Goal: Task Accomplishment & Management: Use online tool/utility

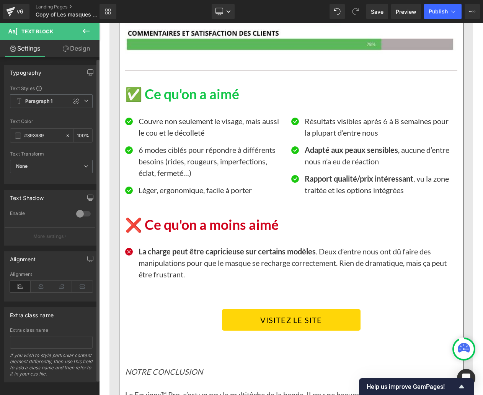
scroll to position [1, 0]
click at [318, 154] on strong "Adapté aux peaux sensibles" at bounding box center [351, 149] width 93 height 9
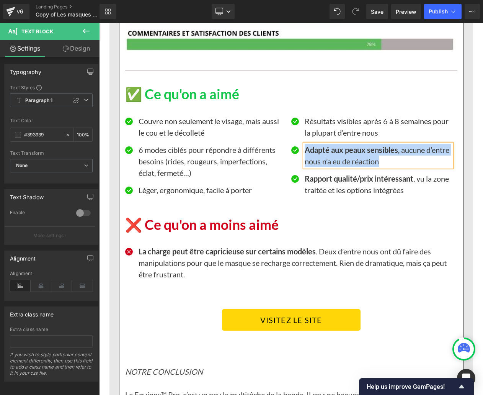
click at [318, 154] on strong "Adapté aux peaux sensibles" at bounding box center [351, 149] width 93 height 9
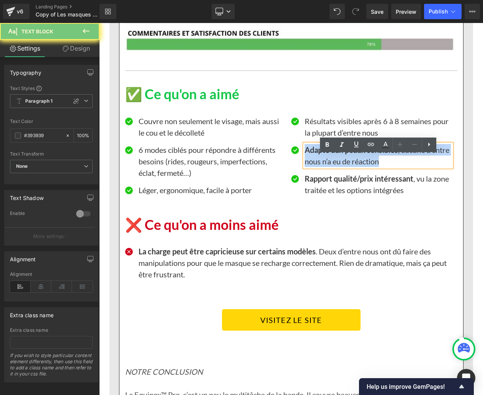
click at [318, 154] on strong "Adapté aux peaux sensibles" at bounding box center [351, 149] width 93 height 9
paste div
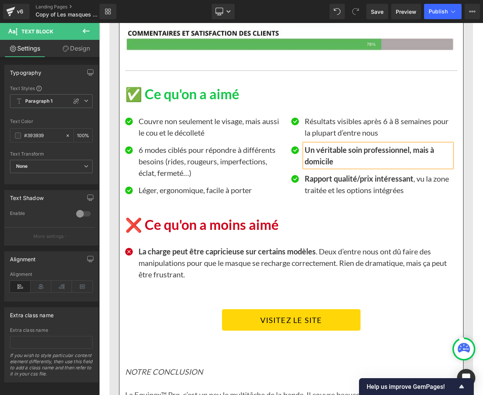
click at [318, 165] on b "Un véritable soin professionnel, mais à domicile" at bounding box center [369, 155] width 129 height 21
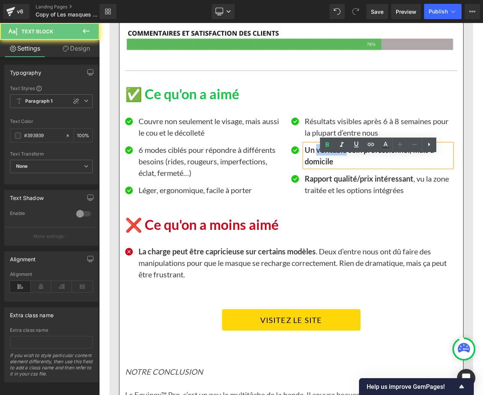
click at [318, 165] on b "Un véritable soin professionnel, mais à domicile" at bounding box center [369, 155] width 129 height 21
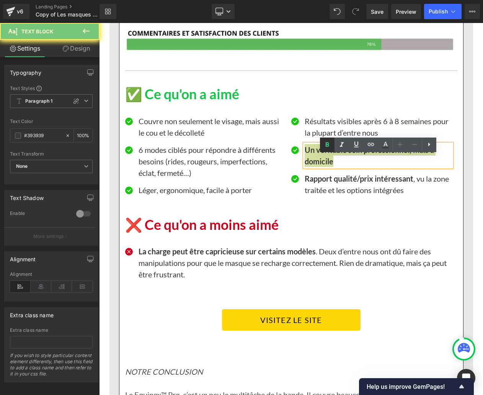
click at [331, 142] on icon at bounding box center [327, 144] width 9 height 9
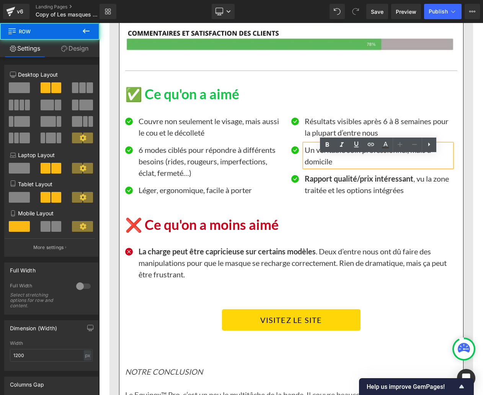
click at [357, 116] on div "Icon Couvre non seulement le visage, mais aussi le cou et le décolleté Text Blo…" at bounding box center [291, 154] width 332 height 103
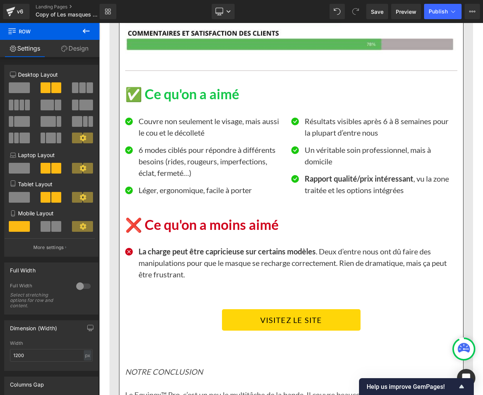
click at [352, 121] on div "Icon Couvre non seulement le visage, mais aussi le cou et le décolleté Text Blo…" at bounding box center [291, 154] width 332 height 103
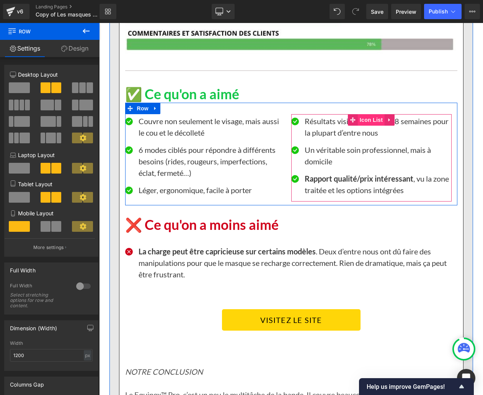
click at [366, 126] on span "Icon List" at bounding box center [371, 119] width 27 height 11
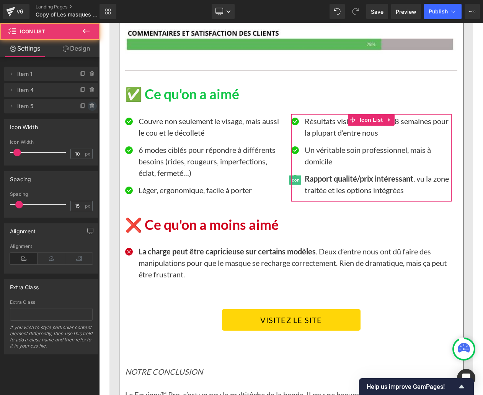
click at [89, 108] on icon at bounding box center [92, 106] width 6 height 6
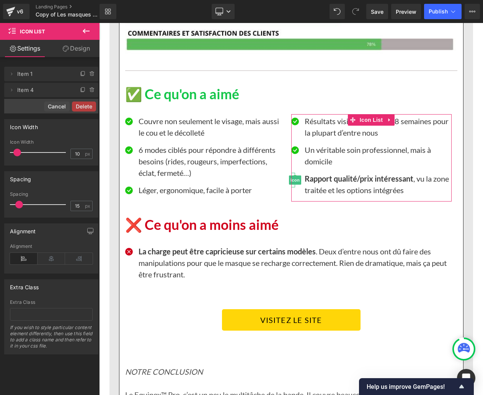
click at [83, 109] on button "Delete" at bounding box center [84, 106] width 24 height 10
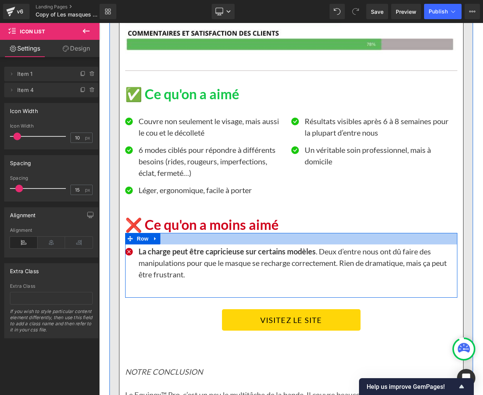
scroll to position [5225, 0]
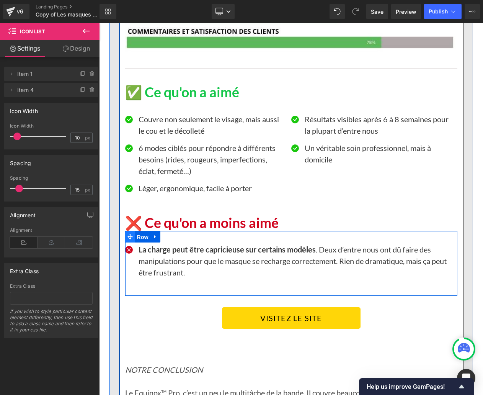
drag, startPoint x: 140, startPoint y: 250, endPoint x: 130, endPoint y: 248, distance: 10.0
click at [140, 243] on span "Row" at bounding box center [142, 236] width 15 height 11
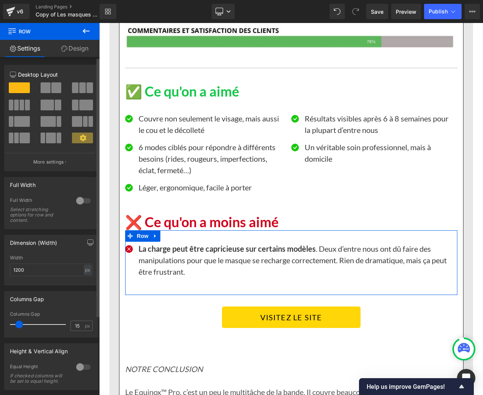
click at [48, 85] on span at bounding box center [46, 87] width 10 height 11
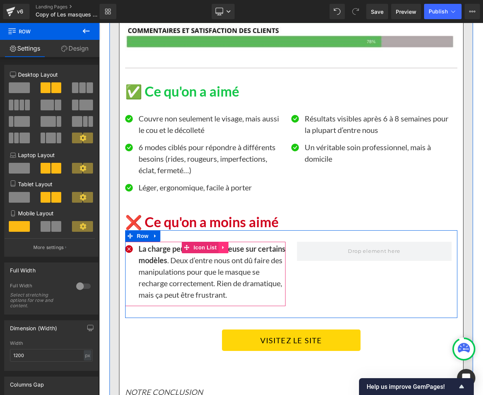
click at [224, 250] on icon at bounding box center [223, 248] width 5 height 6
click at [219, 250] on icon at bounding box center [218, 247] width 5 height 5
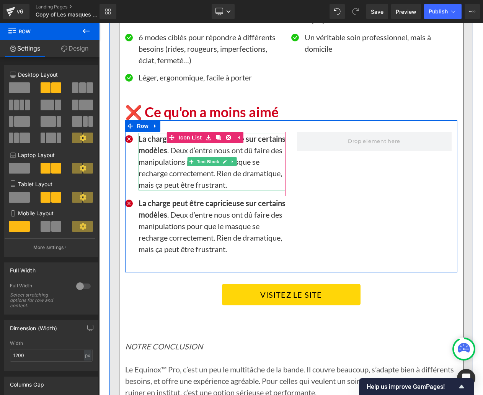
scroll to position [5302, 0]
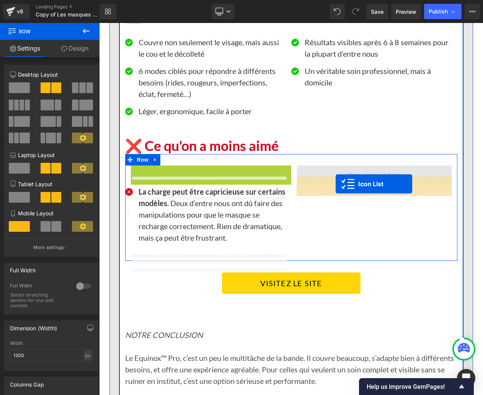
drag, startPoint x: 171, startPoint y: 183, endPoint x: 336, endPoint y: 184, distance: 164.2
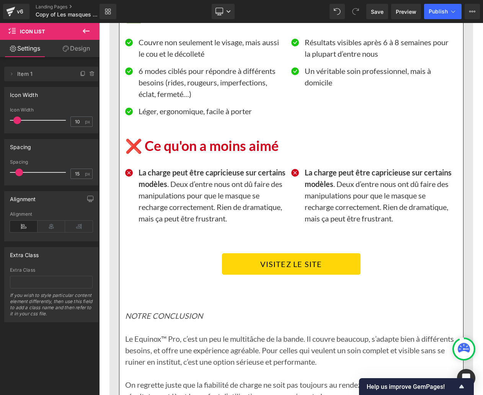
click at [156, 187] on strong "La charge peut être capricieuse sur certains modèles" at bounding box center [212, 178] width 147 height 21
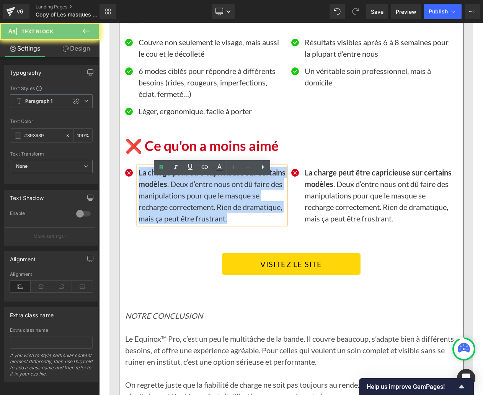
click at [156, 187] on strong "La charge peut être capricieuse sur certains modèles" at bounding box center [212, 178] width 147 height 21
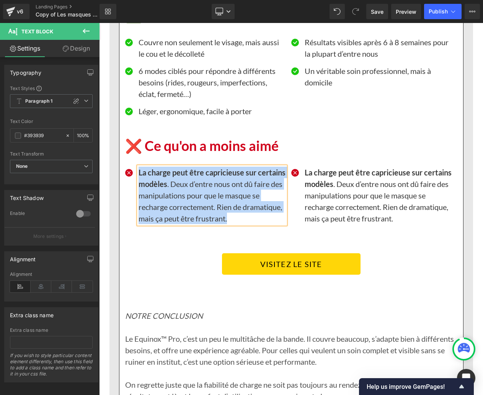
paste div
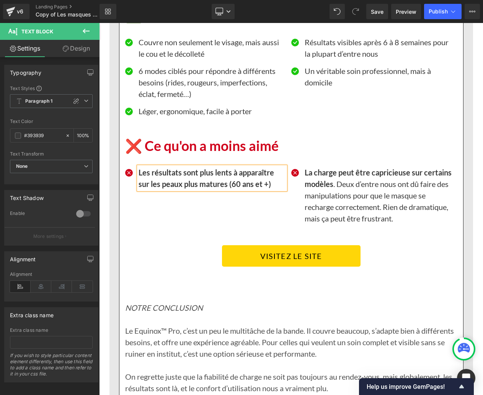
click at [156, 187] on b "Les résultats sont plus lents à apparaître sur les peaux plus matures (60 ans e…" at bounding box center [206, 178] width 135 height 21
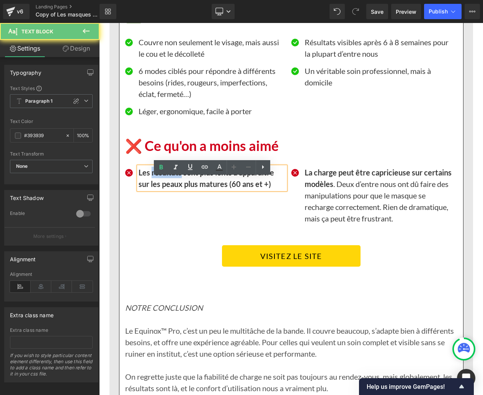
click at [156, 187] on b "Les résultats sont plus lents à apparaître sur les peaux plus matures (60 ans e…" at bounding box center [206, 178] width 135 height 21
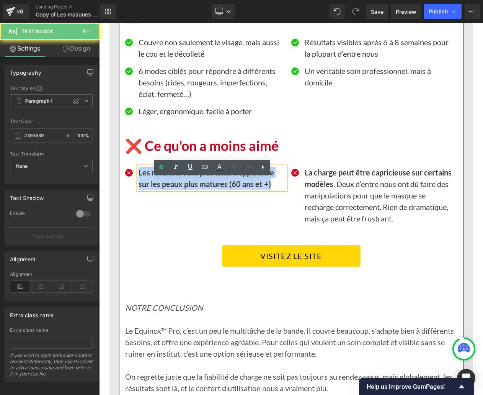
click at [156, 187] on b "Les résultats sont plus lents à apparaître sur les peaux plus matures (60 ans e…" at bounding box center [206, 178] width 135 height 21
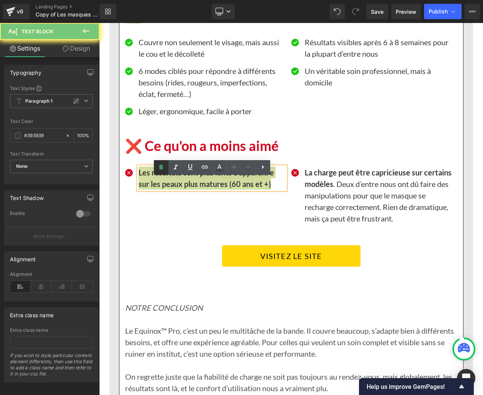
drag, startPoint x: 163, startPoint y: 169, endPoint x: 158, endPoint y: 170, distance: 5.2
click at [163, 169] on icon at bounding box center [161, 167] width 9 height 9
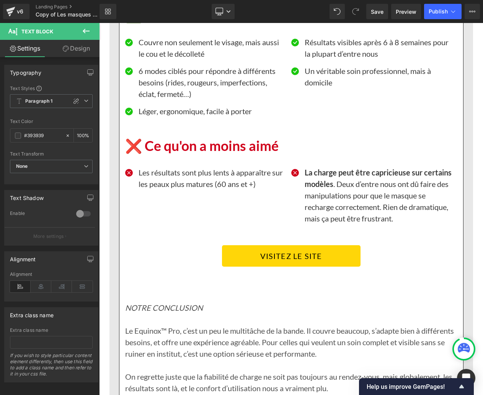
click at [339, 188] on strong "La charge peut être capricieuse sur certains modèles" at bounding box center [378, 178] width 147 height 21
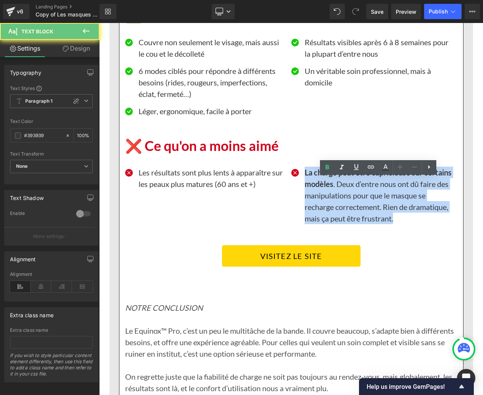
click at [339, 188] on strong "La charge peut être capricieuse sur certains modèles" at bounding box center [378, 178] width 147 height 21
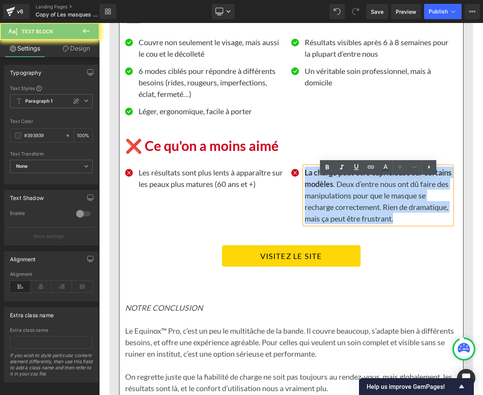
click at [339, 188] on strong "La charge peut être capricieuse sur certains modèles" at bounding box center [378, 178] width 147 height 21
paste div
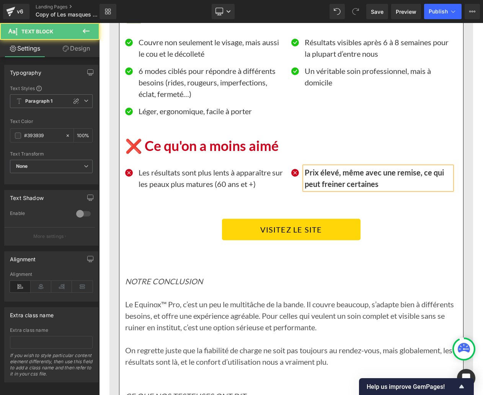
click at [338, 188] on b "Prix élevé, même avec une remise, ce qui peut freiner certaines" at bounding box center [374, 178] width 139 height 21
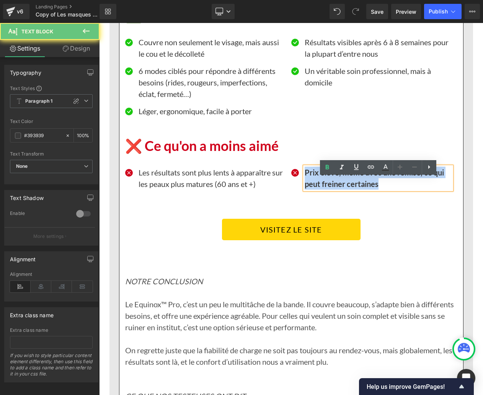
click at [338, 188] on b "Prix élevé, même avec une remise, ce qui peut freiner certaines" at bounding box center [374, 178] width 139 height 21
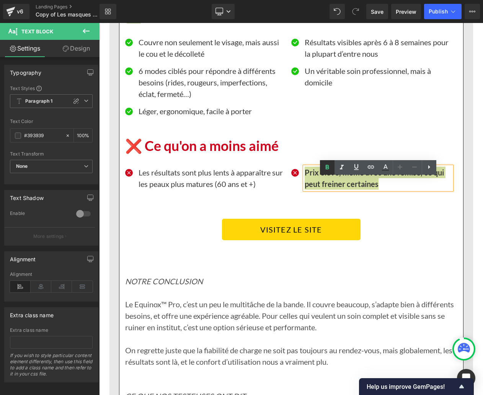
click at [329, 168] on icon at bounding box center [327, 167] width 9 height 9
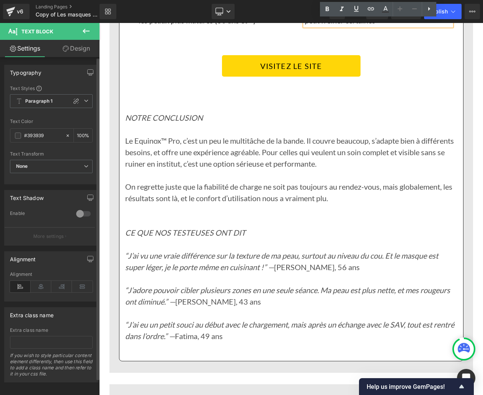
scroll to position [5475, 0]
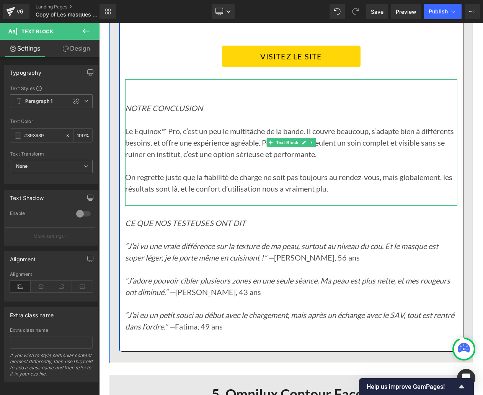
click at [196, 113] on icon "NOTRE CONCLUSION" at bounding box center [164, 107] width 78 height 9
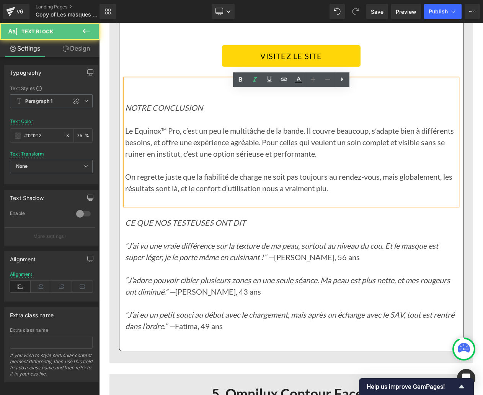
scroll to position [5478, 0]
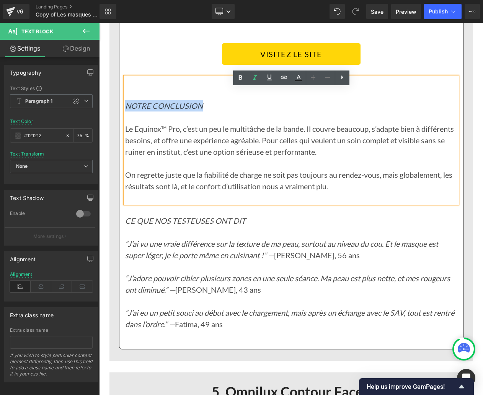
drag, startPoint x: 203, startPoint y: 117, endPoint x: 125, endPoint y: 112, distance: 78.2
click at [125, 111] on p "NOTRE CONCLUSION" at bounding box center [291, 105] width 332 height 11
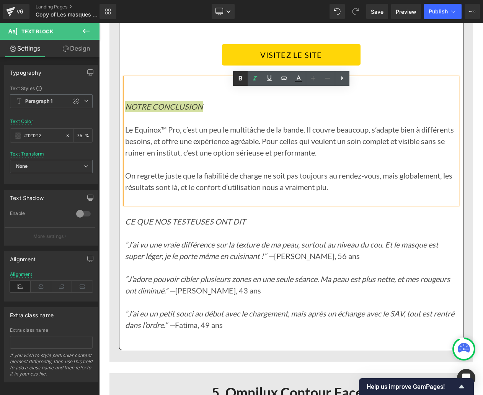
click at [240, 76] on icon at bounding box center [239, 78] width 3 height 5
click at [157, 158] on p "Le Equinox™ Pro, c’est un peu le multitâche de la bande. Il couvre beaucoup, s’…" at bounding box center [291, 141] width 332 height 34
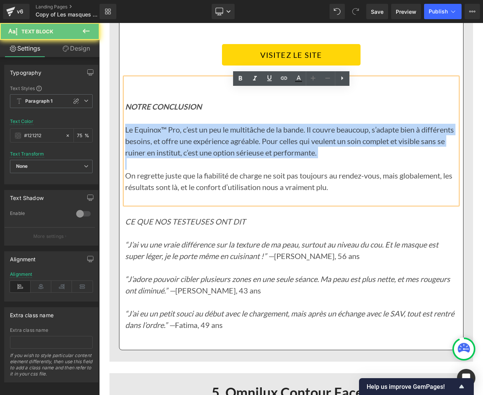
click at [157, 158] on p "Le Equinox™ Pro, c’est un peu le multitâche de la bande. Il couvre beaucoup, s’…" at bounding box center [291, 141] width 332 height 34
click at [155, 158] on p "Le Equinox™ Pro, c’est un peu le multitâche de la bande. Il couvre beaucoup, s’…" at bounding box center [291, 141] width 332 height 34
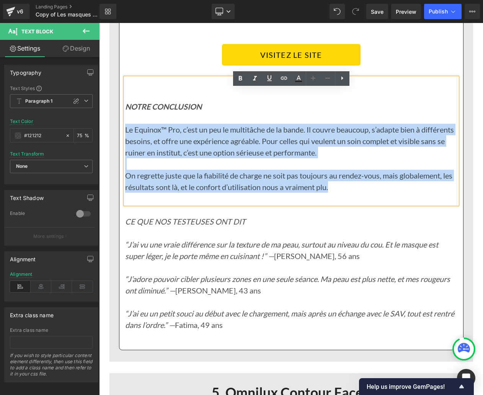
drag, startPoint x: 129, startPoint y: 142, endPoint x: 341, endPoint y: 197, distance: 219.6
click at [342, 196] on div "NOTRE CONCLUSION Le Equinox™ Pro, c’est un peu le multitâche de la bande. Il co…" at bounding box center [291, 141] width 332 height 126
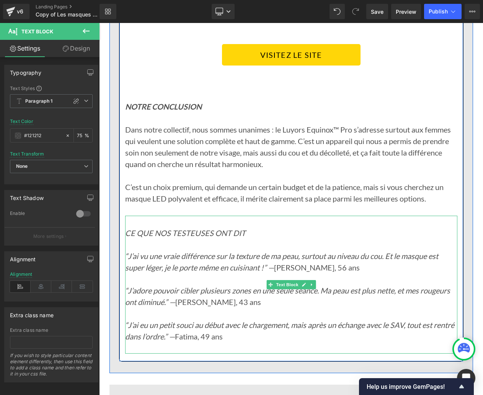
click at [212, 237] on icon "CE QUE NOS TESTEUSES ONT DIT" at bounding box center [185, 232] width 121 height 9
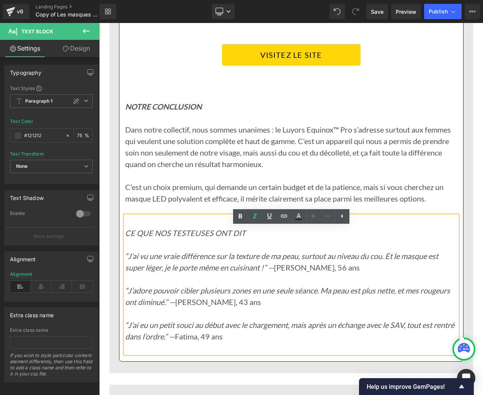
drag, startPoint x: 245, startPoint y: 243, endPoint x: 127, endPoint y: 241, distance: 117.1
click at [127, 237] on icon "CE QUE NOS TESTEUSES ONT DIT" at bounding box center [185, 232] width 121 height 9
click at [244, 218] on icon at bounding box center [240, 216] width 9 height 9
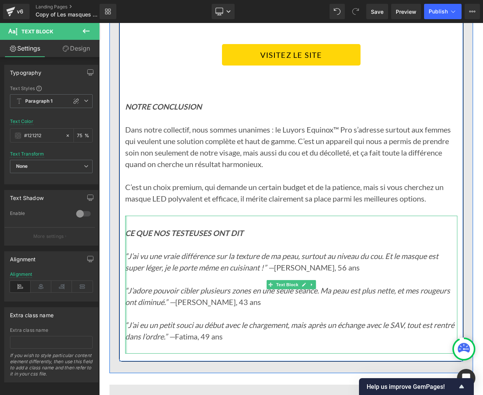
click at [127, 266] on div at bounding box center [126, 284] width 2 height 138
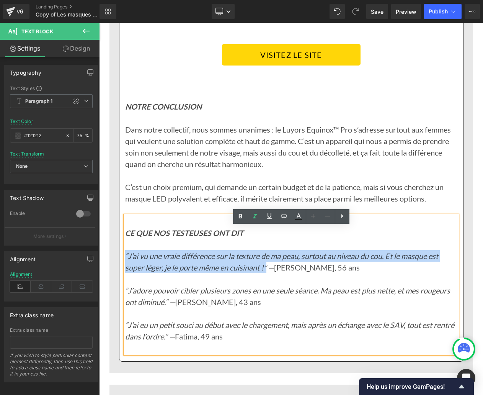
drag, startPoint x: 126, startPoint y: 266, endPoint x: 269, endPoint y: 277, distance: 143.2
click at [269, 272] on icon "“J’ai vu une vraie différence sur la texture de ma peau, surtout au niveau du c…" at bounding box center [281, 261] width 313 height 21
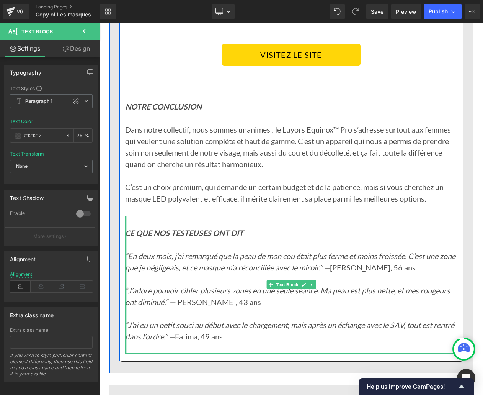
click at [126, 299] on div at bounding box center [126, 284] width 2 height 138
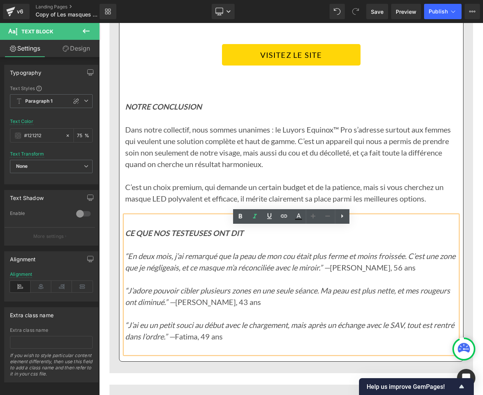
click at [127, 300] on icon "“J’adore pouvoir cibler plusieurs zones en une seule séance. Ma peau est plus n…" at bounding box center [287, 295] width 325 height 21
drag, startPoint x: 126, startPoint y: 300, endPoint x: 135, endPoint y: 302, distance: 8.6
click at [135, 302] on icon "“J’adore pouvoir cibler plusieurs zones en une seule séance. Ma peau est plus n…" at bounding box center [287, 295] width 325 height 21
click at [126, 301] on icon "“J’adore pouvoir cibler plusieurs zones en une seule séance. Ma peau est plus n…" at bounding box center [287, 295] width 325 height 21
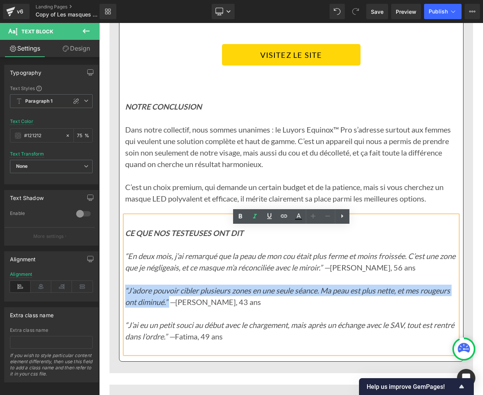
drag, startPoint x: 126, startPoint y: 301, endPoint x: 170, endPoint y: 310, distance: 45.8
click at [170, 306] on icon "“J’adore pouvoir cibler plusieurs zones en une seule séance. Ma peau est plus n…" at bounding box center [287, 295] width 325 height 21
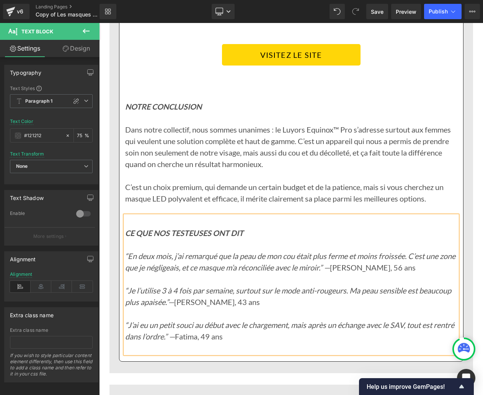
click at [256, 348] on p "“J’ai eu un petit souci au début avec le chargement, mais après un échange avec…" at bounding box center [291, 336] width 332 height 34
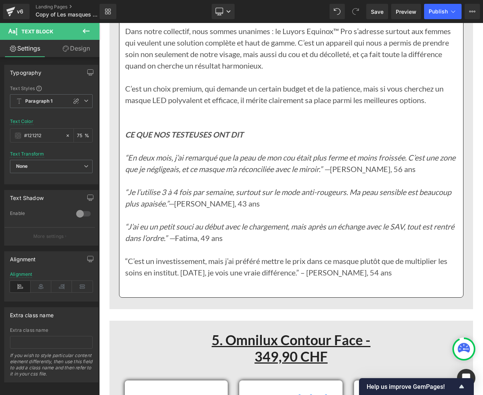
scroll to position [5594, 0]
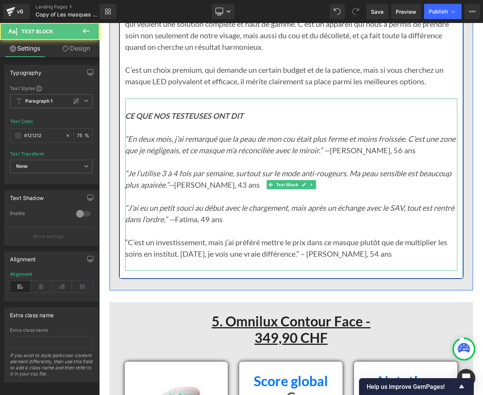
click at [130, 258] on p "“C’est un investissement, mais j’ai préféré mettre le prix dans ce masque plutô…" at bounding box center [291, 253] width 332 height 34
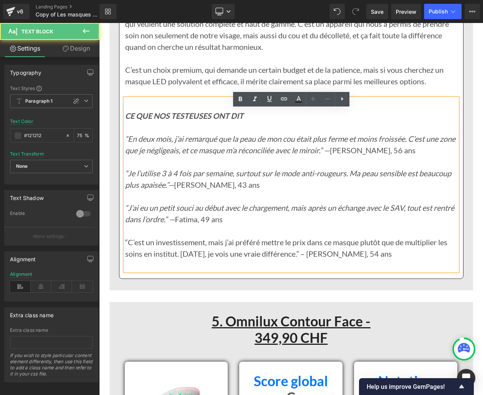
click at [127, 252] on p "“C’est un investissement, mais j’ai préféré mettre le prix dans ce masque plutô…" at bounding box center [291, 253] width 332 height 34
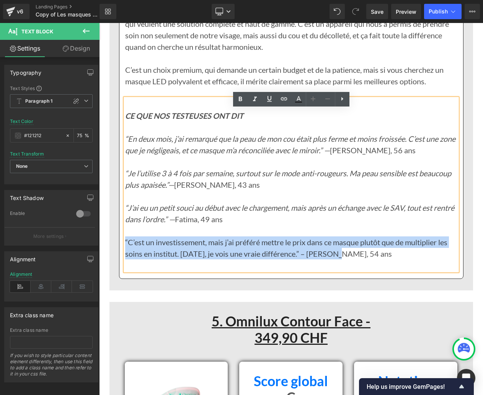
drag, startPoint x: 125, startPoint y: 252, endPoint x: 329, endPoint y: 261, distance: 204.2
click at [336, 263] on p "“C’est un investissement, mais j’ai préféré mettre le prix dans ce masque plutô…" at bounding box center [291, 253] width 332 height 34
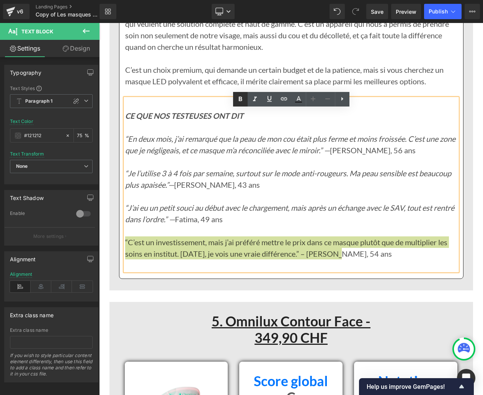
click at [240, 100] on icon at bounding box center [240, 99] width 9 height 9
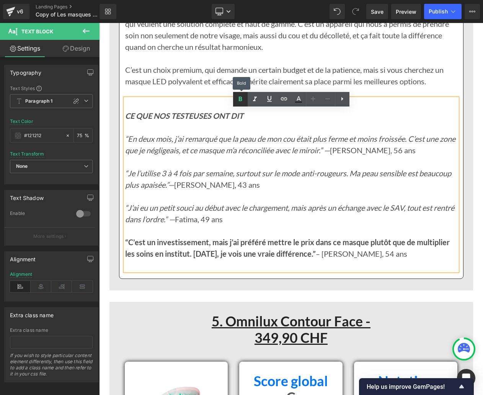
click at [240, 100] on icon at bounding box center [240, 99] width 9 height 9
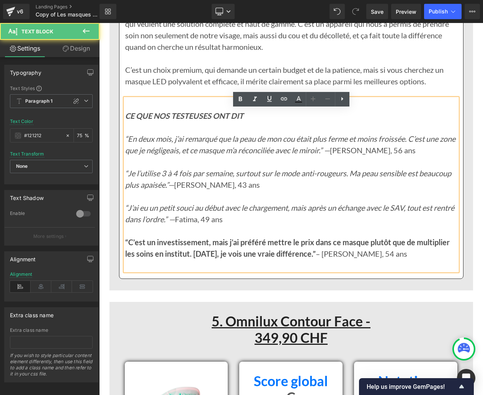
click at [125, 258] on strong "“C’est un investissement, mais j’ai préféré mettre le prix dans ce masque plutô…" at bounding box center [287, 247] width 325 height 21
drag, startPoint x: 125, startPoint y: 251, endPoint x: 350, endPoint y: 266, distance: 225.5
click at [351, 258] on strong "“C’est un investissement, mais j’ai préféré mettre le prix dans ce masque plutô…" at bounding box center [287, 247] width 325 height 21
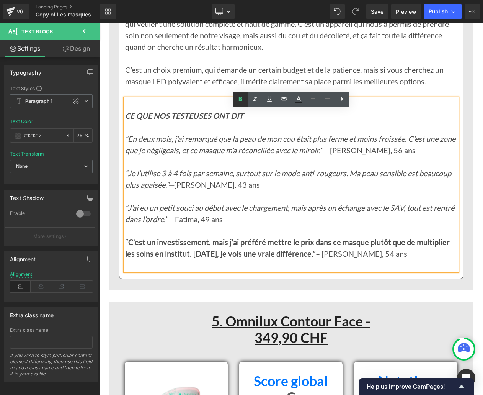
click at [238, 96] on icon at bounding box center [240, 99] width 9 height 9
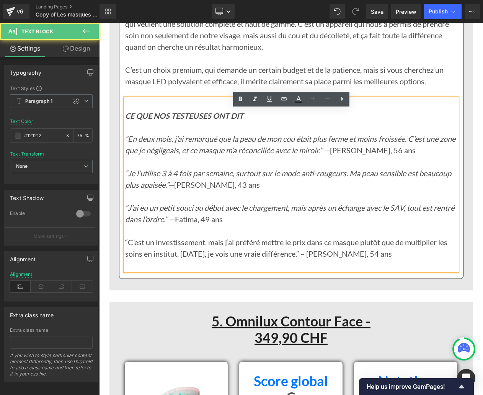
click at [136, 255] on p "“C’est un investissement, mais j’ai préféré mettre le prix dans ce masque plutô…" at bounding box center [291, 253] width 332 height 34
drag, startPoint x: 125, startPoint y: 251, endPoint x: 290, endPoint y: 255, distance: 165.0
click at [290, 255] on p "“C’est un investissement, mais j’ai préféré mettre le prix dans ce masque plutô…" at bounding box center [291, 253] width 332 height 34
click at [126, 252] on p "“C’est un investissement, mais j’ai préféré mettre le prix dans ce masque plutô…" at bounding box center [291, 253] width 332 height 34
drag, startPoint x: 125, startPoint y: 252, endPoint x: 334, endPoint y: 263, distance: 210.0
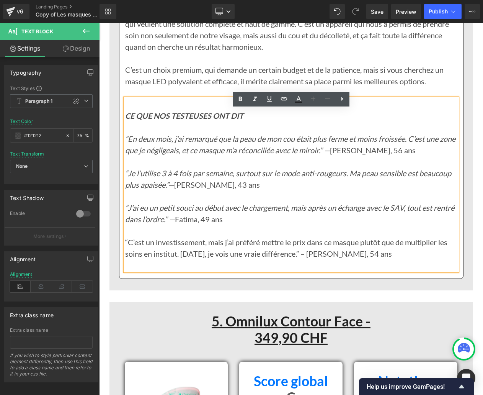
click at [334, 263] on p "“C’est un investissement, mais j’ai préféré mettre le prix dans ce masque plutô…" at bounding box center [291, 253] width 332 height 34
click at [254, 100] on icon at bounding box center [255, 98] width 4 height 5
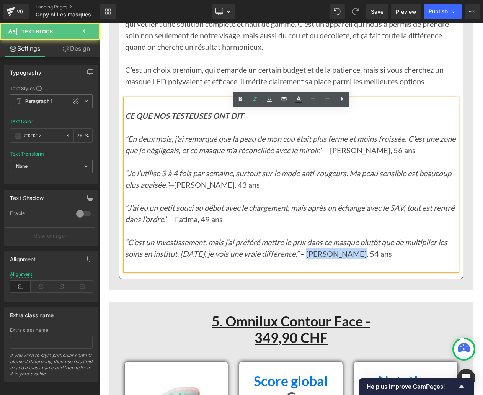
drag, startPoint x: 342, startPoint y: 265, endPoint x: 382, endPoint y: 263, distance: 40.2
click at [382, 263] on p "“C’est un investissement, mais j’ai préféré mettre le prix dans ce masque plutô…" at bounding box center [291, 253] width 332 height 34
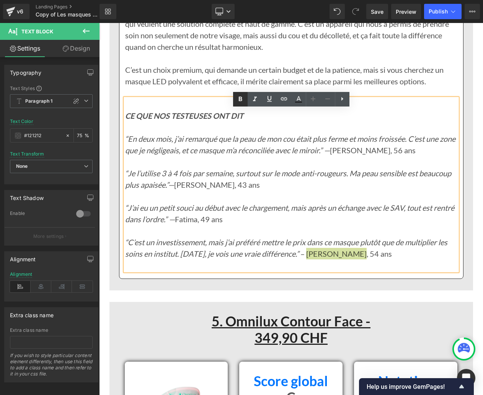
click at [242, 100] on icon at bounding box center [240, 99] width 9 height 9
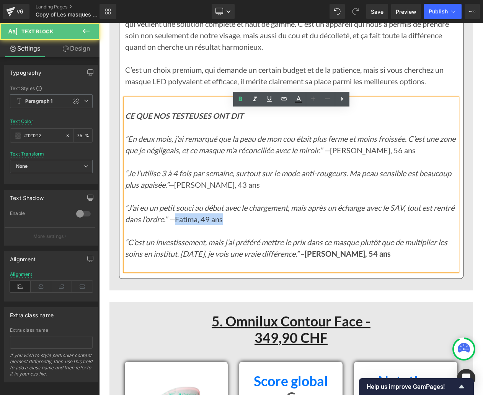
drag, startPoint x: 200, startPoint y: 230, endPoint x: 247, endPoint y: 212, distance: 50.3
click at [248, 225] on p "“J’ai eu un petit souci au début avec le chargement, mais après un échange avec…" at bounding box center [291, 213] width 332 height 23
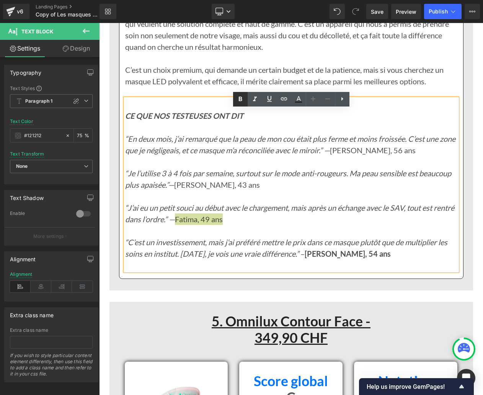
click at [242, 101] on icon at bounding box center [240, 99] width 9 height 9
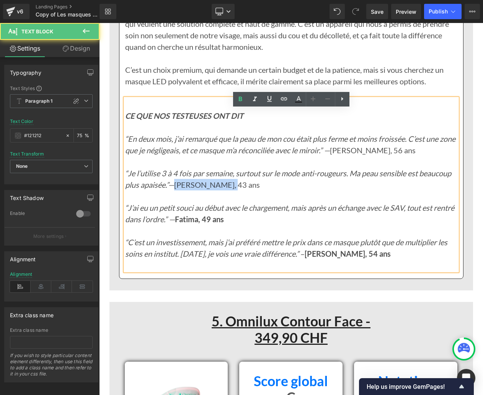
drag, startPoint x: 180, startPoint y: 195, endPoint x: 228, endPoint y: 187, distance: 48.9
click at [227, 192] on p "“Je l’utilise 3 à 4 fois par semaine, surtout sur le mode anti-rougeurs. Ma pea…" at bounding box center [291, 184] width 332 height 34
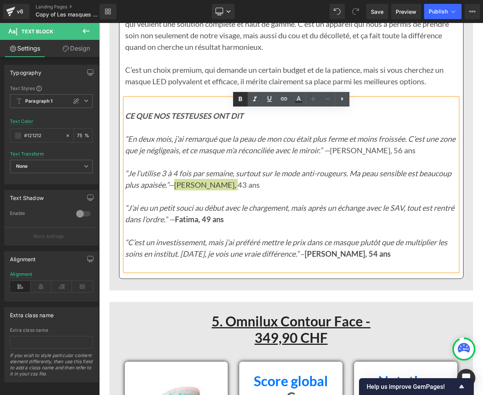
click at [242, 100] on icon at bounding box center [240, 99] width 9 height 9
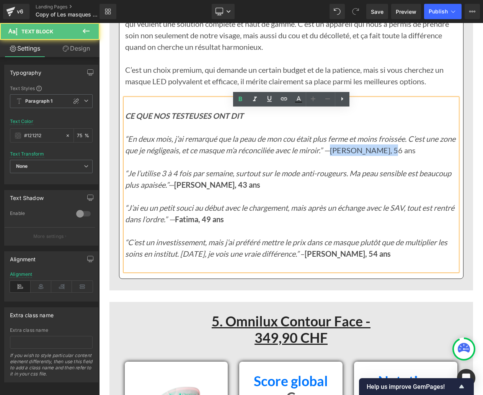
drag, startPoint x: 353, startPoint y: 161, endPoint x: 403, endPoint y: 160, distance: 49.8
click at [403, 160] on p "“En deux mois, j’ai remarqué que la peau de mon cou était plus ferme et moins f…" at bounding box center [291, 150] width 332 height 34
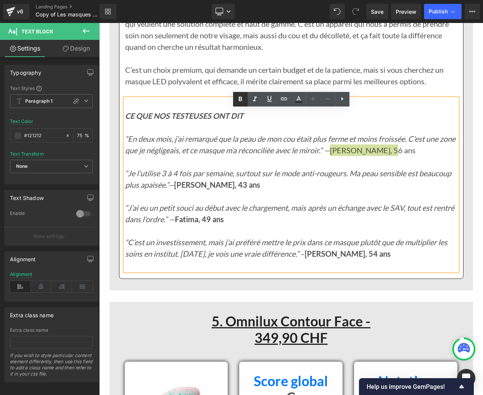
click at [236, 100] on icon at bounding box center [240, 99] width 9 height 9
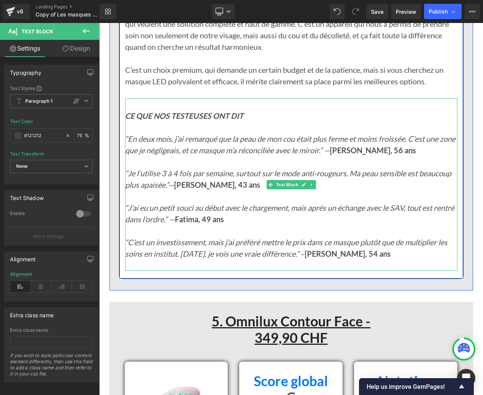
click at [221, 225] on p "“J’ai eu un petit souci au début avec le chargement, mais après un échange avec…" at bounding box center [291, 213] width 332 height 23
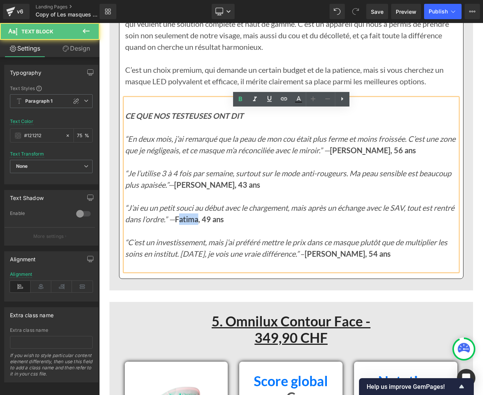
drag, startPoint x: 204, startPoint y: 230, endPoint x: 222, endPoint y: 230, distance: 18.4
click at [222, 223] on strong "Fatima, 49 ans" at bounding box center [199, 218] width 49 height 9
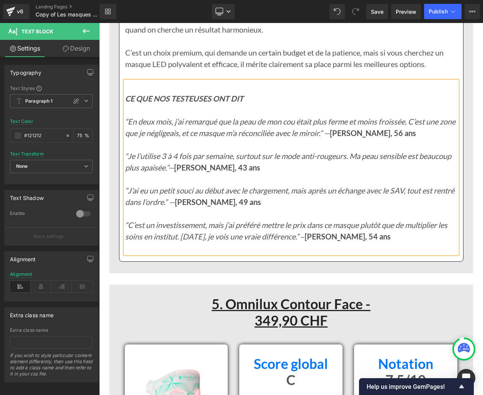
scroll to position [5614, 0]
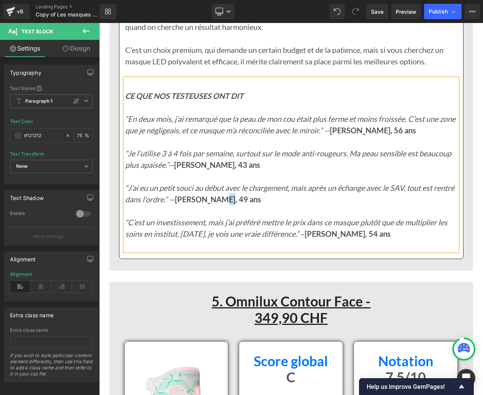
drag, startPoint x: 243, startPoint y: 213, endPoint x: 238, endPoint y: 212, distance: 5.8
click at [238, 204] on strong "Françoise, 49 ans" at bounding box center [218, 198] width 86 height 9
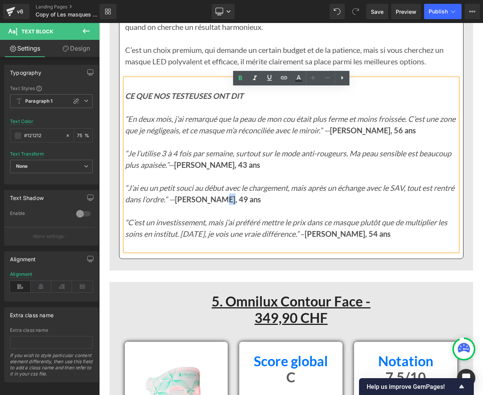
scroll to position [5615, 0]
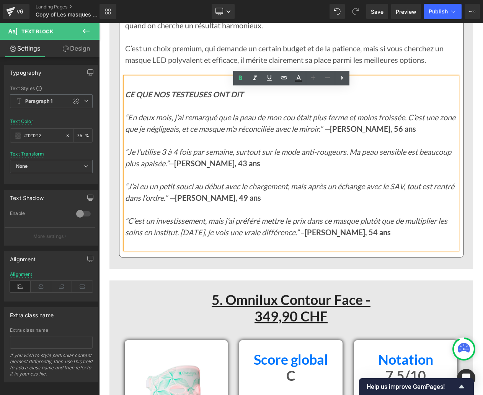
click at [209, 234] on icon "“C’est un investissement, mais j’ai préféré mettre le prix dans ce masque plutô…" at bounding box center [286, 226] width 322 height 21
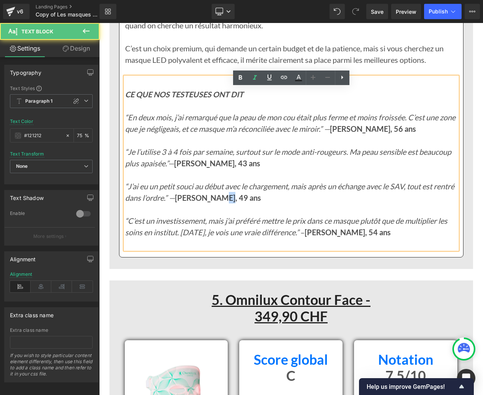
drag, startPoint x: 237, startPoint y: 208, endPoint x: 243, endPoint y: 208, distance: 5.8
click at [243, 202] on strong "Françoise, 49 ans" at bounding box center [218, 197] width 86 height 9
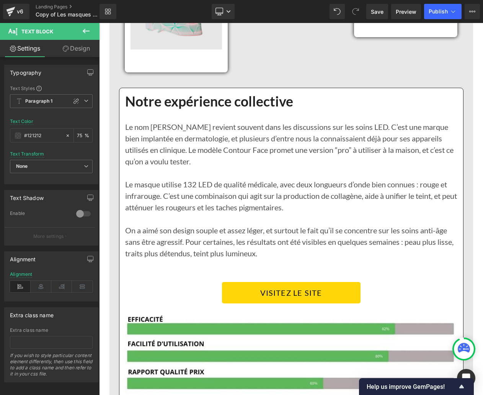
scroll to position [6026, 0]
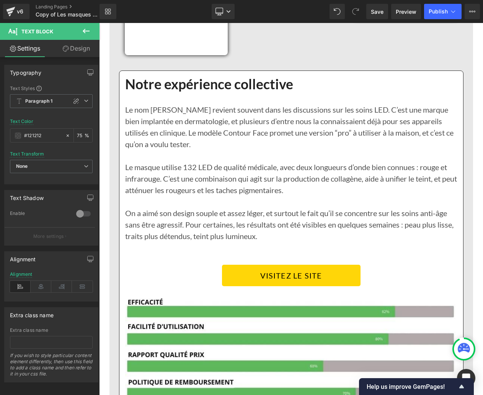
click at [162, 136] on p "Le nom [PERSON_NAME] revient souvent dans les discussions sur les soins LED. C’…" at bounding box center [291, 132] width 332 height 57
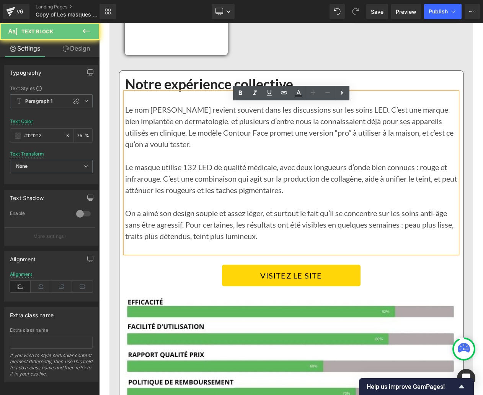
click at [162, 136] on p "Le nom [PERSON_NAME] revient souvent dans les discussions sur les soins LED. C’…" at bounding box center [291, 132] width 332 height 57
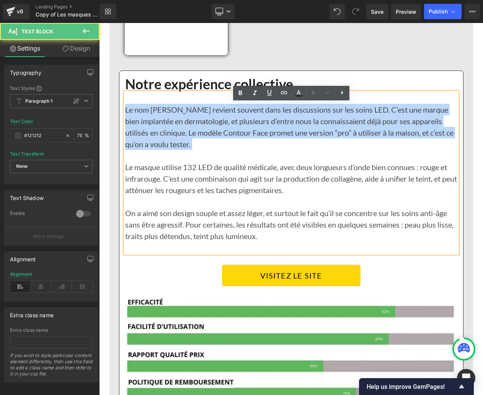
click at [162, 136] on p "Le nom [PERSON_NAME] revient souvent dans les discussions sur les soins LED. C’…" at bounding box center [291, 132] width 332 height 57
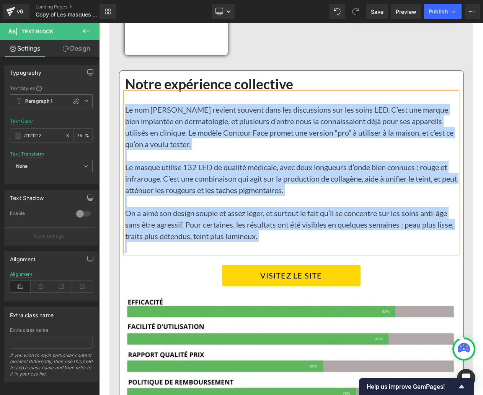
paste div
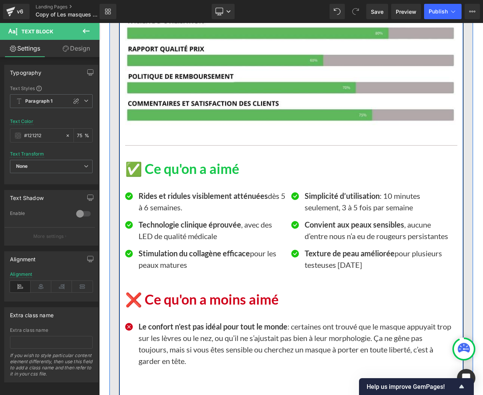
scroll to position [6414, 0]
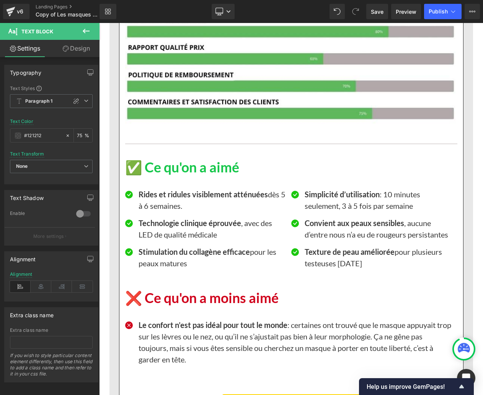
click at [149, 199] on strong "Rides et ridules visiblement atténuées" at bounding box center [203, 193] width 129 height 9
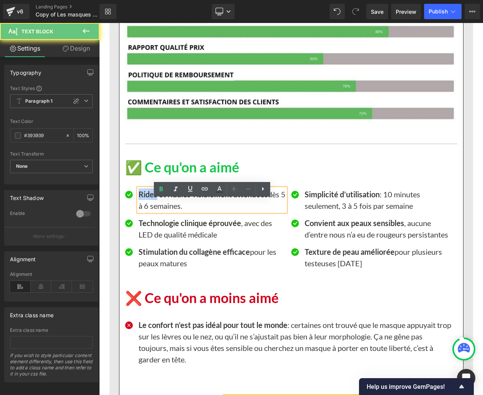
click at [149, 199] on strong "Rides et ridules visiblement atténuées" at bounding box center [203, 193] width 129 height 9
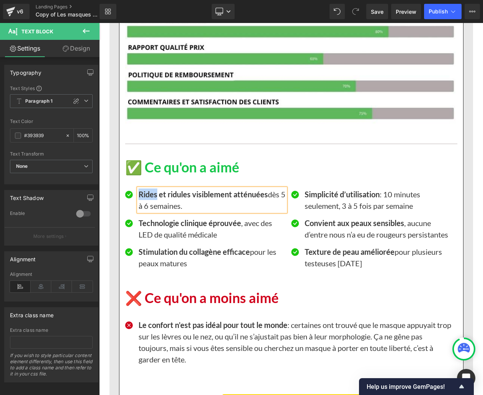
paste div
click at [149, 205] on b "Une vraie efficacité contre l’acné et les imperfections" at bounding box center [205, 199] width 132 height 21
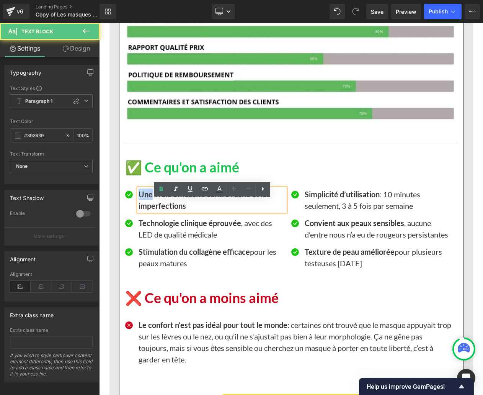
click at [149, 205] on b "Une vraie efficacité contre l’acné et les imperfections" at bounding box center [205, 199] width 132 height 21
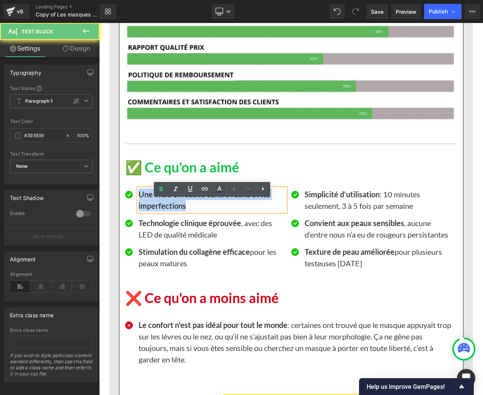
click at [149, 205] on b "Une vraie efficacité contre l’acné et les imperfections" at bounding box center [205, 199] width 132 height 21
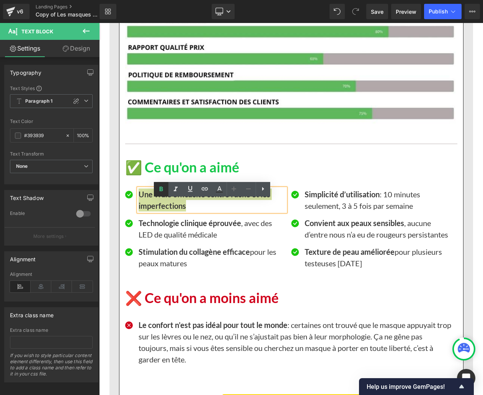
click at [159, 190] on icon at bounding box center [161, 188] width 9 height 9
drag, startPoint x: 176, startPoint y: 205, endPoint x: 136, endPoint y: 202, distance: 40.3
click at [136, 202] on div "Une vraie efficacité contre l’acné et les imperfections Text Block" at bounding box center [205, 199] width 160 height 23
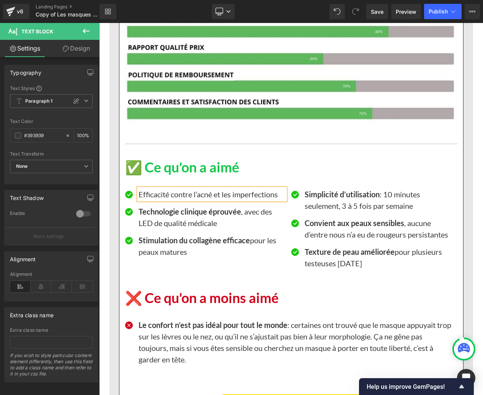
click at [169, 200] on p "Efficacité contre l’acné et les imperfections" at bounding box center [212, 193] width 147 height 11
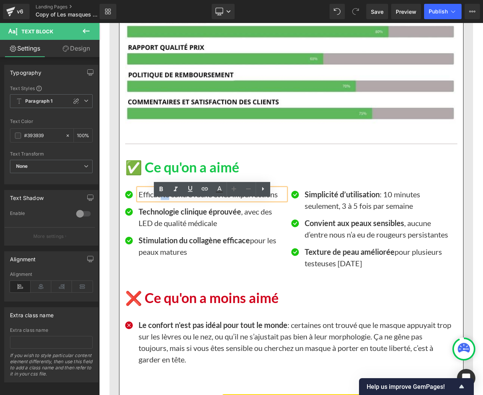
drag, startPoint x: 168, startPoint y: 205, endPoint x: 160, endPoint y: 205, distance: 8.4
click at [160, 200] on p "Efficacité contre l’acné et les imperfections" at bounding box center [212, 193] width 147 height 11
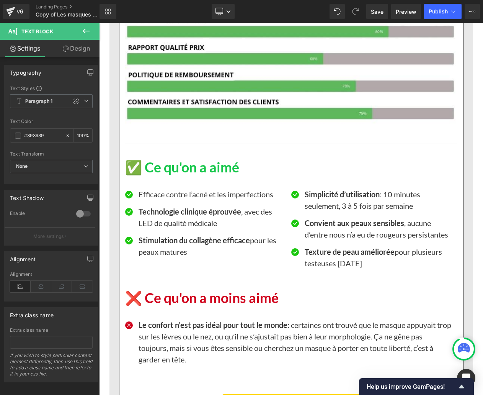
click at [187, 227] on div "Technologie clinique éprouvée , avec des LED de qualité médicale Text Block" at bounding box center [212, 216] width 147 height 23
click at [187, 227] on p "Technologie clinique éprouvée , avec des LED de qualité médicale" at bounding box center [212, 216] width 147 height 23
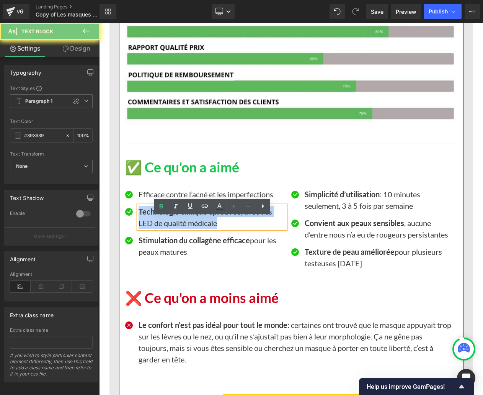
click at [187, 227] on p "Technologie clinique éprouvée , avec des LED de qualité médicale" at bounding box center [212, 216] width 147 height 23
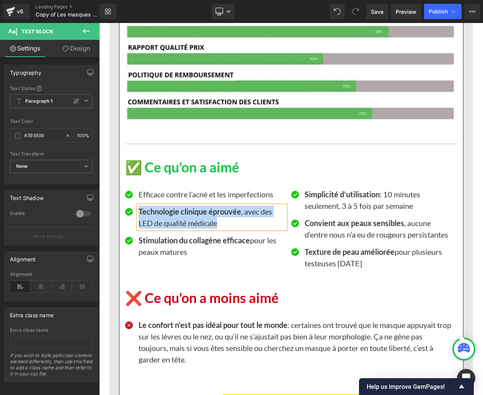
paste div
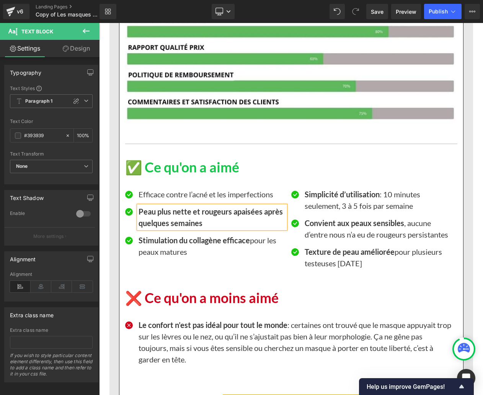
click at [187, 227] on p "Peau plus nette et rougeurs apaisées après quelques semaines" at bounding box center [212, 216] width 147 height 23
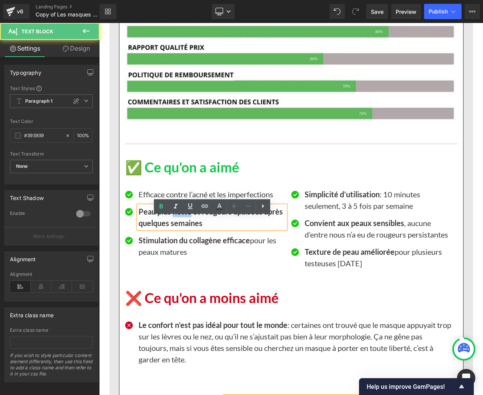
click at [187, 227] on p "Peau plus nette et rougeurs apaisées après quelques semaines" at bounding box center [212, 216] width 147 height 23
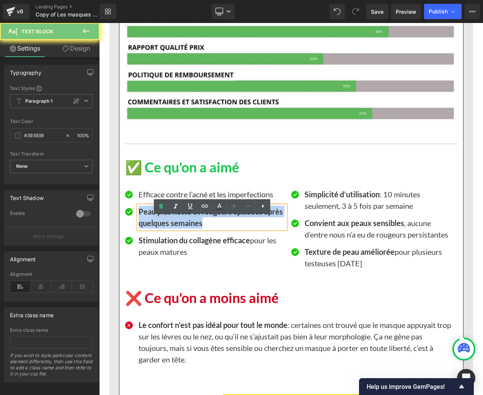
click at [187, 227] on p "Peau plus nette et rougeurs apaisées après quelques semaines" at bounding box center [212, 216] width 147 height 23
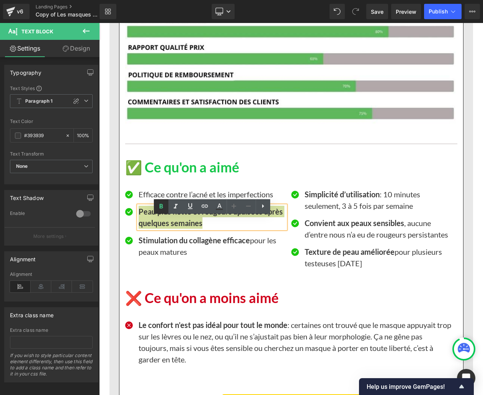
click at [163, 209] on icon at bounding box center [161, 206] width 9 height 9
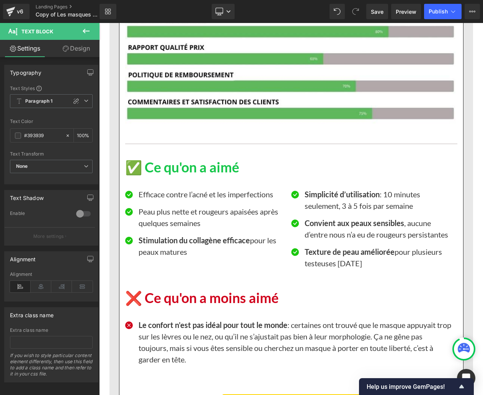
click at [158, 245] on strong "Stimulation du collagène efficace" at bounding box center [194, 239] width 111 height 9
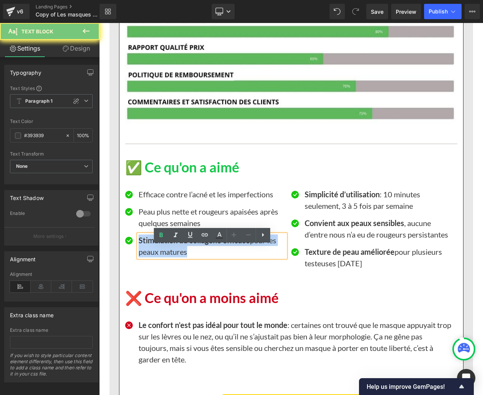
click at [158, 245] on strong "Stimulation du collagène efficace" at bounding box center [194, 239] width 111 height 9
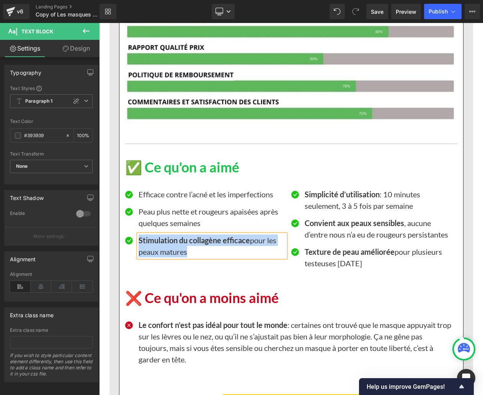
paste div
click at [153, 252] on b "Facile à intégrer dans une routine (10 minutes)" at bounding box center [201, 245] width 125 height 21
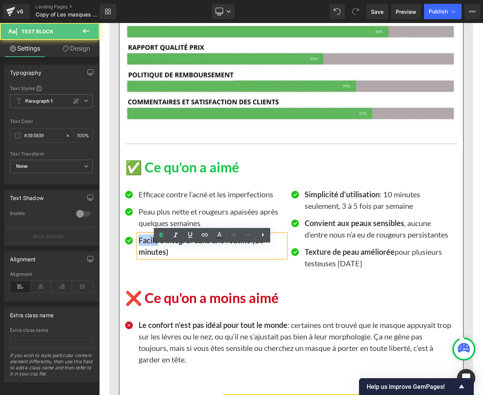
click at [153, 252] on b "Facile à intégrer dans une routine (10 minutes)" at bounding box center [201, 245] width 125 height 21
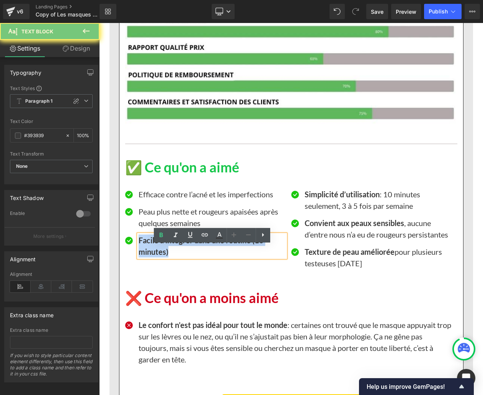
click at [153, 252] on b "Facile à intégrer dans une routine (10 minutes)" at bounding box center [201, 245] width 125 height 21
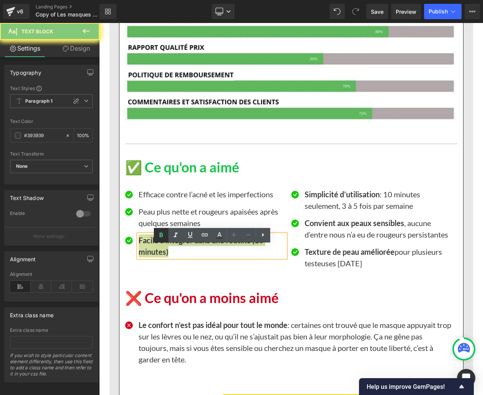
click at [160, 237] on icon at bounding box center [161, 234] width 9 height 9
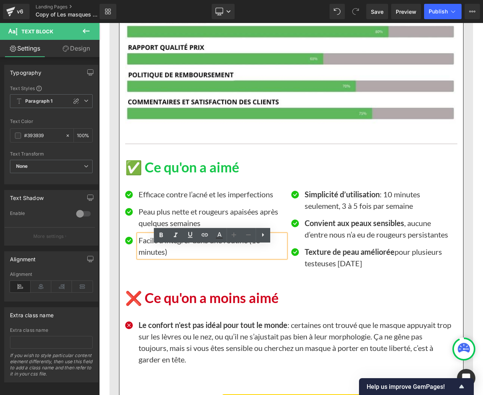
click at [321, 199] on strong "Simplicité d’utilisation" at bounding box center [342, 193] width 75 height 9
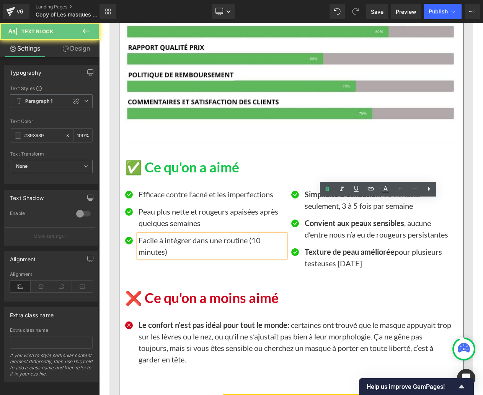
click at [321, 199] on strong "Simplicité d’utilisation" at bounding box center [342, 193] width 75 height 9
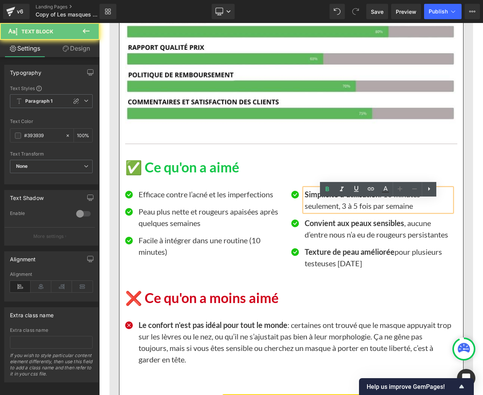
click at [321, 199] on strong "Simplicité d’utilisation" at bounding box center [342, 193] width 75 height 9
paste div
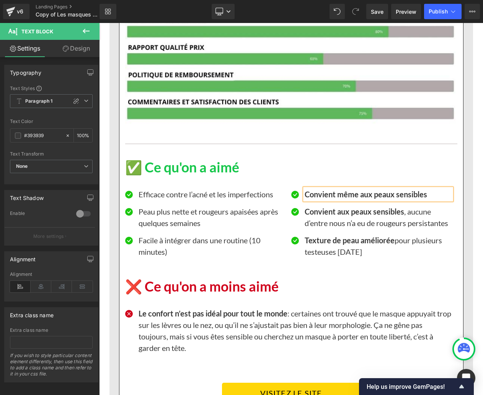
click at [321, 199] on b "Convient même aux peaux sensibles" at bounding box center [366, 193] width 122 height 9
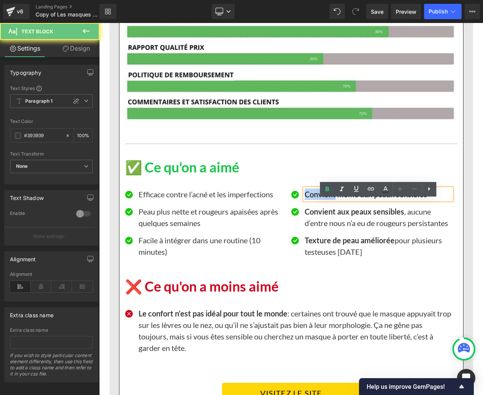
click at [321, 199] on b "Convient même aux peaux sensibles" at bounding box center [366, 193] width 122 height 9
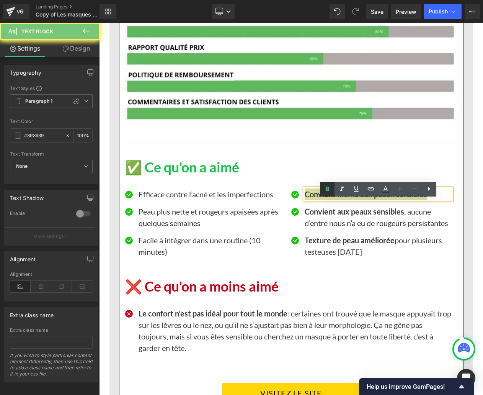
click at [327, 193] on icon at bounding box center [327, 188] width 9 height 9
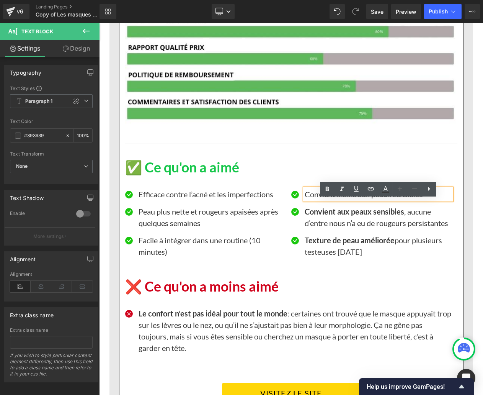
click at [328, 228] on p "Convient aux peaux sensibles , aucune d’entre nous n’a eu de rougeurs persistan…" at bounding box center [378, 216] width 147 height 23
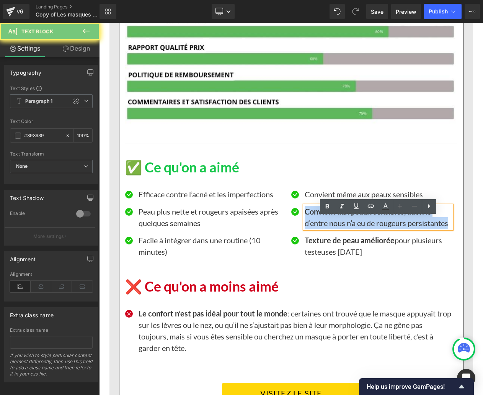
click at [328, 228] on p "Convient aux peaux sensibles , aucune d’entre nous n’a eu de rougeurs persistan…" at bounding box center [378, 216] width 147 height 23
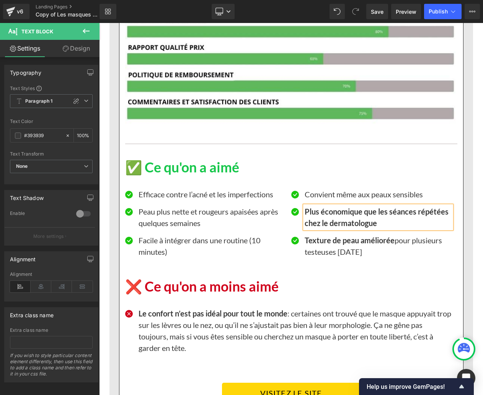
click at [328, 227] on b "Plus économique que les séances répétées chez le dermatologue" at bounding box center [377, 217] width 144 height 21
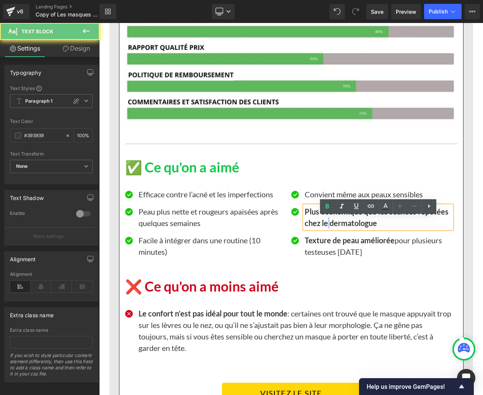
click at [328, 227] on b "Plus économique que les séances répétées chez le dermatologue" at bounding box center [377, 217] width 144 height 21
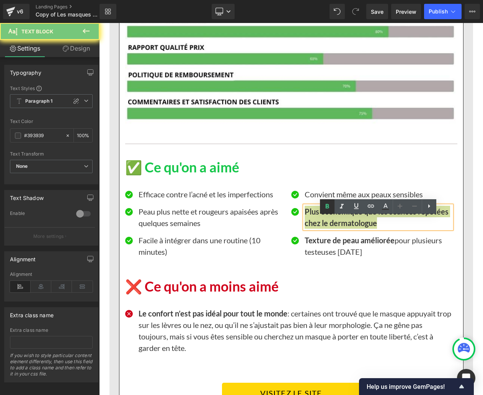
click at [329, 208] on icon at bounding box center [327, 206] width 9 height 9
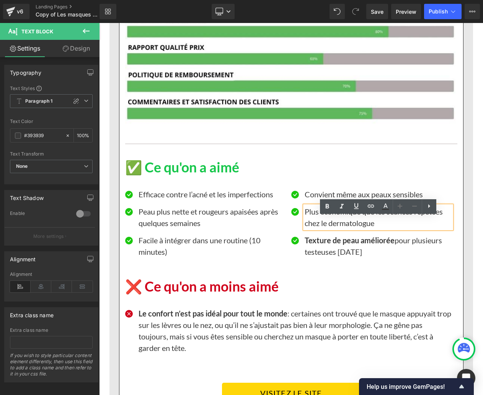
click at [351, 191] on div "Icon Efficace contre l’acné et les imperfections Text Block Icon Peau plus nett…" at bounding box center [291, 221] width 332 height 91
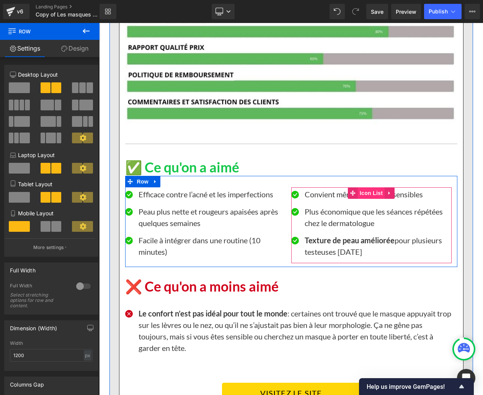
click at [367, 199] on span "Icon List" at bounding box center [371, 192] width 27 height 11
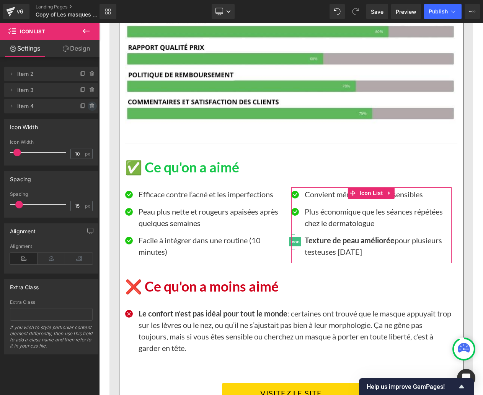
click at [89, 109] on span at bounding box center [92, 105] width 9 height 9
click at [84, 110] on button "Delete" at bounding box center [84, 106] width 24 height 10
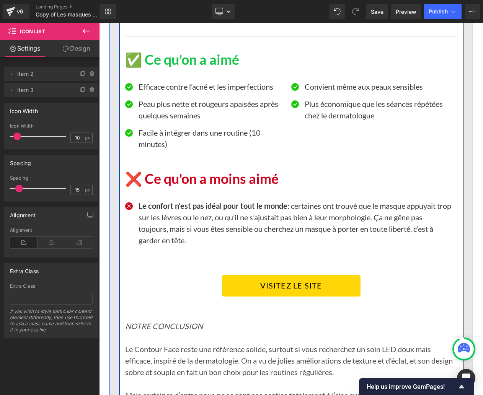
scroll to position [6558, 0]
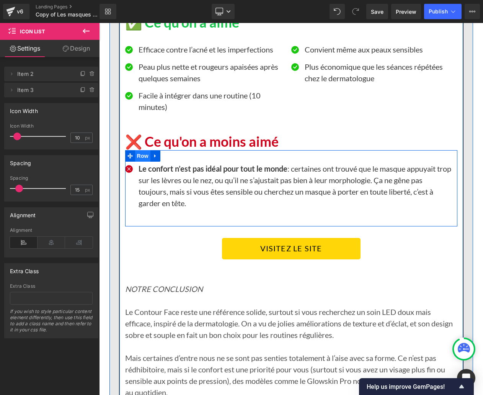
click at [138, 161] on span "Row" at bounding box center [142, 155] width 15 height 11
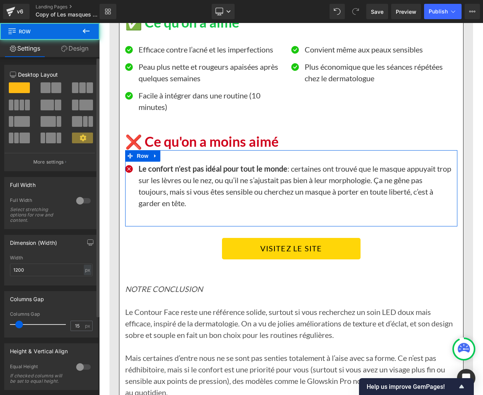
click at [51, 88] on span at bounding box center [56, 87] width 10 height 11
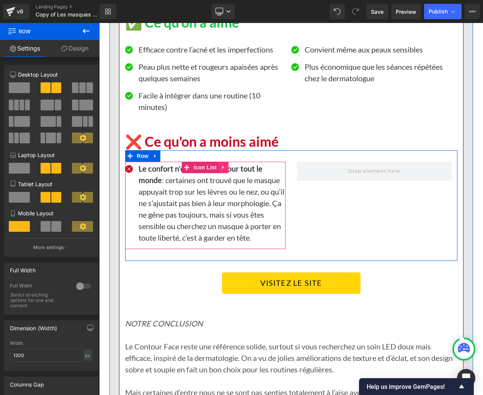
click at [222, 170] on icon at bounding box center [223, 167] width 5 height 6
click at [222, 173] on link at bounding box center [219, 166] width 10 height 11
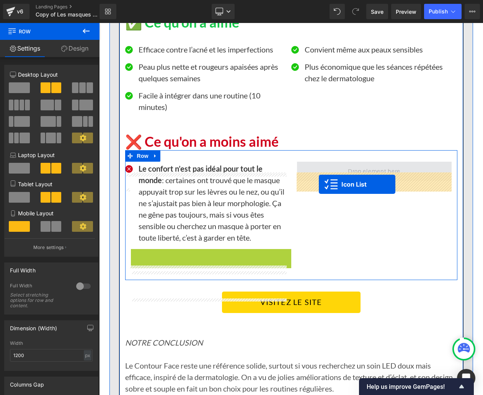
drag, startPoint x: 185, startPoint y: 276, endPoint x: 319, endPoint y: 184, distance: 162.3
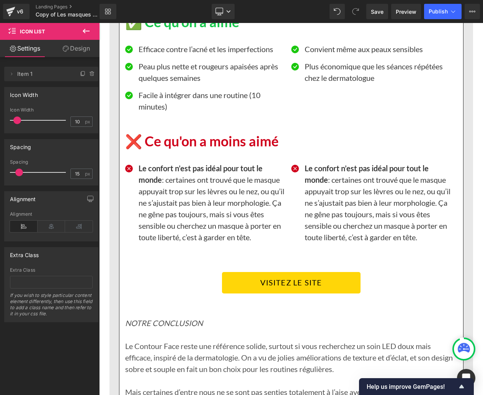
click at [164, 222] on p "Le confort n’est pas idéal pour tout le monde : certaines ont trouvé que le mas…" at bounding box center [212, 202] width 147 height 80
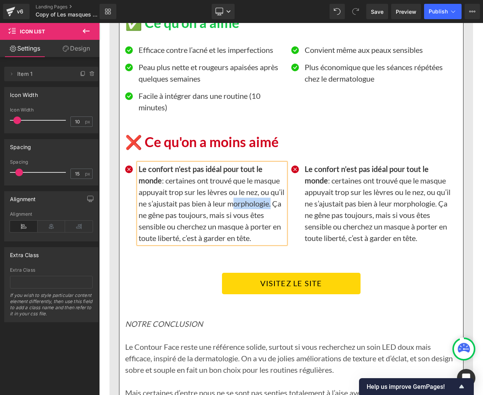
click at [164, 222] on p "Le confort n’est pas idéal pour tout le monde : certaines ont trouvé que le mas…" at bounding box center [212, 203] width 147 height 80
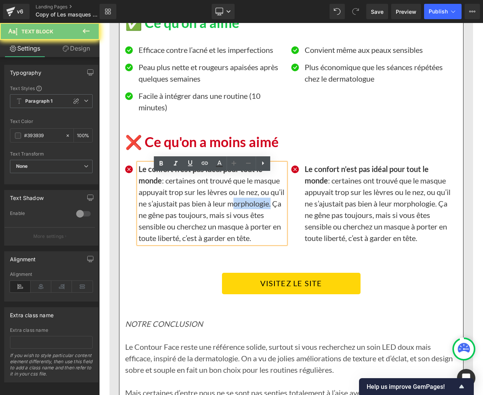
click at [164, 222] on p "Le confort n’est pas idéal pour tout le monde : certaines ont trouvé que le mas…" at bounding box center [212, 203] width 147 height 80
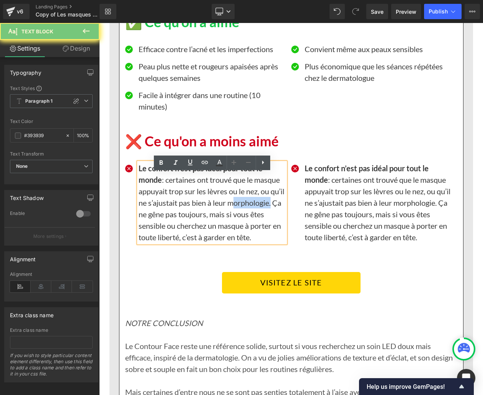
paste div
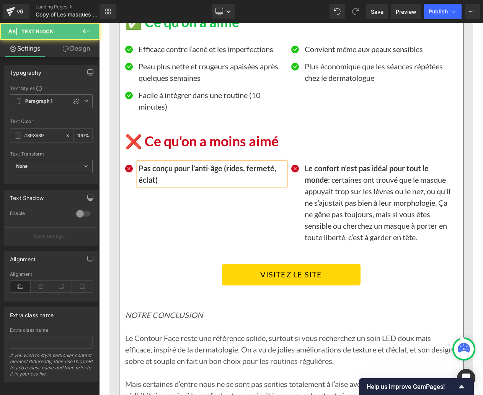
click at [148, 184] on b "Pas conçu pour l’anti-âge (rides, fermeté, éclat)" at bounding box center [208, 173] width 138 height 21
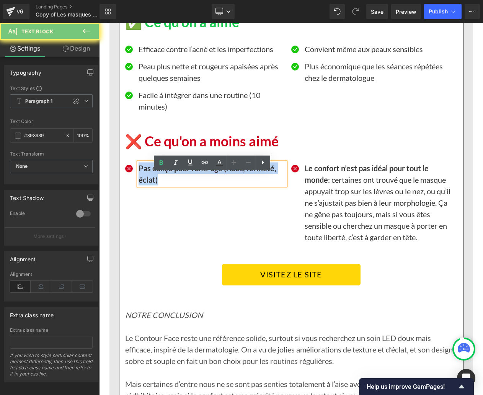
click at [148, 184] on b "Pas conçu pour l’anti-âge (rides, fermeté, éclat)" at bounding box center [208, 173] width 138 height 21
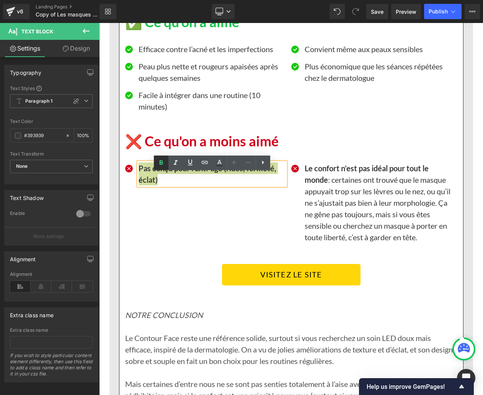
click at [158, 165] on icon at bounding box center [161, 162] width 9 height 9
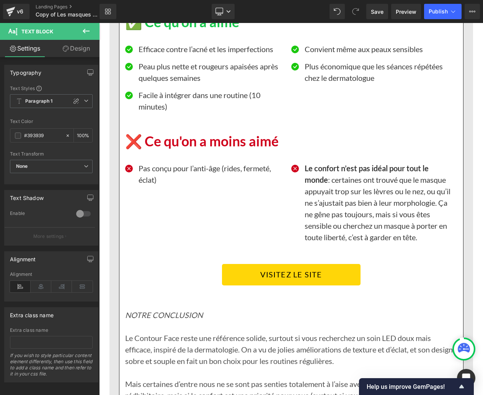
click at [357, 206] on p "Le confort n’est pas idéal pour tout le monde : certaines ont trouvé que le mas…" at bounding box center [378, 202] width 147 height 80
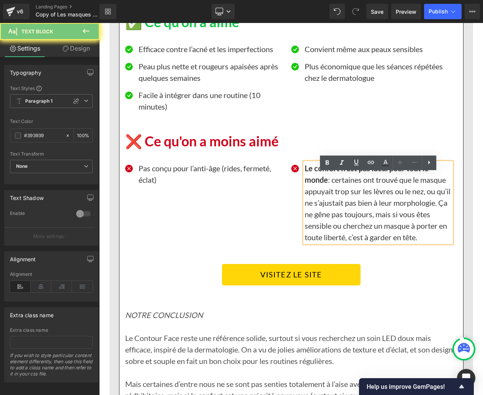
click at [357, 206] on p "Le confort n’est pas idéal pour tout le monde : certaines ont trouvé que le mas…" at bounding box center [378, 202] width 147 height 80
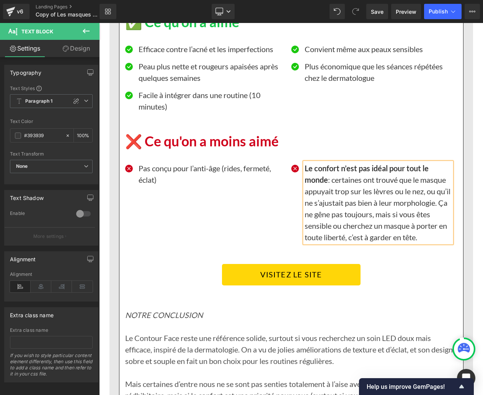
paste div
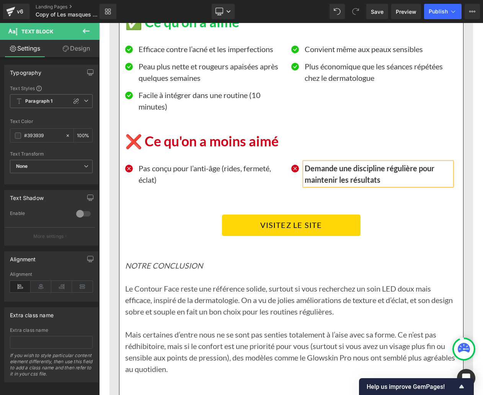
click at [328, 181] on b "Demande une discipline régulière pour maintenir les résultats" at bounding box center [370, 173] width 130 height 21
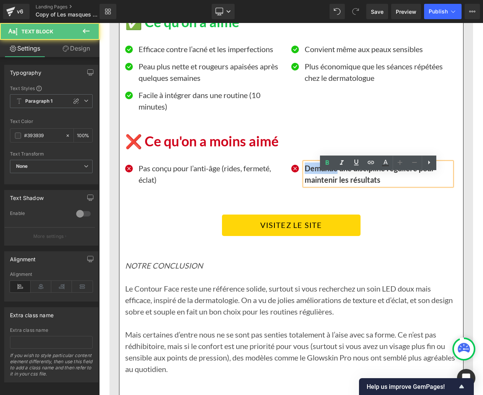
click at [328, 181] on b "Demande une discipline régulière pour maintenir les résultats" at bounding box center [370, 173] width 130 height 21
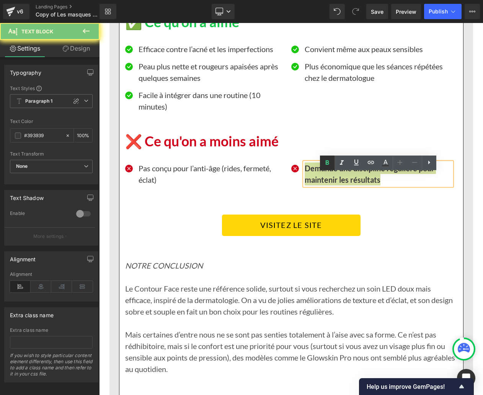
click at [324, 163] on icon at bounding box center [327, 162] width 9 height 9
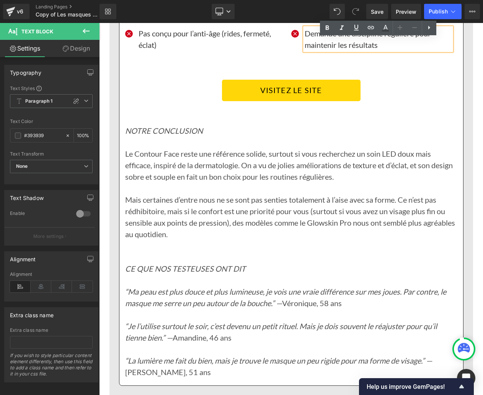
click at [201, 135] on icon "NOTRE CONCLUSION" at bounding box center [164, 130] width 78 height 9
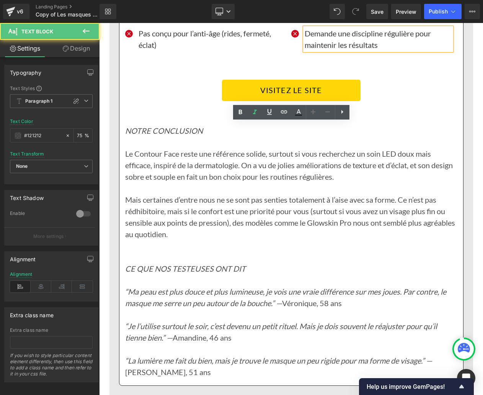
scroll to position [6695, 0]
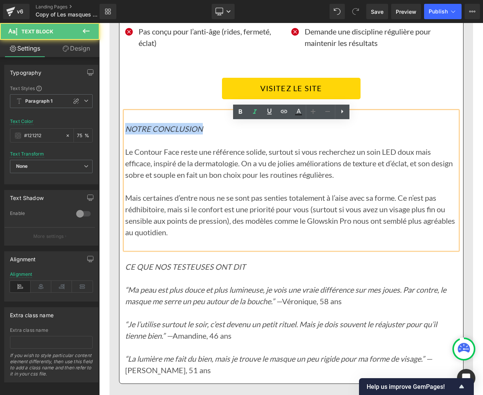
drag, startPoint x: 202, startPoint y: 139, endPoint x: 127, endPoint y: 136, distance: 75.4
click at [127, 134] on p "NOTRE CONCLUSION" at bounding box center [291, 128] width 332 height 11
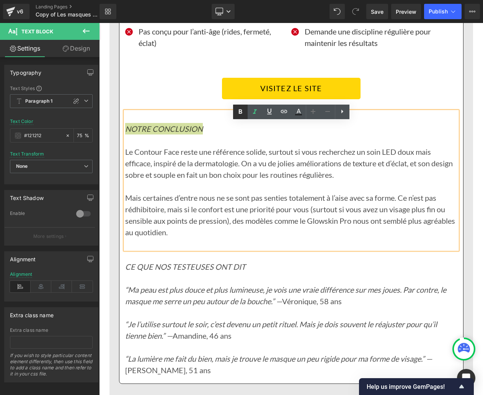
click at [237, 111] on icon at bounding box center [240, 111] width 9 height 9
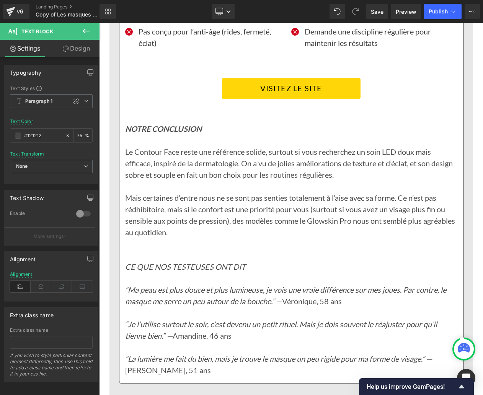
click at [179, 171] on p "Le Contour Face reste une référence solide, surtout si vous recherchez un soin …" at bounding box center [291, 163] width 332 height 34
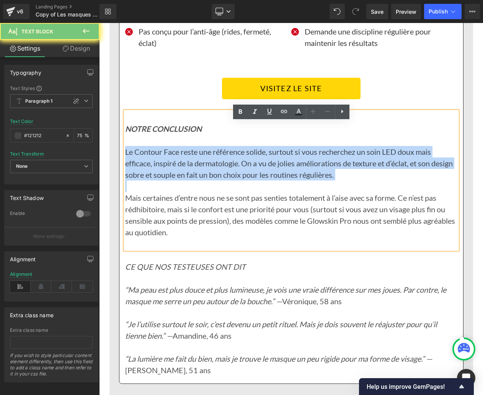
click at [179, 171] on p "Le Contour Face reste une référence solide, surtout si vous recherchez un soin …" at bounding box center [291, 163] width 332 height 34
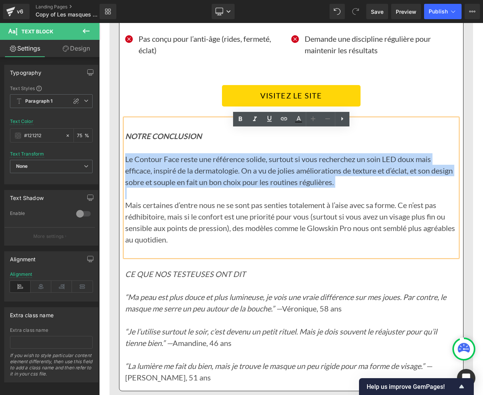
scroll to position [6728, 0]
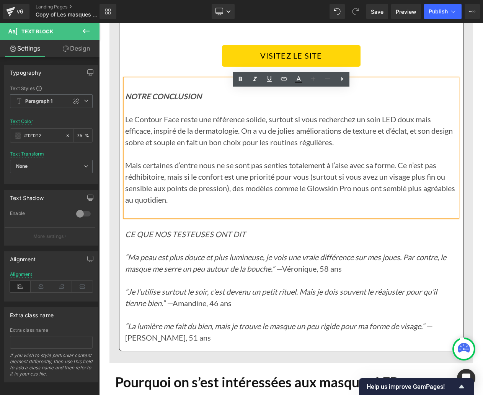
drag, startPoint x: 179, startPoint y: 171, endPoint x: 147, endPoint y: 153, distance: 36.5
click at [179, 171] on p "Mais certaines d’entre nous ne se sont pas senties totalement à l’aise avec sa …" at bounding box center [291, 182] width 332 height 46
click at [144, 146] on p "Le Contour Face reste une référence solide, surtout si vous recherchez un soin …" at bounding box center [291, 130] width 332 height 34
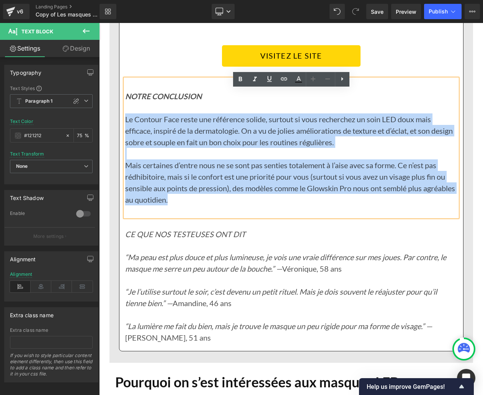
drag, startPoint x: 126, startPoint y: 130, endPoint x: 216, endPoint y: 210, distance: 120.3
click at [215, 210] on div "NOTRE CONCLUSION Le Contour Face reste une référence solide, surtout si vous re…" at bounding box center [291, 148] width 332 height 138
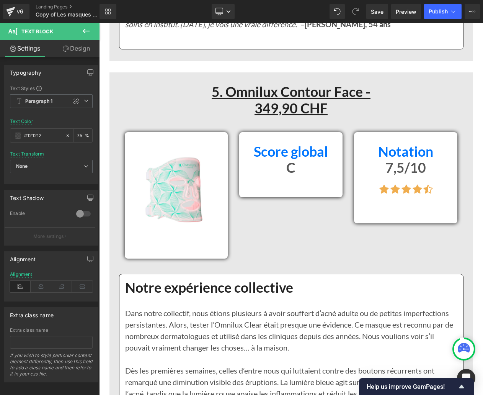
scroll to position [5822, 0]
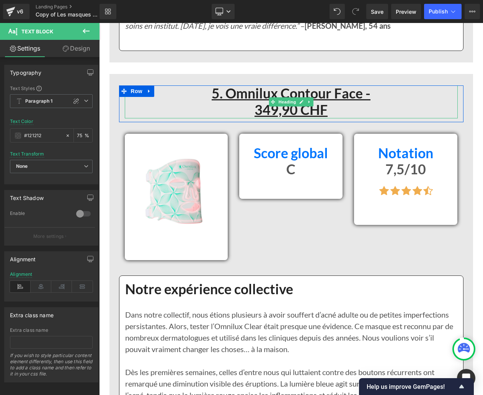
click at [282, 101] on u "5. Omnilux Contour Face -" at bounding box center [291, 93] width 159 height 16
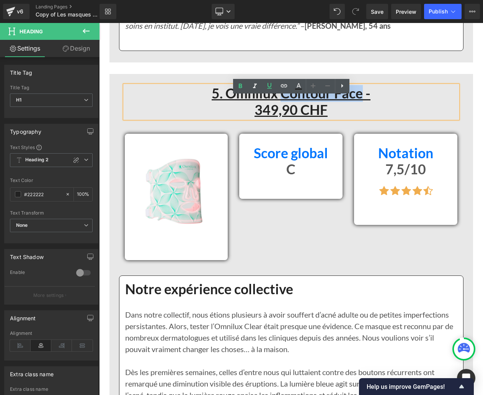
drag, startPoint x: 280, startPoint y: 104, endPoint x: 359, endPoint y: 105, distance: 78.5
click at [359, 101] on u "5. Omnilux Contour Face -" at bounding box center [291, 93] width 159 height 16
copy u "Contour Face"
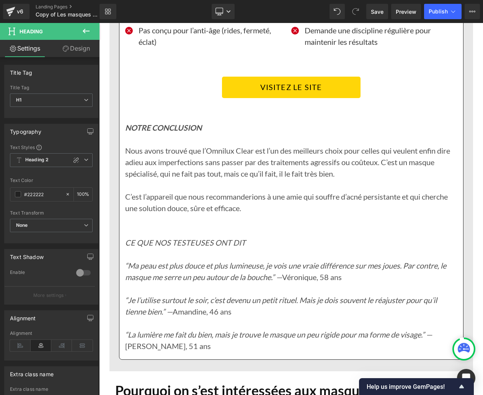
scroll to position [6708, 0]
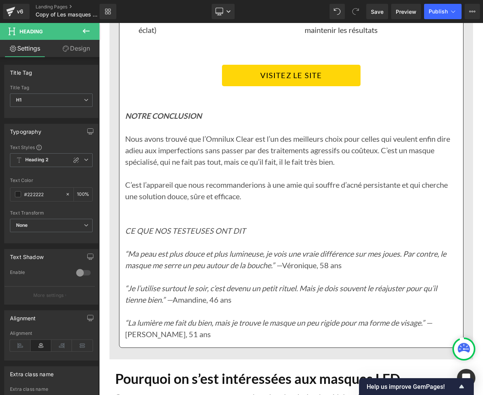
click at [238, 151] on p "Nous avons trouvé que l’Omnilux Clear est l’un des meilleurs choix pour celles …" at bounding box center [291, 150] width 332 height 34
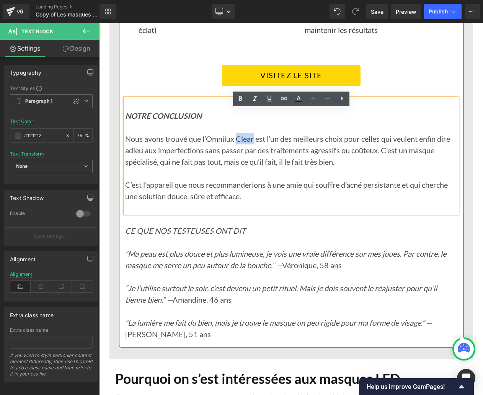
drag, startPoint x: 237, startPoint y: 150, endPoint x: 253, endPoint y: 150, distance: 15.7
click at [253, 150] on p "Nous avons trouvé que l’Omnilux Clear est l’un des meilleurs choix pour celles …" at bounding box center [291, 150] width 332 height 34
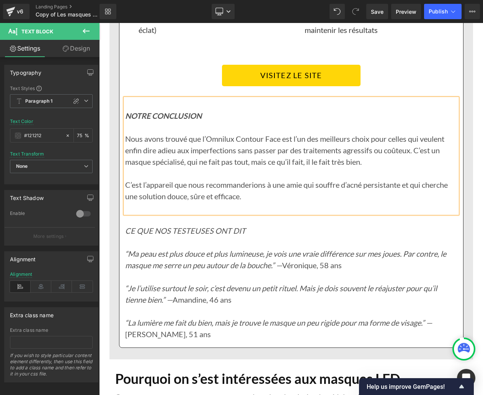
scroll to position [6709, 0]
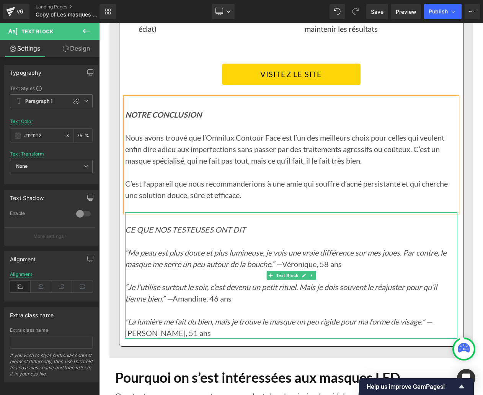
click at [247, 235] on p "CE QUE NOS TESTEUSES ONT DIT" at bounding box center [291, 228] width 332 height 11
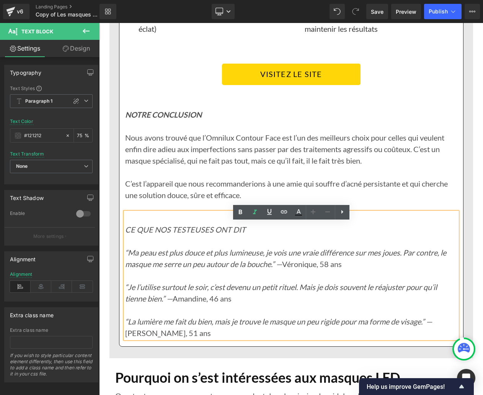
scroll to position [6710, 0]
drag, startPoint x: 245, startPoint y: 239, endPoint x: 126, endPoint y: 238, distance: 119.0
click at [126, 235] on p "CE QUE NOS TESTEUSES ONT DIT" at bounding box center [291, 228] width 332 height 11
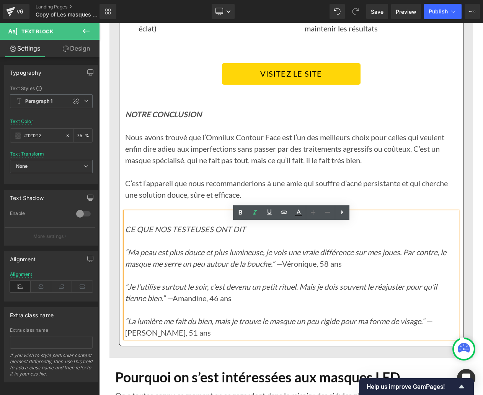
scroll to position [6709, 0]
click at [247, 214] on link at bounding box center [240, 212] width 15 height 15
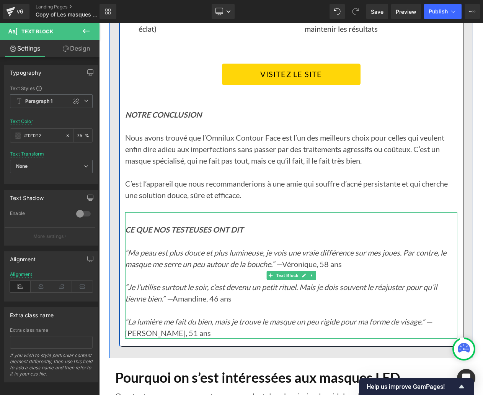
click at [135, 263] on icon "“Ma peau est plus douce et plus lumineuse, je vois une vraie différence sur mes…" at bounding box center [285, 258] width 321 height 21
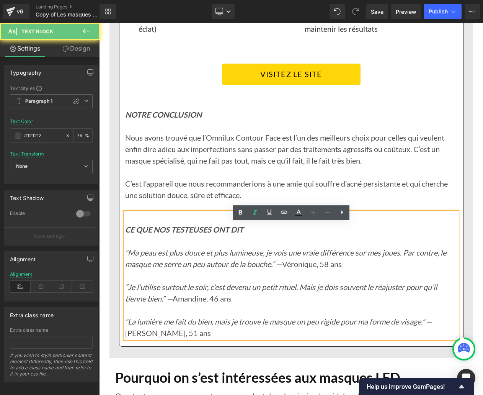
drag, startPoint x: 126, startPoint y: 262, endPoint x: 167, endPoint y: 263, distance: 40.6
click at [187, 264] on icon "“Ma peau est plus douce et plus lumineuse, je vois une vraie différence sur mes…" at bounding box center [285, 258] width 321 height 21
click at [127, 262] on icon "“Ma peau est plus douce et plus lumineuse, je vois une vraie différence sur mes…" at bounding box center [285, 258] width 321 height 21
click at [126, 263] on icon "“Ma peau est plus douce et plus lumineuse, je vois une vraie différence sur mes…" at bounding box center [285, 258] width 321 height 21
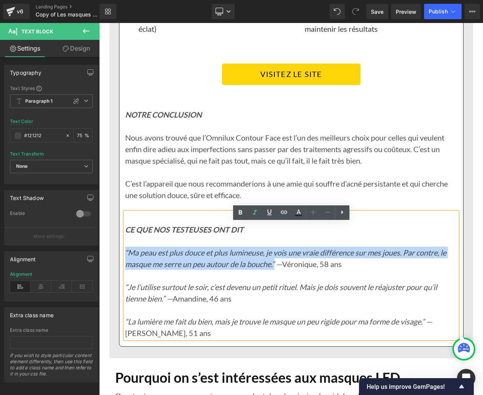
drag, startPoint x: 125, startPoint y: 263, endPoint x: 277, endPoint y: 274, distance: 152.0
click at [277, 268] on icon "“Ma peau est plus douce et plus lumineuse, je vois une vraie différence sur mes…" at bounding box center [285, 258] width 321 height 21
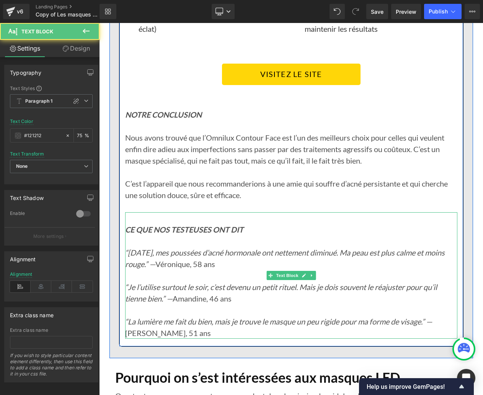
click at [129, 297] on icon "“Je l’utilise surtout le soir, c’est devenu un petit rituel. Mais je dois souve…" at bounding box center [281, 292] width 312 height 21
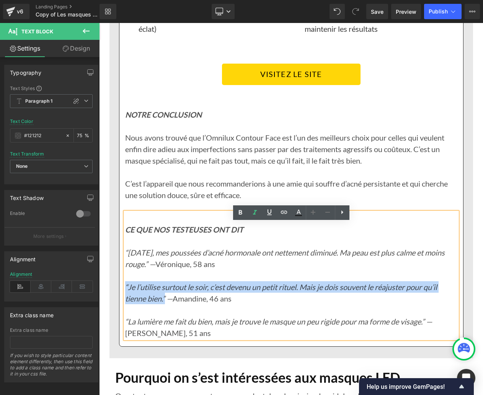
drag, startPoint x: 126, startPoint y: 297, endPoint x: 166, endPoint y: 305, distance: 40.9
click at [166, 303] on icon "“Je l’utilise surtout le soir, c’est devenu un petit rituel. Mais je dois souve…" at bounding box center [281, 292] width 312 height 21
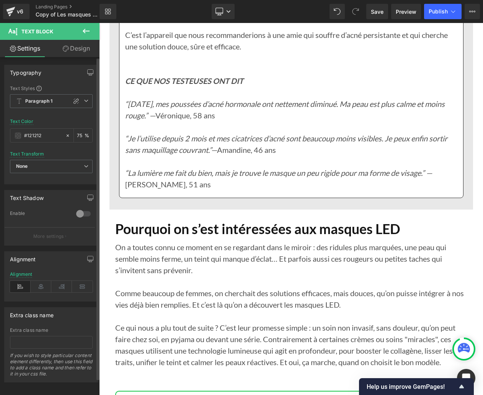
scroll to position [6862, 0]
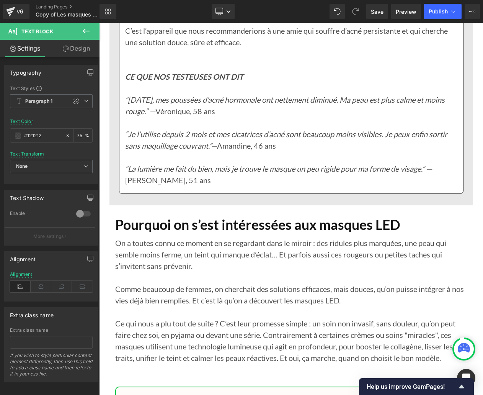
click at [219, 186] on p "“La lumière me fait du bien, mais je trouve le masque un peu rigide pour ma for…" at bounding box center [291, 174] width 332 height 23
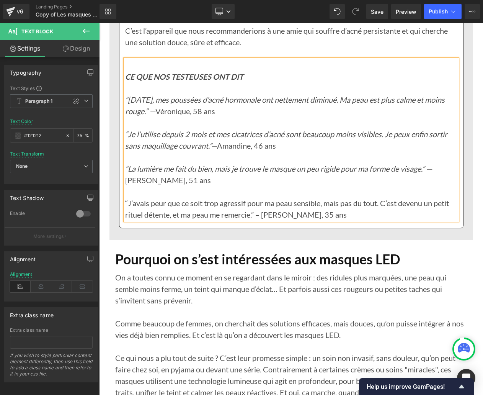
click at [127, 210] on p "“J’avais peur que ce soit trop agressif pour ma peau sensible, mais pas du tout…" at bounding box center [291, 208] width 332 height 23
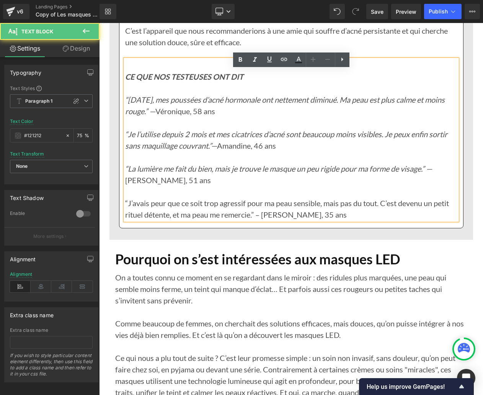
click at [125, 213] on p "“J’avais peur que ce soit trop agressif pour ma peau sensible, mais pas du tout…" at bounding box center [291, 208] width 332 height 23
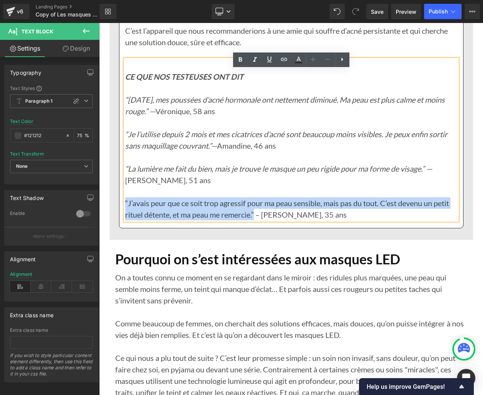
drag, startPoint x: 125, startPoint y: 212, endPoint x: 257, endPoint y: 224, distance: 132.5
click at [257, 220] on p "“J’avais peur que ce soit trop agressif pour ma peau sensible, mais pas du tout…" at bounding box center [291, 208] width 332 height 23
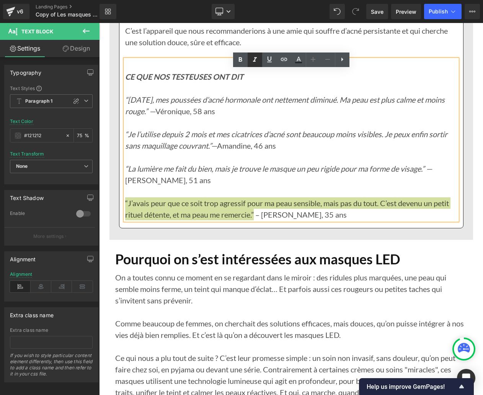
click at [255, 63] on icon at bounding box center [254, 59] width 9 height 9
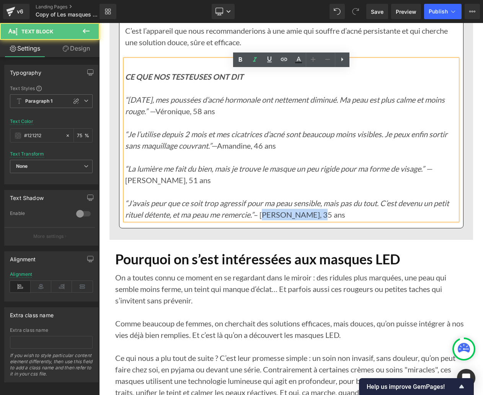
drag, startPoint x: 264, startPoint y: 223, endPoint x: 311, endPoint y: 210, distance: 49.1
click at [317, 220] on p "“J’avais peur que ce soit trop agressif pour ma peau sensible, mais pas du tout…" at bounding box center [291, 208] width 332 height 23
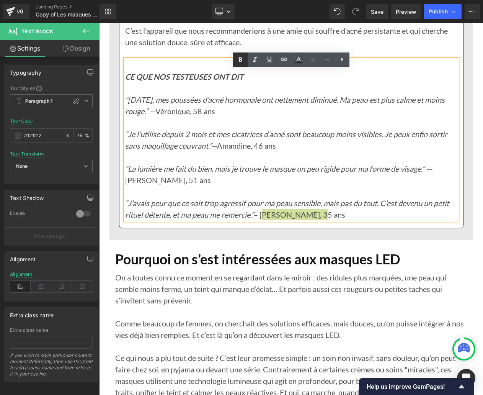
click at [244, 61] on icon at bounding box center [240, 59] width 9 height 9
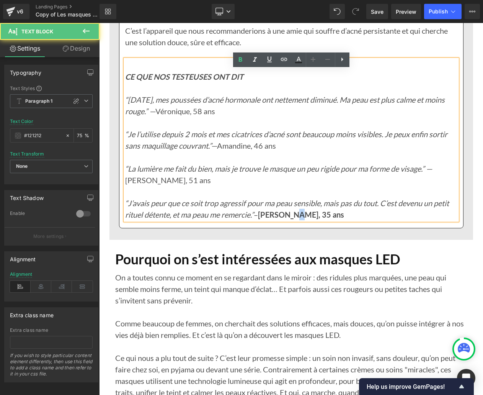
drag, startPoint x: 300, startPoint y: 225, endPoint x: 295, endPoint y: 225, distance: 4.2
click at [295, 219] on strong "Mélanie, 35 ans" at bounding box center [301, 214] width 86 height 9
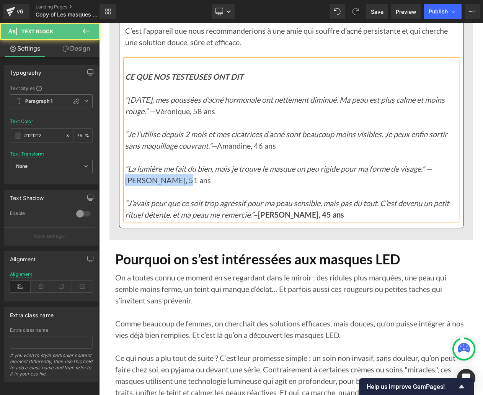
drag, startPoint x: 126, startPoint y: 191, endPoint x: 168, endPoint y: 191, distance: 42.1
click at [179, 186] on p "“La lumière me fait du bien, mais je trouve le masque un peu rigide pour ma for…" at bounding box center [291, 174] width 332 height 23
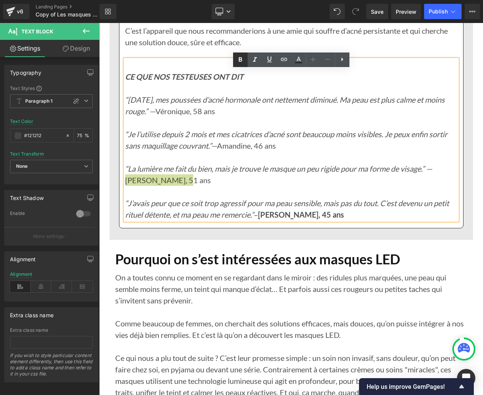
drag, startPoint x: 241, startPoint y: 62, endPoint x: 141, endPoint y: 54, distance: 99.9
click at [241, 62] on icon at bounding box center [240, 59] width 9 height 9
drag, startPoint x: 222, startPoint y: 155, endPoint x: 279, endPoint y: 153, distance: 57.4
click at [279, 153] on p "“Je l’utilise depuis 2 mois et mes cicatrices d’acné sont beaucoup moins visibl…" at bounding box center [291, 145] width 332 height 34
click at [241, 62] on icon at bounding box center [240, 59] width 9 height 9
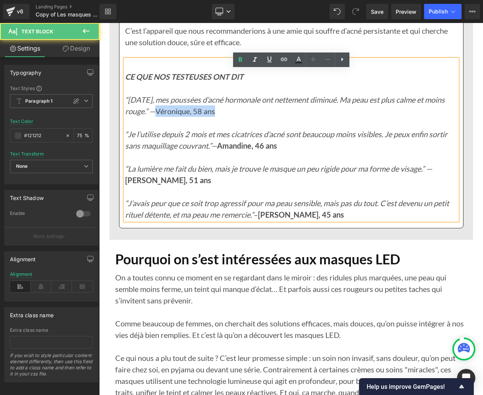
drag, startPoint x: 189, startPoint y: 122, endPoint x: 248, endPoint y: 105, distance: 61.7
click at [250, 122] on p "“Après 4 semaines, mes poussées d’acné hormonale ont nettement diminué. Ma peau…" at bounding box center [291, 111] width 332 height 34
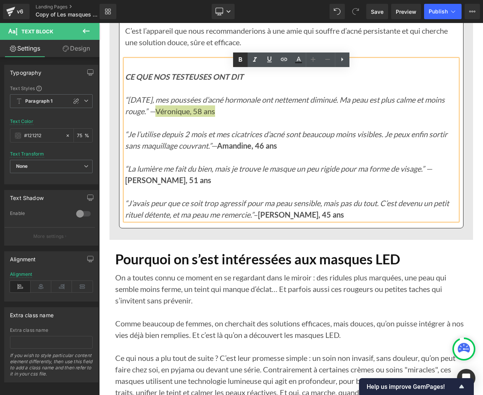
click at [241, 65] on link at bounding box center [240, 59] width 15 height 15
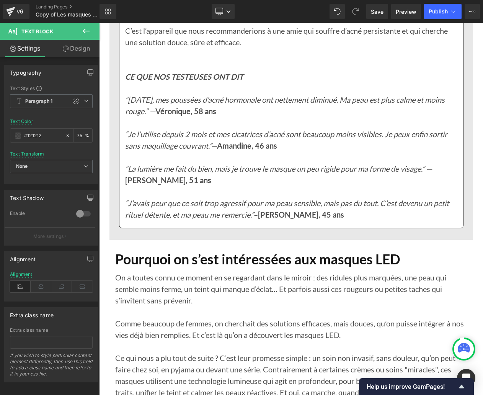
click at [166, 267] on h1 "Pourquoi on s’est intéressées aux masques LED" at bounding box center [291, 259] width 352 height 16
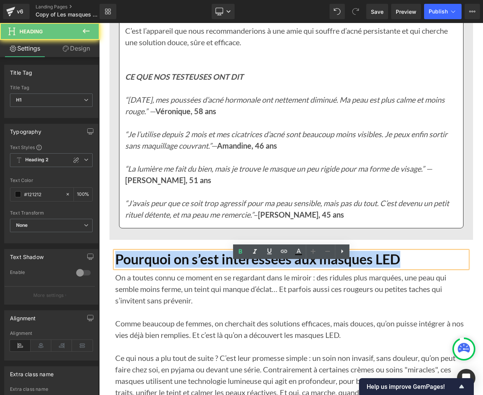
click at [166, 267] on h1 "Pourquoi on s’est intéressées aux masques LED" at bounding box center [291, 259] width 352 height 16
paste div
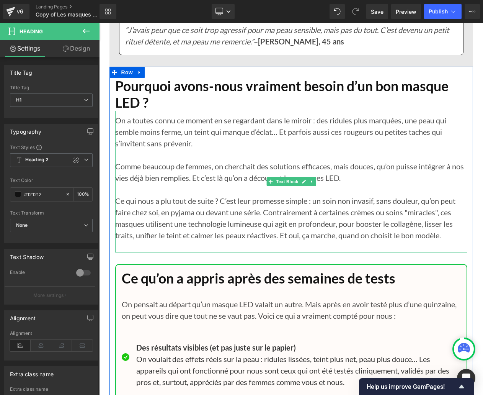
scroll to position [7037, 0]
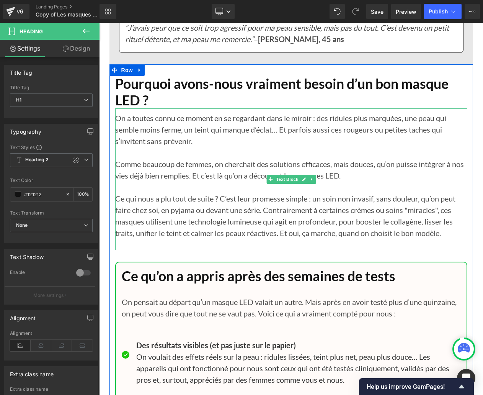
click at [152, 146] on p "On a toutes connu ce moment en se regardant dans le miroir : des ridules plus m…" at bounding box center [291, 129] width 352 height 34
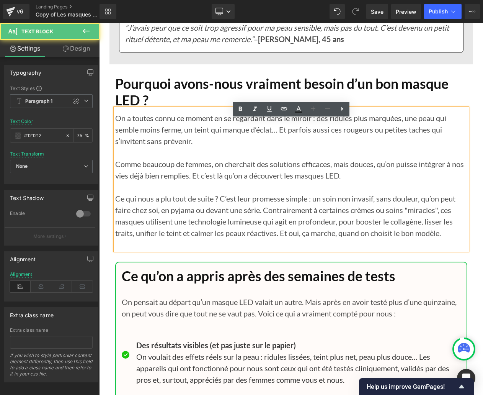
click at [152, 146] on p "On a toutes connu ce moment en se regardant dans le miroir : des ridules plus m…" at bounding box center [291, 129] width 352 height 34
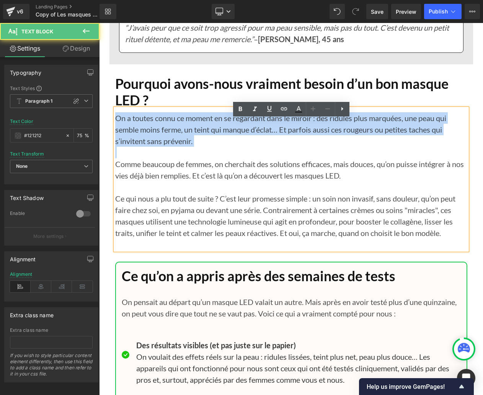
click at [152, 146] on p "On a toutes connu ce moment en se regardant dans le miroir : des ridules plus m…" at bounding box center [291, 129] width 352 height 34
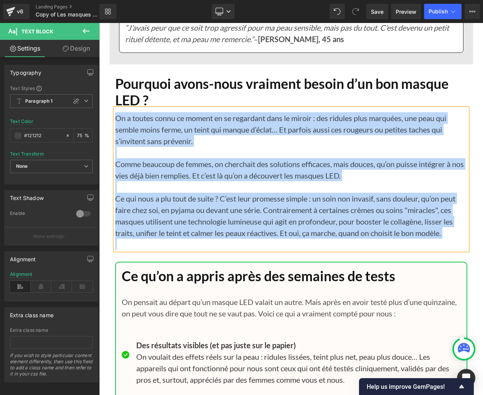
paste div
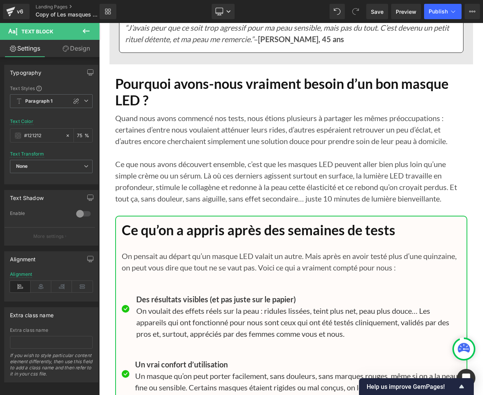
click at [157, 238] on h1 "Ce qu’on a appris après des semaines de tests" at bounding box center [291, 230] width 339 height 16
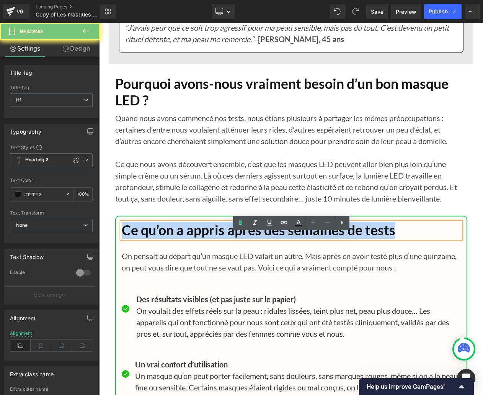
click at [157, 238] on h1 "Ce qu’on a appris après des semaines de tests" at bounding box center [291, 230] width 339 height 16
paste div
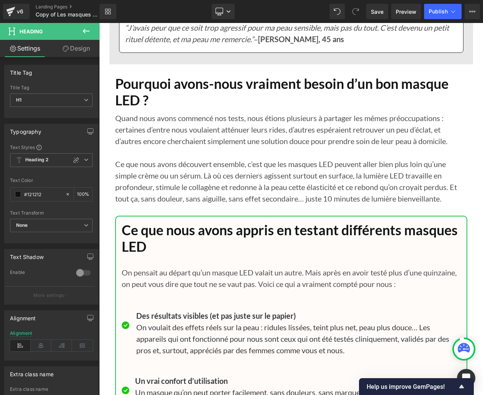
click at [185, 289] on p "On pensait au départ qu’un masque LED valait un autre. Mais après en avoir test…" at bounding box center [291, 272] width 339 height 34
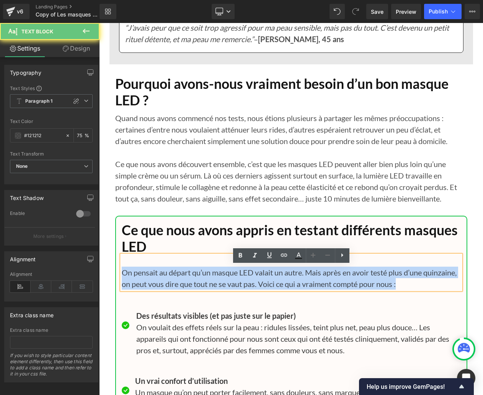
click at [185, 289] on p "On pensait au départ qu’un masque LED valait un autre. Mais après en avoir test…" at bounding box center [291, 272] width 339 height 34
paste div
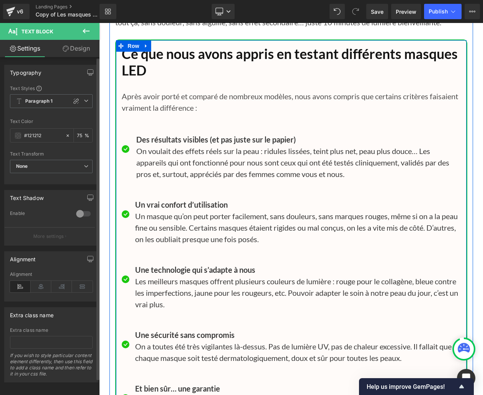
scroll to position [7217, 0]
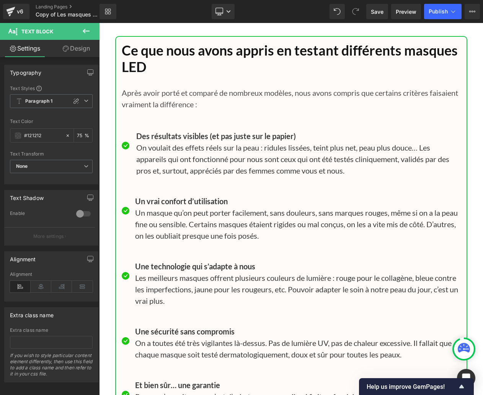
click at [165, 140] on b "Des résultats visibles (et pas juste sur le papier)" at bounding box center [216, 135] width 160 height 9
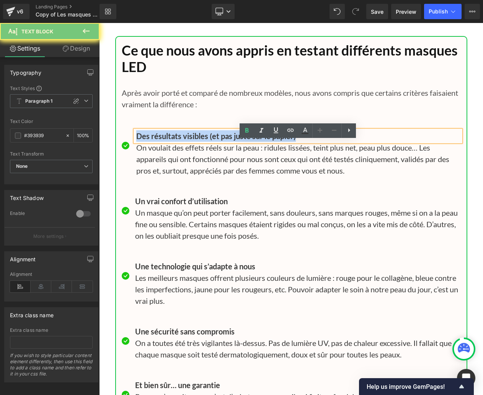
click at [165, 140] on b "Des résultats visibles (et pas juste sur le papier)" at bounding box center [216, 135] width 160 height 9
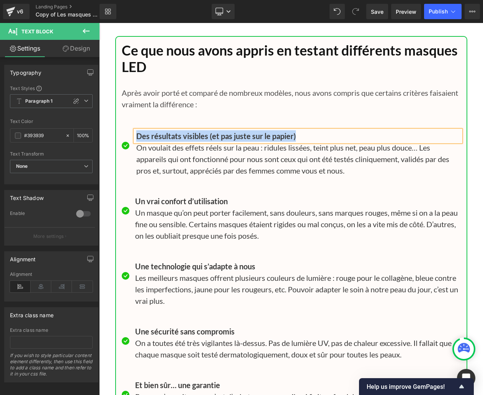
paste div
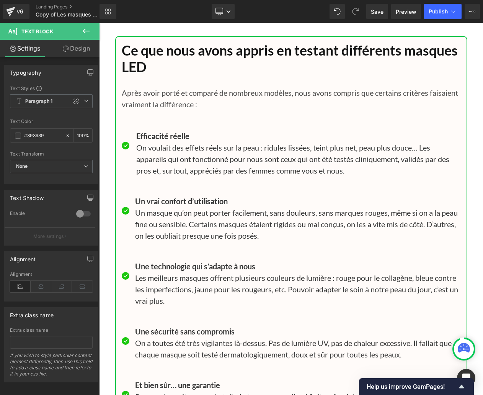
click at [162, 173] on p "On voulait des effets réels sur la peau : ridules lissées, teint plus net, peau…" at bounding box center [298, 159] width 325 height 34
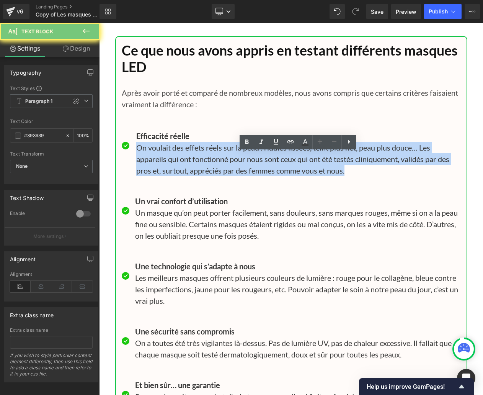
click at [162, 173] on p "On voulait des effets réels sur la peau : ridules lissées, teint plus net, peau…" at bounding box center [298, 159] width 325 height 34
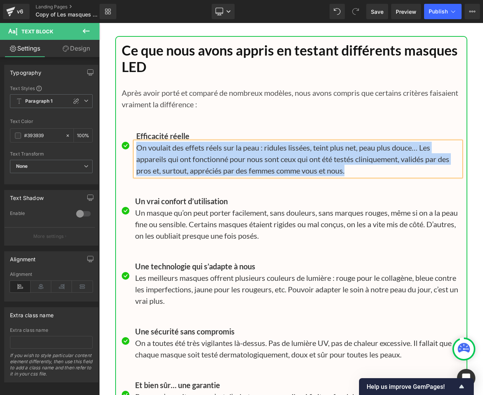
paste div
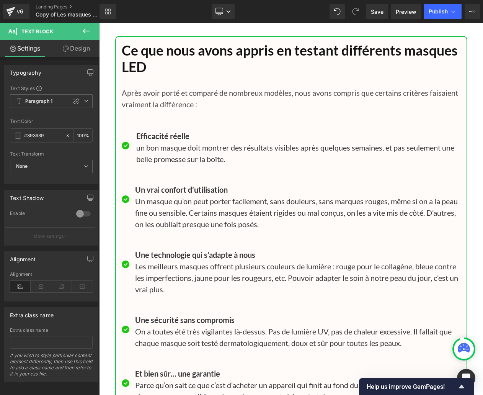
click at [166, 194] on b "Un vrai confort d’utilisation" at bounding box center [181, 189] width 93 height 9
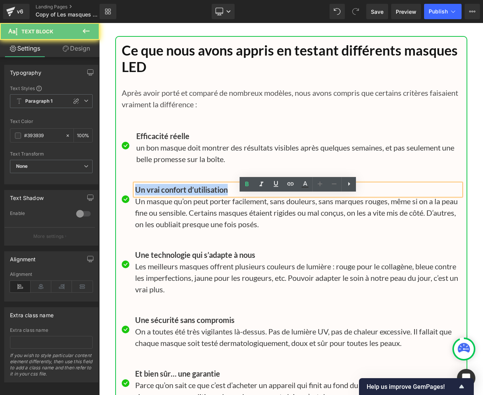
click at [166, 194] on b "Un vrai confort d’utilisation" at bounding box center [181, 189] width 93 height 9
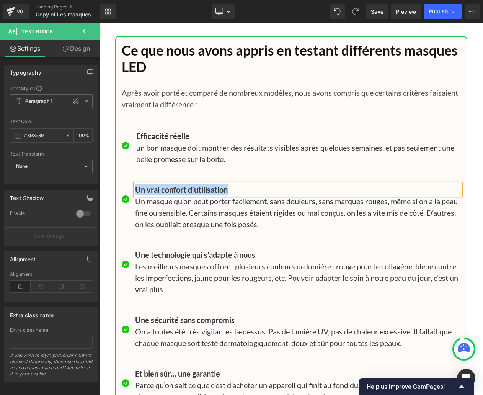
paste div
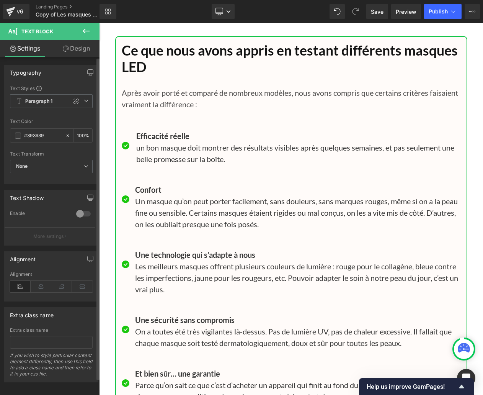
scroll to position [7217, 0]
click at [146, 212] on p "Un masque qu’on peut porter facilement, sans douleurs, sans marques rouges, mêm…" at bounding box center [298, 212] width 326 height 34
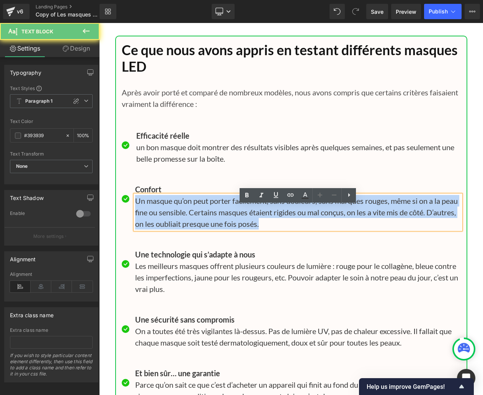
click at [146, 212] on p "Un masque qu’on peut porter facilement, sans douleurs, sans marques rouges, mêm…" at bounding box center [298, 212] width 326 height 34
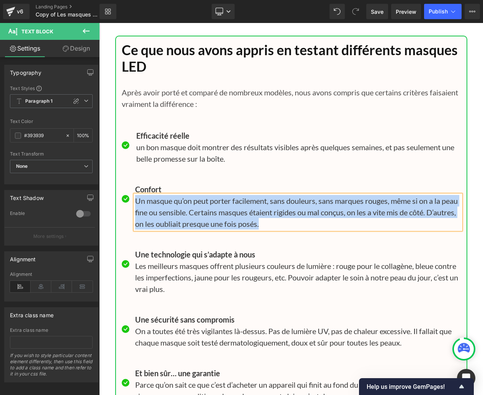
paste div
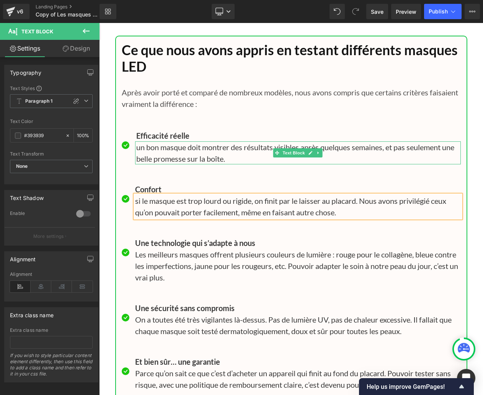
click at [141, 158] on p "un bon masque doit montrer des résultats visibles après quelques semaines, et p…" at bounding box center [298, 152] width 325 height 23
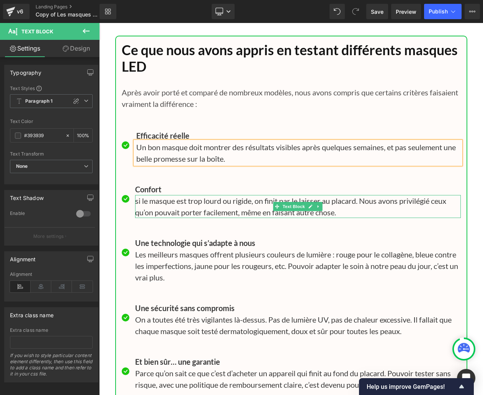
click at [139, 211] on p "si le masque est trop lourd ou rigide, on finit par le laisser au placard. Nous…" at bounding box center [298, 206] width 326 height 23
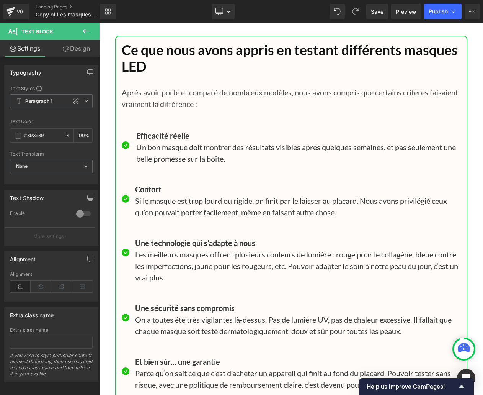
click at [165, 247] on b "Une technologie qui s’adapte à nous" at bounding box center [195, 242] width 120 height 9
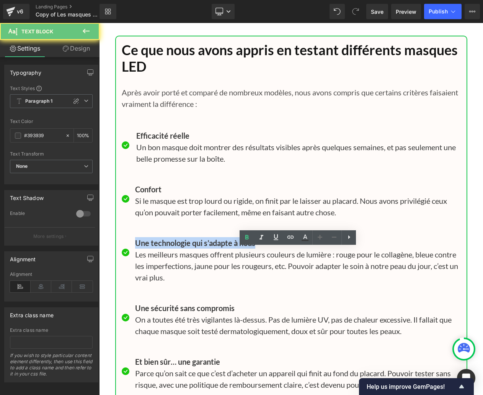
click at [165, 247] on b "Une technologie qui s’adapte à nous" at bounding box center [195, 242] width 120 height 9
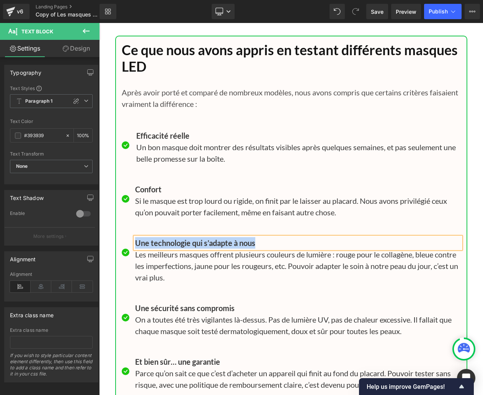
paste div
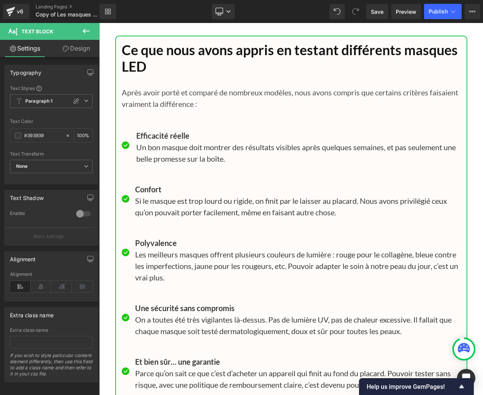
click at [149, 273] on p "Les meilleurs masques offrent plusieurs couleurs de lumière : rouge pour le col…" at bounding box center [298, 265] width 326 height 34
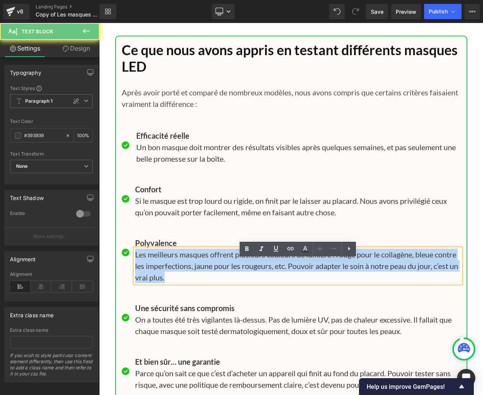
click at [149, 273] on p "Les meilleurs masques offrent plusieurs couleurs de lumière : rouge pour le col…" at bounding box center [298, 265] width 326 height 34
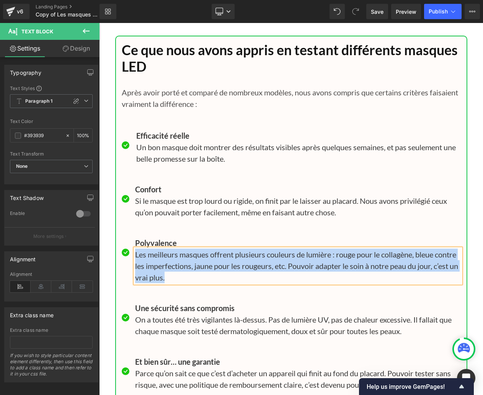
paste div
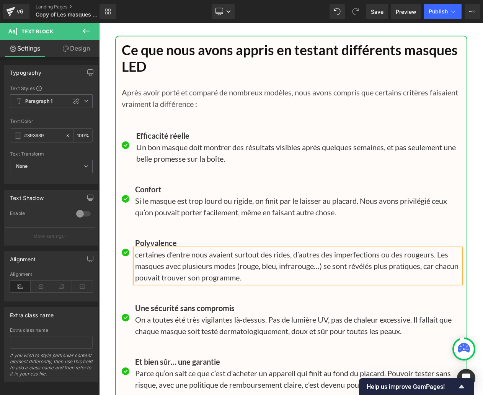
click at [139, 266] on p "certaines d’entre nous avaient surtout des rides, d’autres des imperfections ou…" at bounding box center [298, 265] width 326 height 34
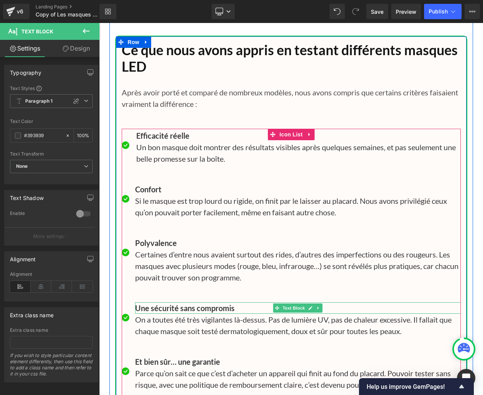
click at [140, 312] on b "Une sécurité sans compromis" at bounding box center [184, 307] width 99 height 9
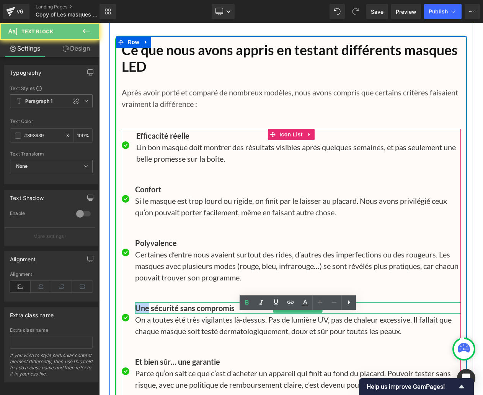
click at [140, 312] on b "Une sécurité sans compromis" at bounding box center [184, 307] width 99 height 9
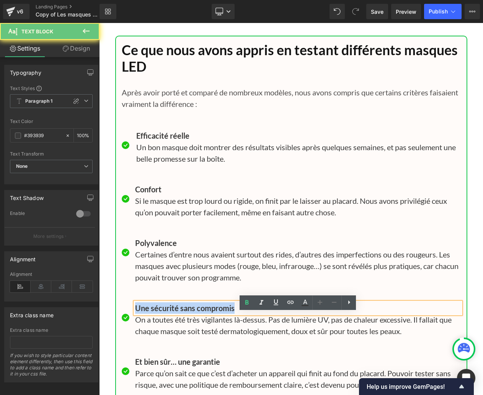
click at [140, 312] on b "Une sécurité sans compromis" at bounding box center [184, 307] width 99 height 9
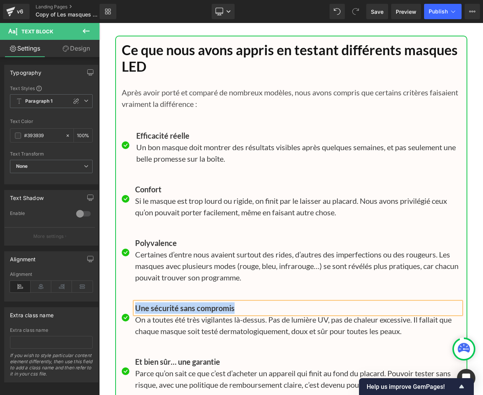
paste div
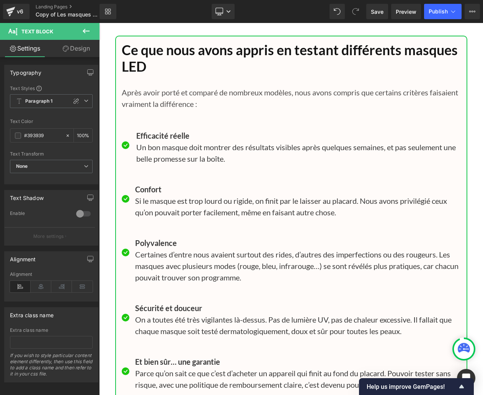
click at [166, 335] on p "On a toutes été très vigilantes là-dessus. Pas de lumière UV, pas de chaleur ex…" at bounding box center [298, 324] width 326 height 23
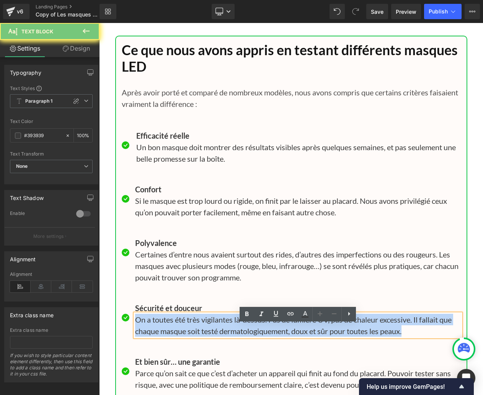
click at [166, 335] on p "On a toutes été très vigilantes là-dessus. Pas de lumière UV, pas de chaleur ex…" at bounding box center [298, 324] width 326 height 23
paste div
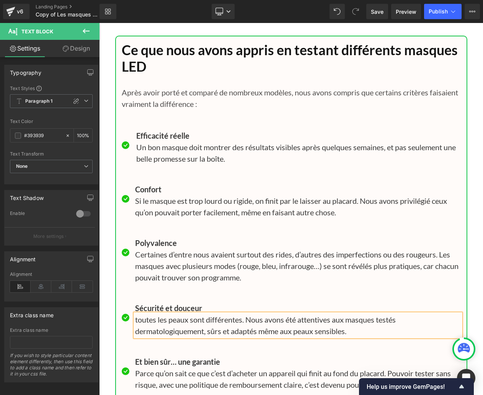
drag, startPoint x: 139, startPoint y: 330, endPoint x: 139, endPoint y: 334, distance: 3.8
click at [139, 331] on p "toutes les peaux sont différentes. Nous avons été attentives aux masques testés…" at bounding box center [298, 324] width 326 height 23
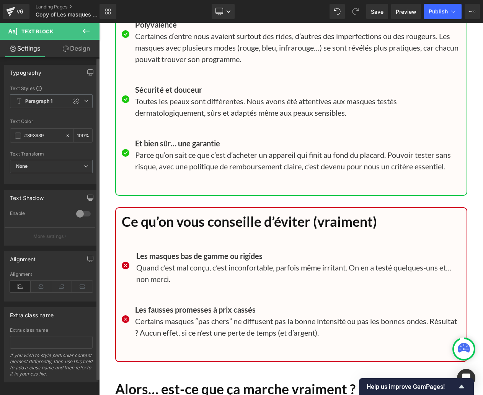
scroll to position [7453, 0]
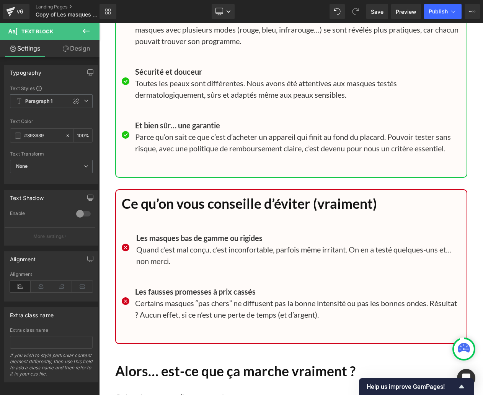
click at [153, 130] on b "Et bien sûr… une garantie" at bounding box center [177, 125] width 85 height 9
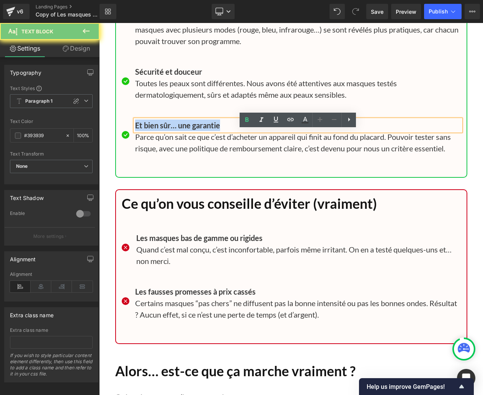
click at [153, 130] on b "Et bien sûr… une garantie" at bounding box center [177, 125] width 85 height 9
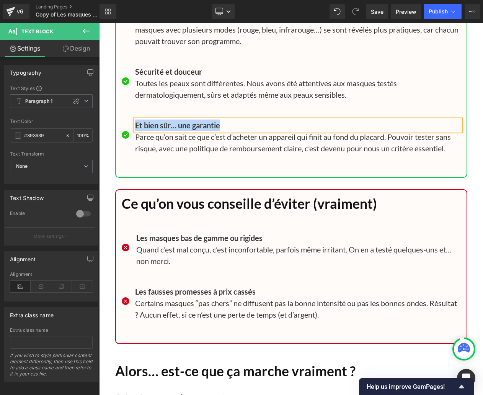
paste div
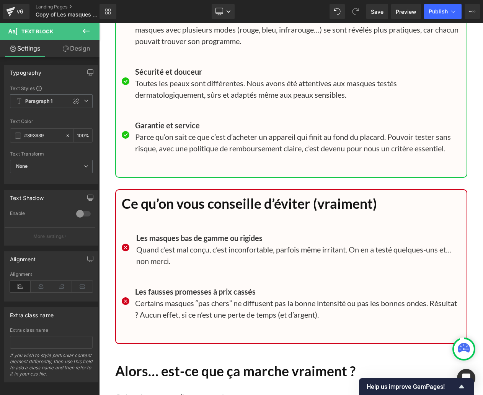
click at [187, 153] on p "Parce qu’on sait ce que c’est d’acheter un appareil qui finit au fond du placar…" at bounding box center [298, 142] width 326 height 23
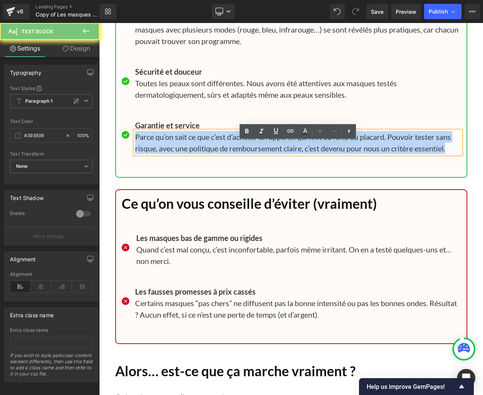
click at [187, 153] on p "Parce qu’on sait ce que c’est d’acheter un appareil qui finit au fond du placar…" at bounding box center [298, 142] width 326 height 23
paste div
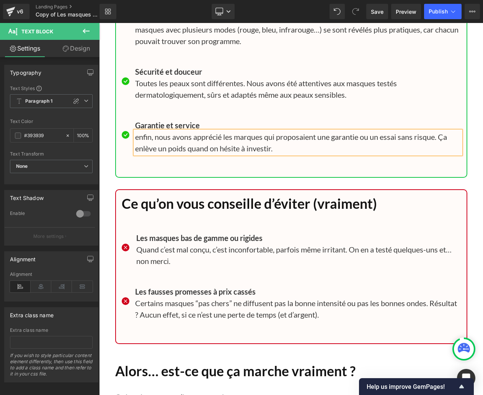
click at [139, 149] on p "enfin, nous avons apprécié les marques qui proposaient une garantie ou un essai…" at bounding box center [298, 142] width 326 height 23
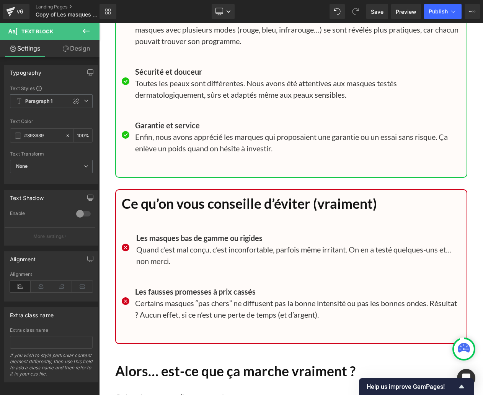
click at [167, 212] on h1 "Ce qu’on vous conseille d’éviter (vraiment)" at bounding box center [291, 204] width 339 height 16
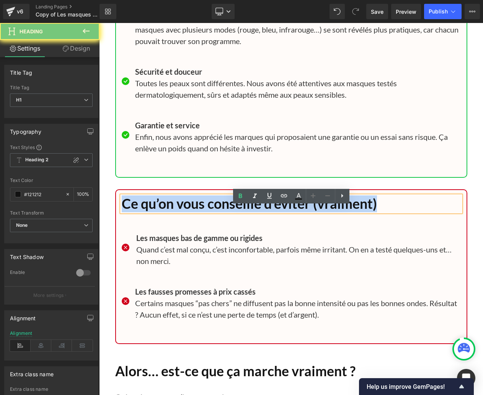
click at [167, 212] on h1 "Ce qu’on vous conseille d’éviter (vraiment)" at bounding box center [291, 204] width 339 height 16
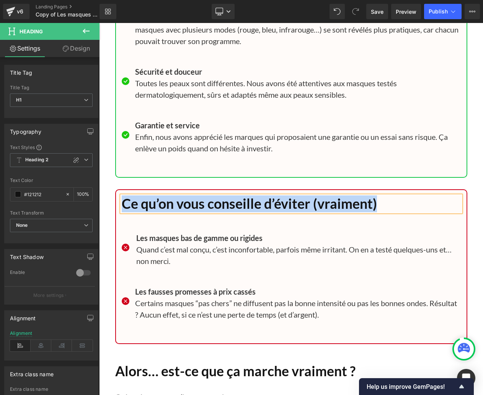
paste div
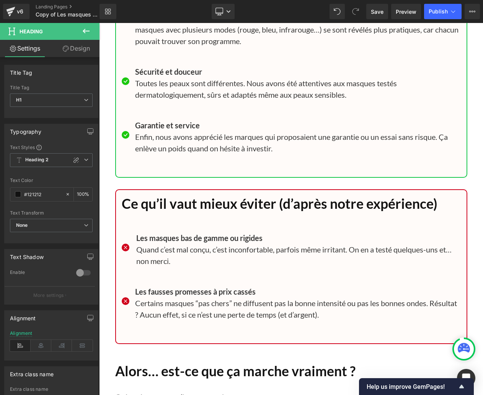
click at [169, 242] on b "Les masques bas de gamme ou rigides" at bounding box center [199, 237] width 126 height 9
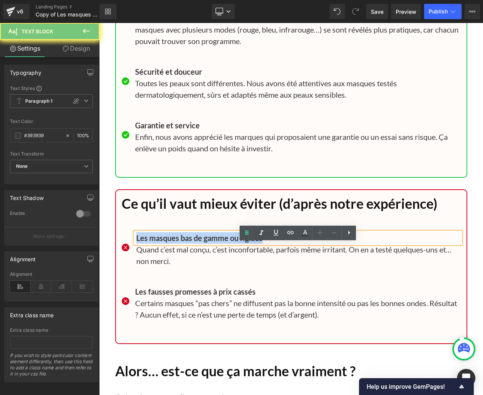
click at [169, 242] on b "Les masques bas de gamme ou rigides" at bounding box center [199, 237] width 126 height 9
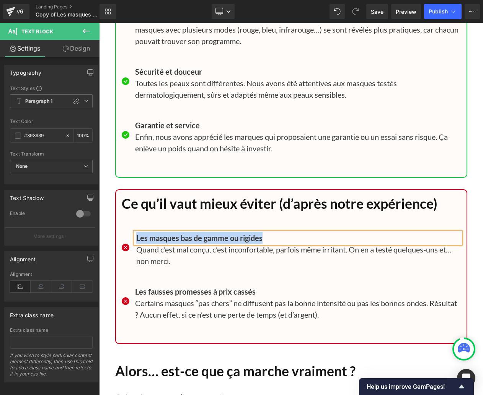
paste div
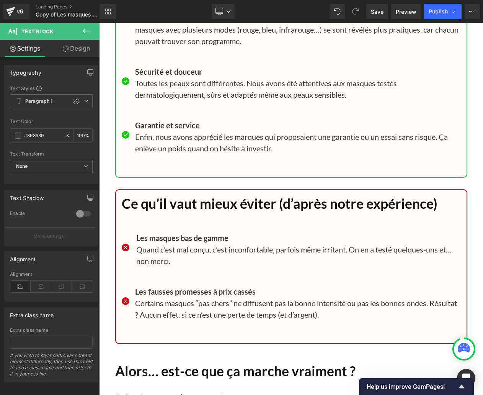
click at [148, 260] on p "Quand c’est mal conçu, c’est inconfortable, parfois même irritant. On en a test…" at bounding box center [298, 254] width 325 height 23
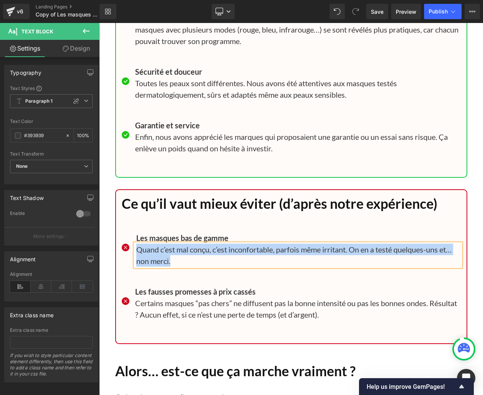
click at [148, 260] on p "Quand c’est mal conçu, c’est inconfortable, parfois même irritant. On en a test…" at bounding box center [298, 254] width 325 height 23
paste div
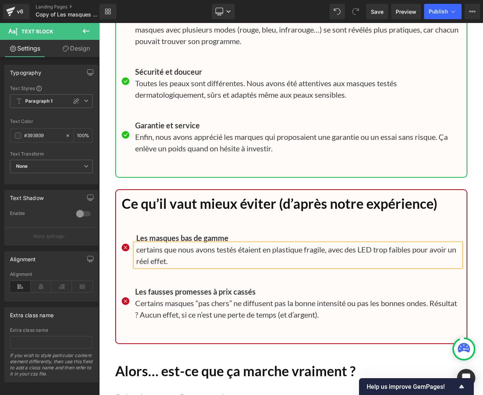
click at [140, 261] on p "certains que nous avons testés étaient en plastique fragile, avec des LED trop …" at bounding box center [298, 254] width 325 height 23
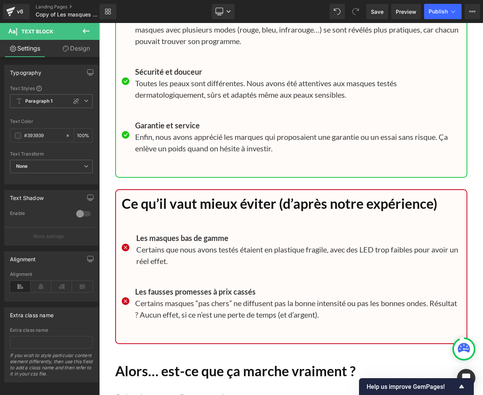
click at [163, 296] on b "Les fausses promesses à prix cassés" at bounding box center [195, 291] width 121 height 9
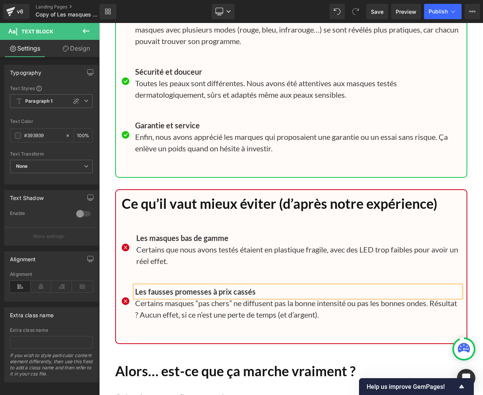
click at [163, 296] on b "Les fausses promesses à prix cassés" at bounding box center [195, 291] width 121 height 9
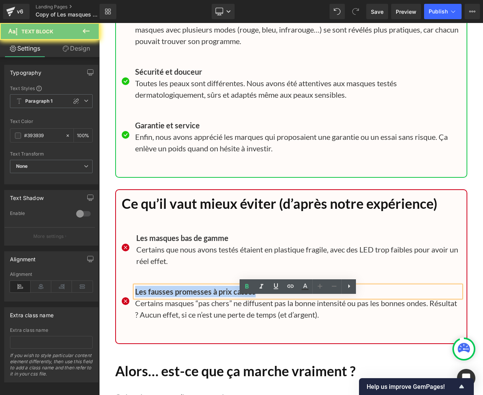
click at [163, 296] on b "Les fausses promesses à prix cassés" at bounding box center [195, 291] width 121 height 9
paste div
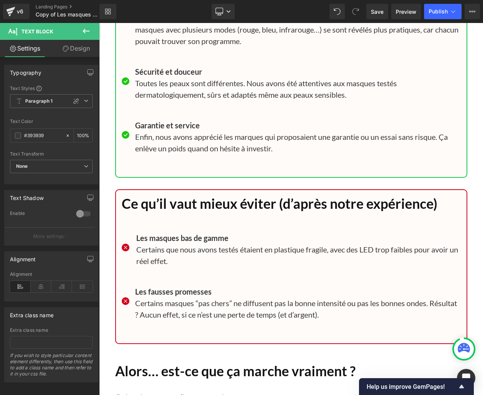
click at [153, 315] on p "Certains masques “pas chers” ne diffusent pas la bonne intensité ou pas les bon…" at bounding box center [298, 308] width 326 height 23
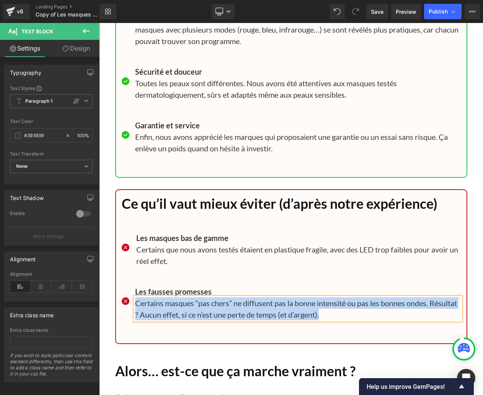
click at [153, 315] on p "Certains masques “pas chers” ne diffusent pas la bonne intensité ou pas les bon…" at bounding box center [298, 308] width 326 height 23
paste div
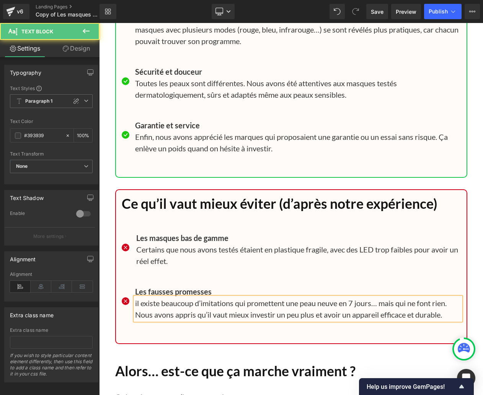
click at [137, 315] on p "il existe beaucoup d’imitations qui promettent une peau neuve en 7 jours… mais …" at bounding box center [298, 308] width 326 height 23
click at [278, 286] on ul "Icon Les masques bas de gamme Text Block Certains que nous avons testés étaient…" at bounding box center [291, 285] width 339 height 107
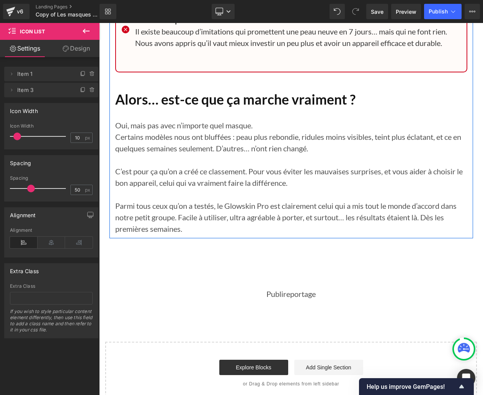
scroll to position [7753, 0]
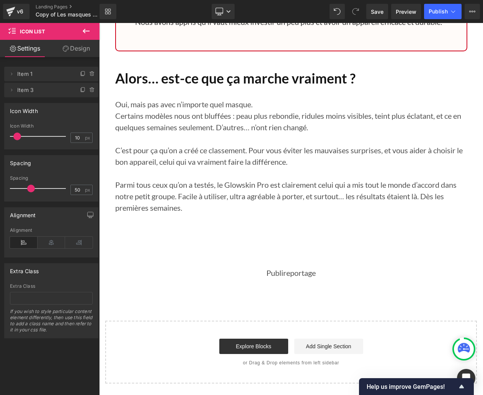
click at [131, 110] on p "Oui, mais pas avec n’importe quel masque." at bounding box center [291, 103] width 352 height 11
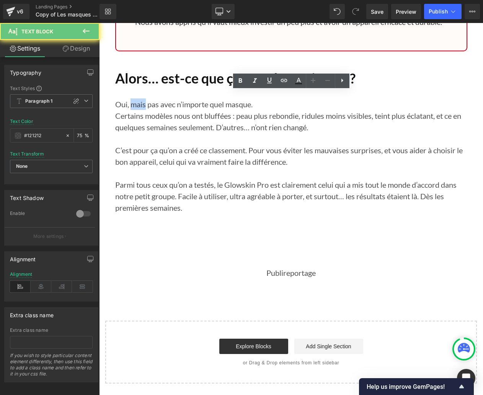
click at [132, 110] on p "Oui, mais pas avec n’importe quel masque." at bounding box center [291, 103] width 352 height 11
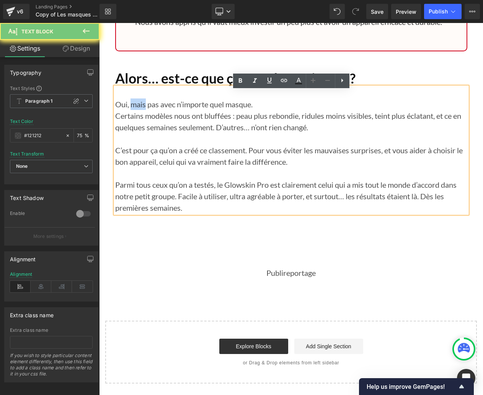
click at [132, 110] on p "Oui, mais pas avec n’importe quel masque." at bounding box center [291, 103] width 352 height 11
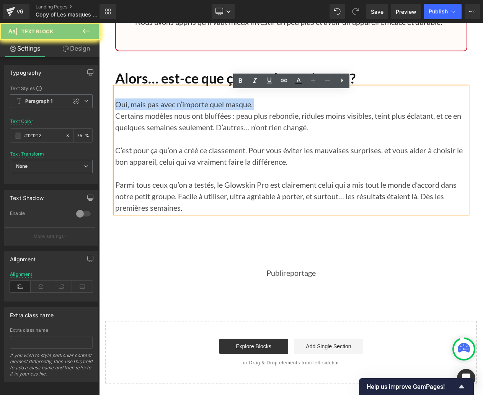
click at [132, 110] on p "Oui, mais pas avec n’importe quel masque." at bounding box center [291, 103] width 352 height 11
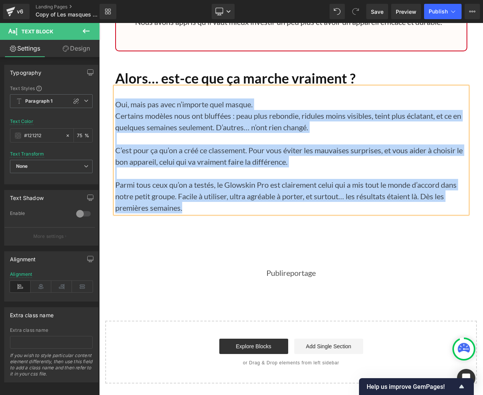
paste div
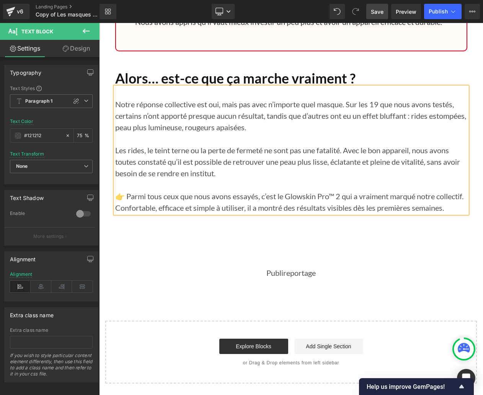
click at [375, 10] on span "Save" at bounding box center [377, 12] width 13 height 8
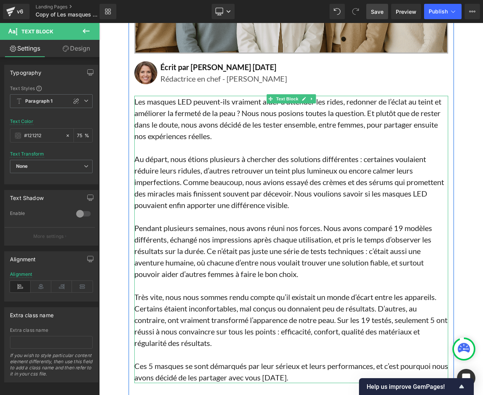
scroll to position [270, 0]
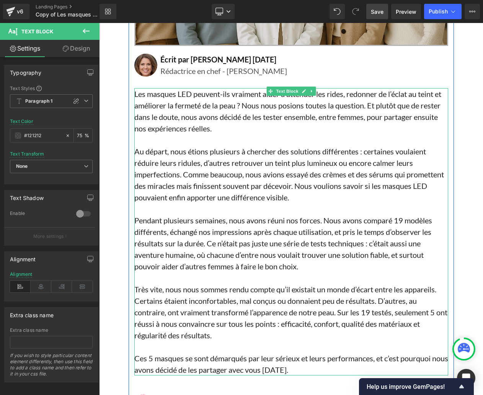
click at [403, 220] on p "Pendant plusieurs semaines, nous avons réuni nos forces. Nous avons comparé 19 …" at bounding box center [291, 242] width 314 height 57
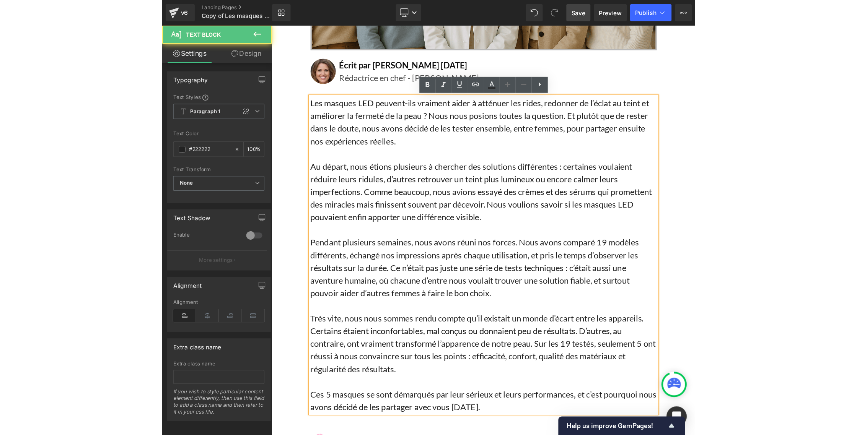
scroll to position [271, 0]
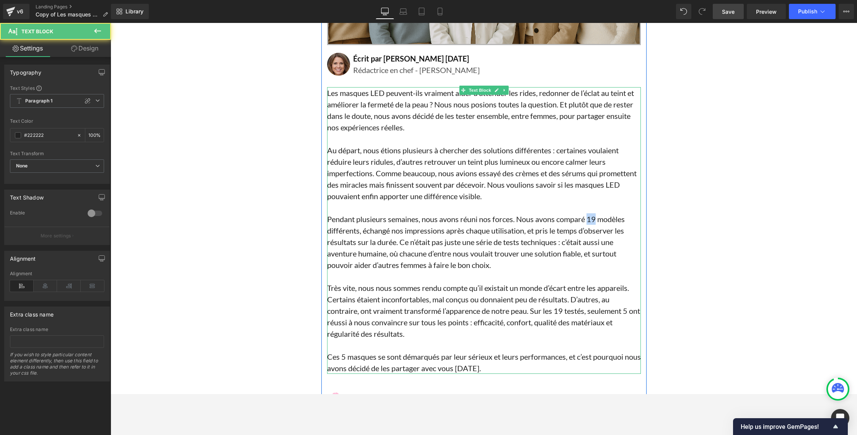
drag, startPoint x: 594, startPoint y: 219, endPoint x: 590, endPoint y: 219, distance: 4.6
click at [483, 219] on p "Pendant plusieurs semaines, nous avons réuni nos forces. Nous avons comparé 19 …" at bounding box center [484, 242] width 314 height 57
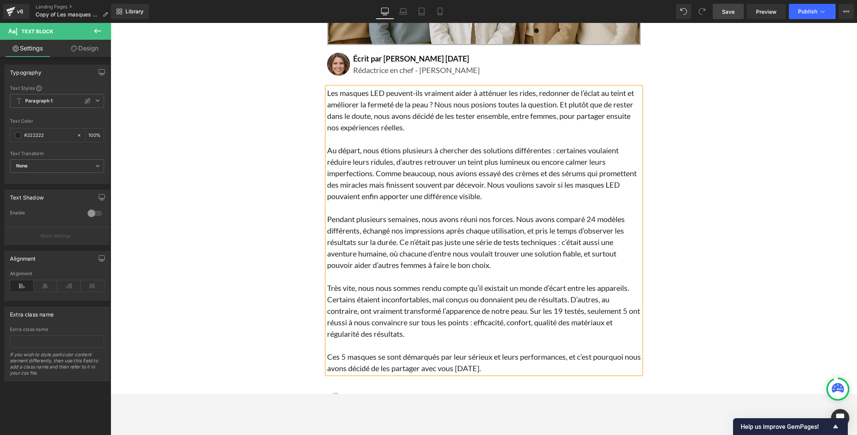
scroll to position [269, 0]
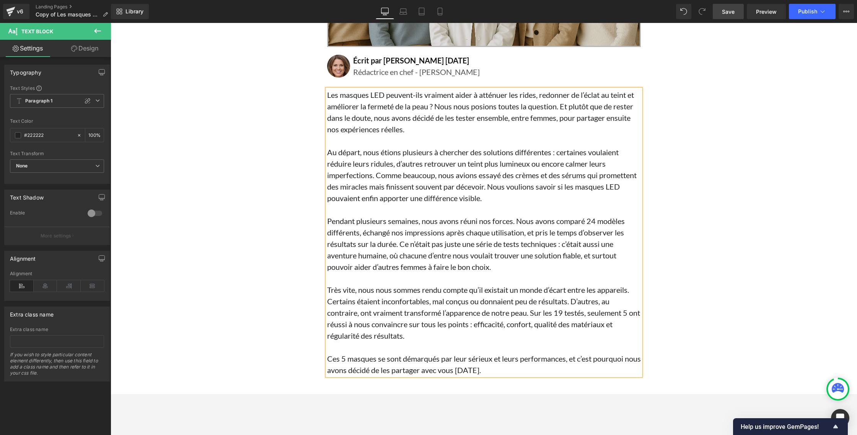
click at [483, 313] on p "Très vite, nous nous sommes rendu compte qu’il existait un monde d’écart entre …" at bounding box center [484, 312] width 314 height 57
drag, startPoint x: 558, startPoint y: 313, endPoint x: 564, endPoint y: 313, distance: 6.1
click at [483, 313] on p "Très vite, nous nous sommes rendu compte qu’il existait un monde d’écart entre …" at bounding box center [484, 312] width 314 height 57
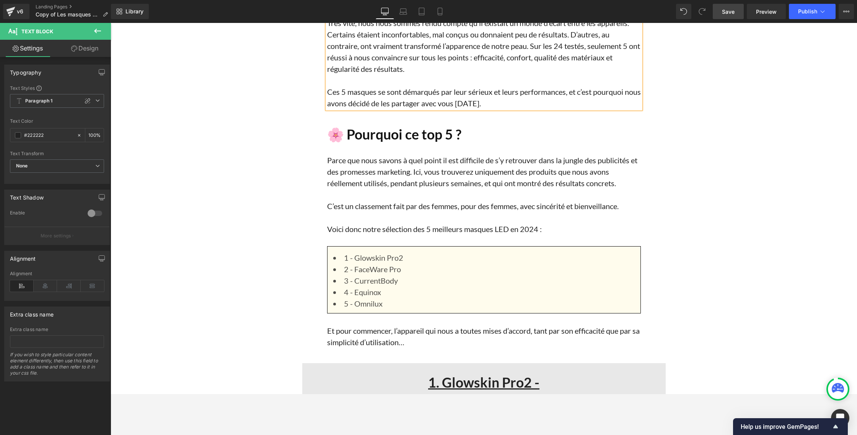
scroll to position [541, 0]
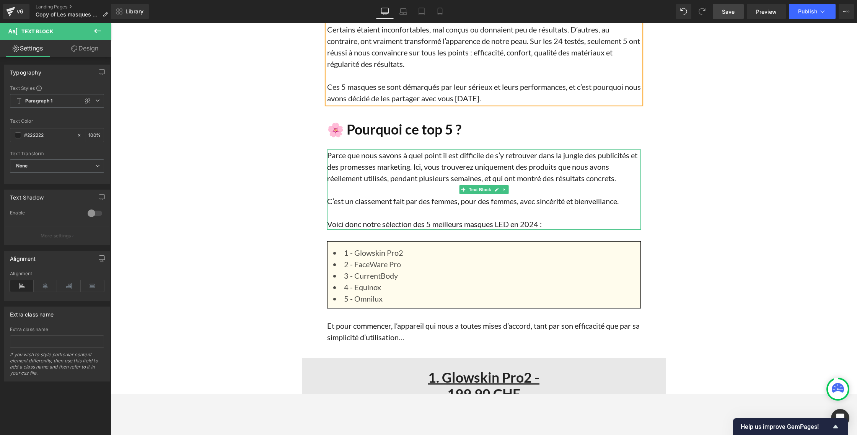
click at [483, 225] on p "Voici donc notre sélection des 5 meilleurs masques LED en 2024 :" at bounding box center [484, 224] width 314 height 11
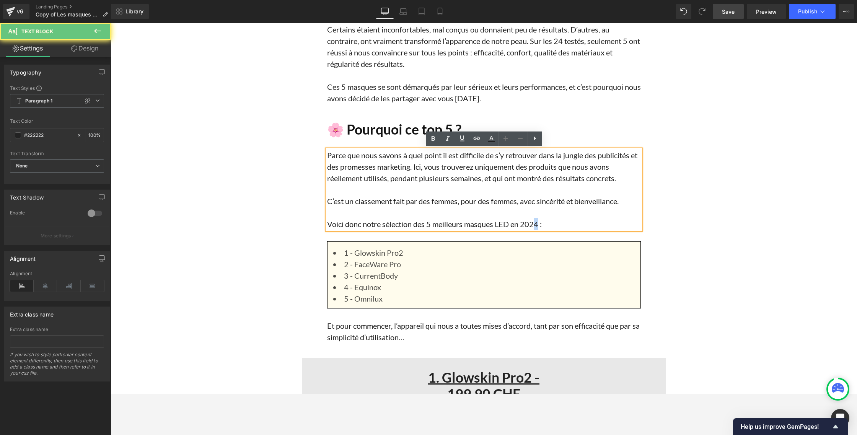
click at [483, 224] on p "Voici donc notre sélection des 5 meilleurs masques LED en 2024 :" at bounding box center [484, 224] width 314 height 11
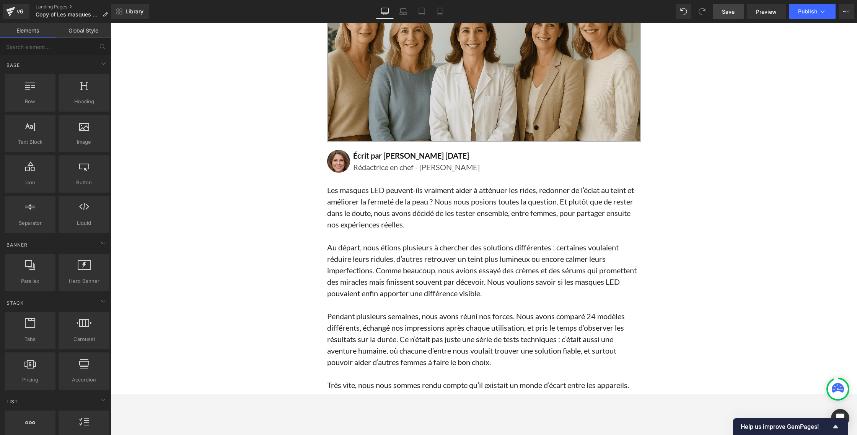
scroll to position [165, 0]
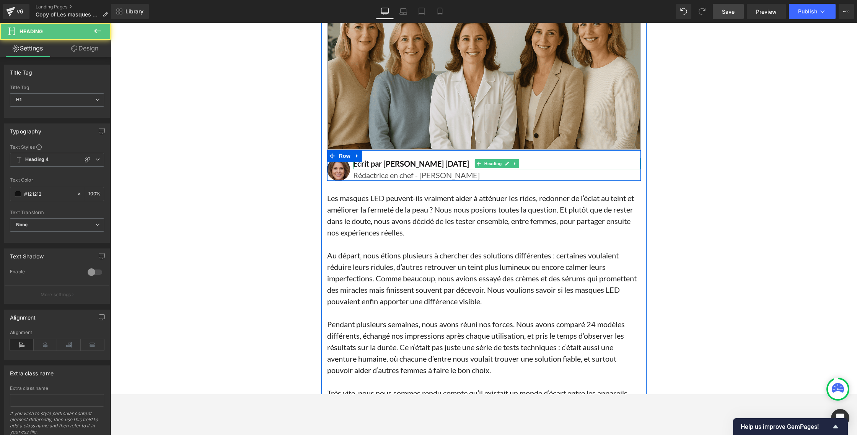
click at [435, 164] on h1 "Écrit par Lisa Martin 5 septembre 2025" at bounding box center [497, 163] width 288 height 11
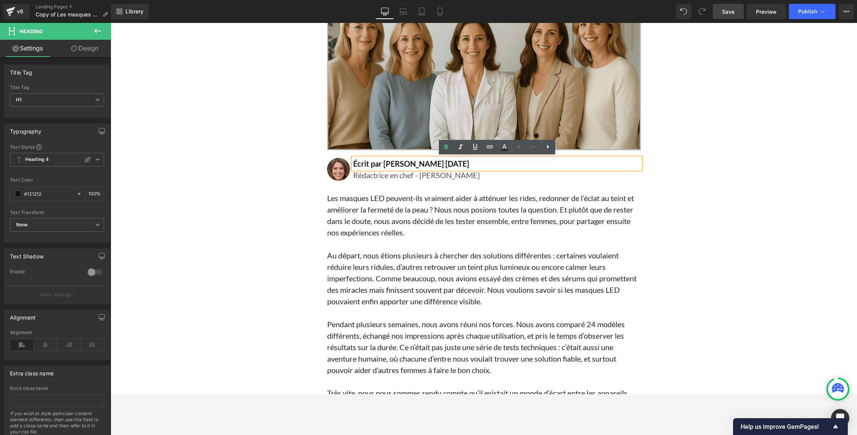
drag, startPoint x: 425, startPoint y: 163, endPoint x: 465, endPoint y: 163, distance: 39.8
click at [465, 163] on h1 "Écrit par Lisa Martin 5 septembre 2025" at bounding box center [497, 163] width 288 height 11
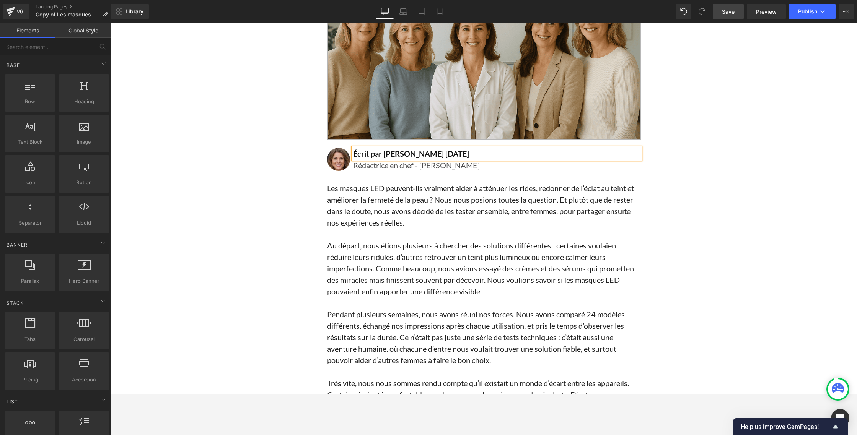
click at [483, 12] on span "Save" at bounding box center [728, 12] width 13 height 8
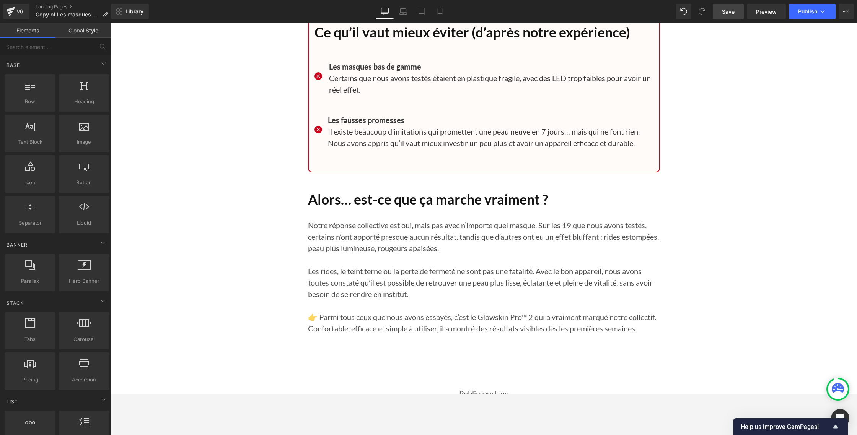
scroll to position [7626, 0]
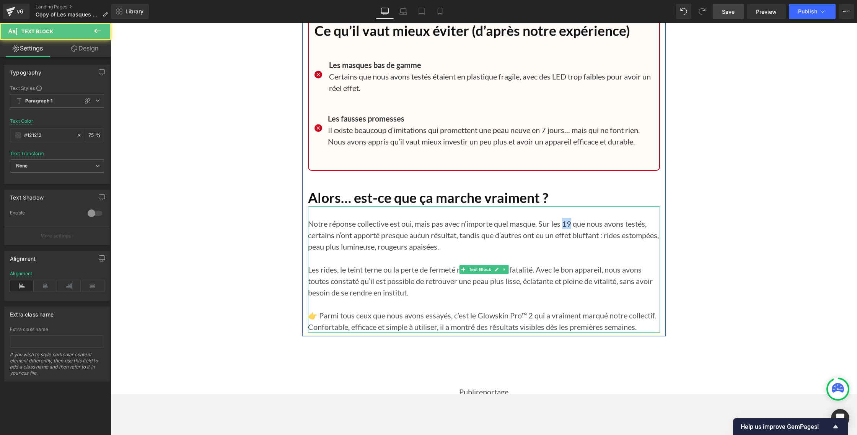
drag, startPoint x: 566, startPoint y: 235, endPoint x: 573, endPoint y: 235, distance: 7.3
click at [483, 235] on p "Notre réponse collective est oui, mais pas avec n’importe quel masque. Sur les …" at bounding box center [484, 235] width 352 height 34
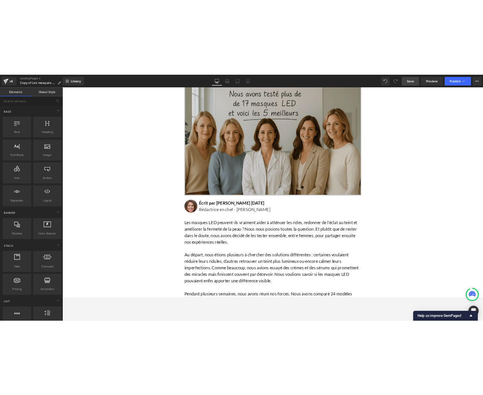
scroll to position [0, 0]
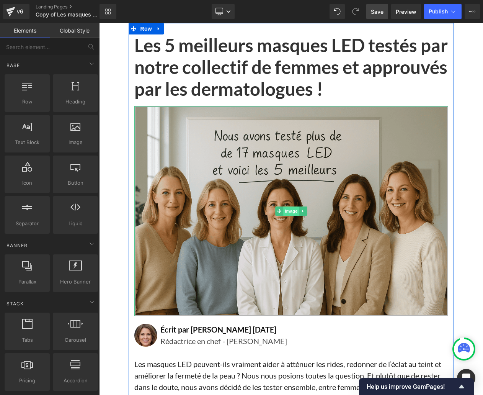
click at [287, 211] on span "Image" at bounding box center [291, 210] width 16 height 9
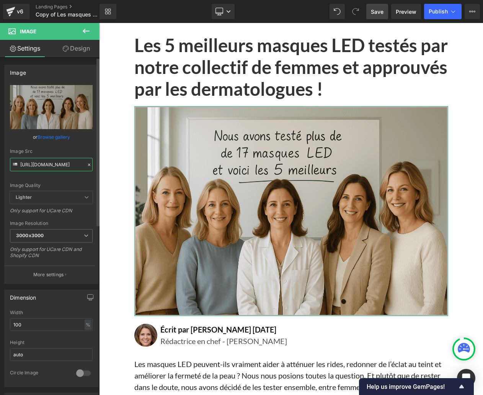
click at [33, 164] on input "https://cdn.shopify.com/s/files/1/0635/6605/3457/files/ChatGPT_Image_3_juil._20…" at bounding box center [51, 164] width 83 height 13
paste input "2_oct._2025_14_53_28_1.png?v=1759402452"
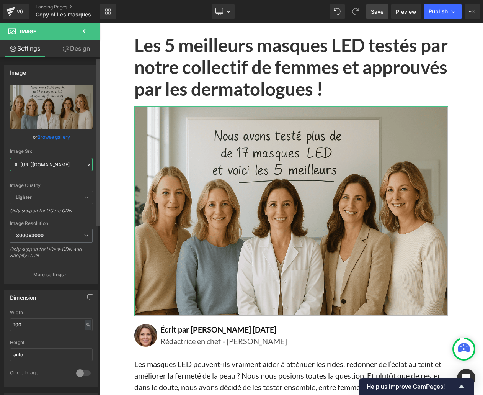
scroll to position [0, 197]
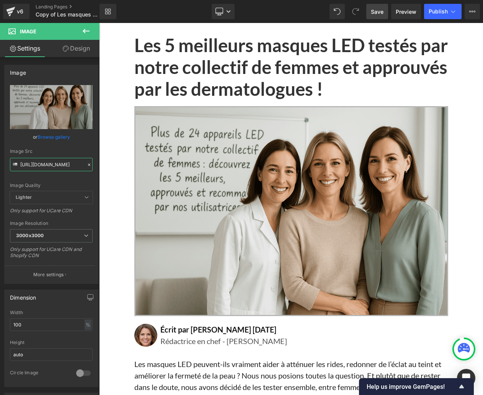
type input "https://cdn.shopify.com/s/files/1/0635/6605/3457/files/ChatGPT_Image_2_oct._202…"
click at [374, 11] on span "Save" at bounding box center [377, 12] width 13 height 8
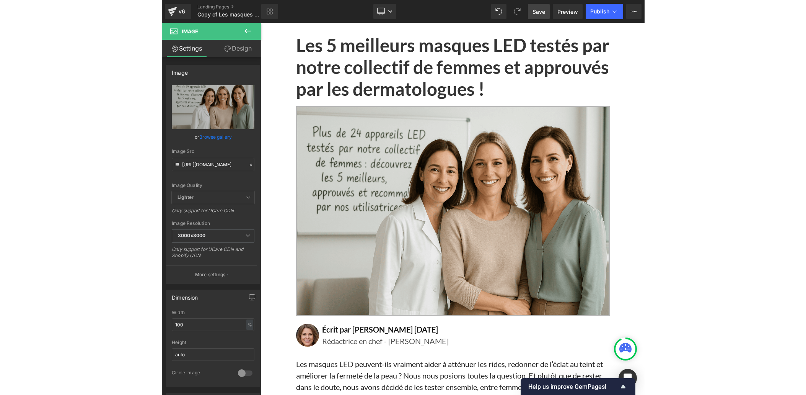
scroll to position [0, 0]
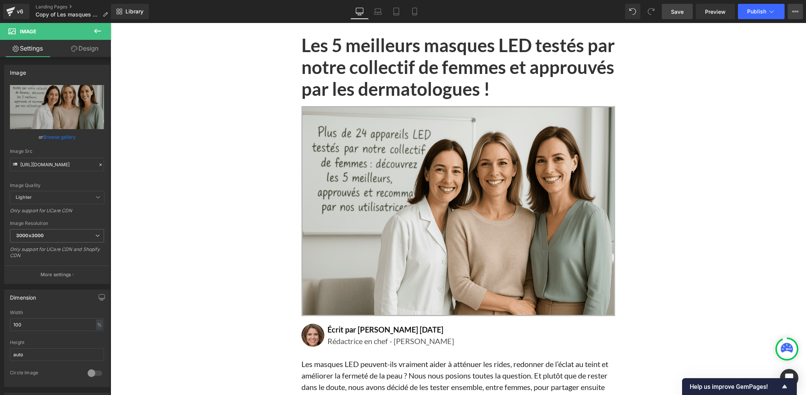
click at [483, 13] on icon at bounding box center [796, 11] width 6 height 6
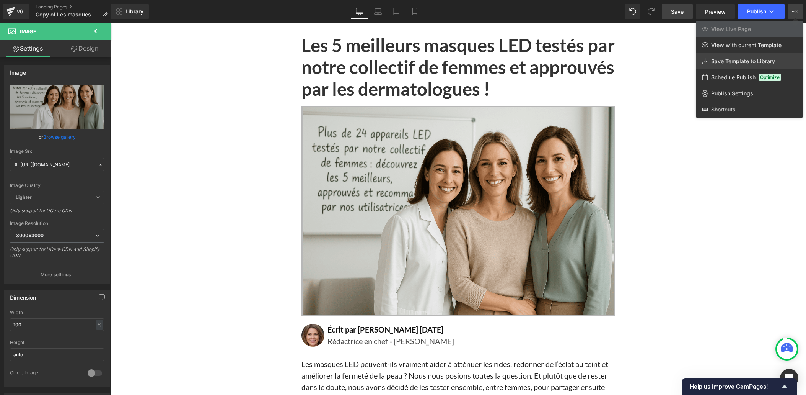
click at [483, 61] on span "Save Template to Library" at bounding box center [743, 61] width 64 height 7
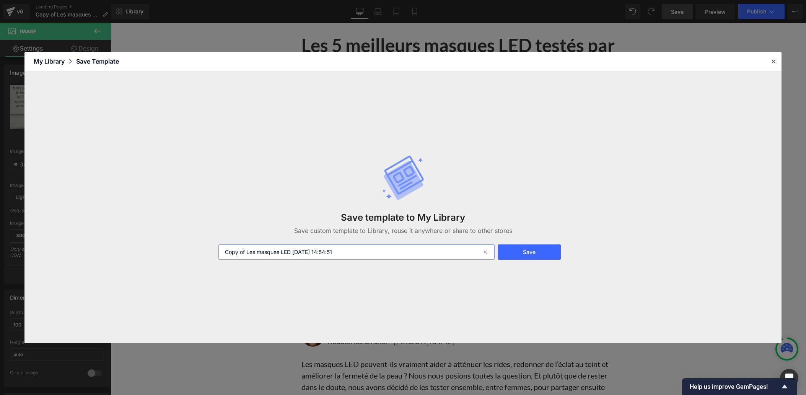
drag, startPoint x: 224, startPoint y: 252, endPoint x: 244, endPoint y: 251, distance: 19.9
click at [244, 251] on input "Copy of Les masques LED 2025-10-02 14:54:51" at bounding box center [357, 251] width 276 height 15
click at [292, 252] on input "Copy of Les masques LED 2025-10-02 14:54:51" at bounding box center [357, 251] width 276 height 15
drag, startPoint x: 225, startPoint y: 252, endPoint x: 245, endPoint y: 251, distance: 19.6
click at [245, 251] on input "Copy of Les masques LED 2025-10-02 14:54:51" at bounding box center [357, 251] width 276 height 15
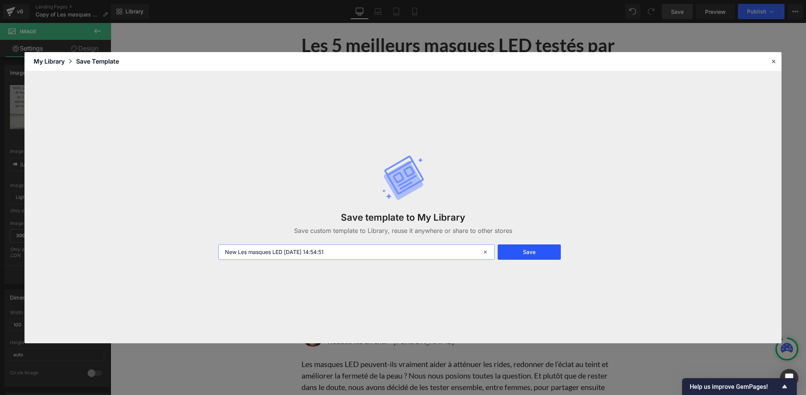
type input "New Les masques LED [DATE] 14:54:51"
click at [483, 251] on button "Save" at bounding box center [529, 251] width 63 height 15
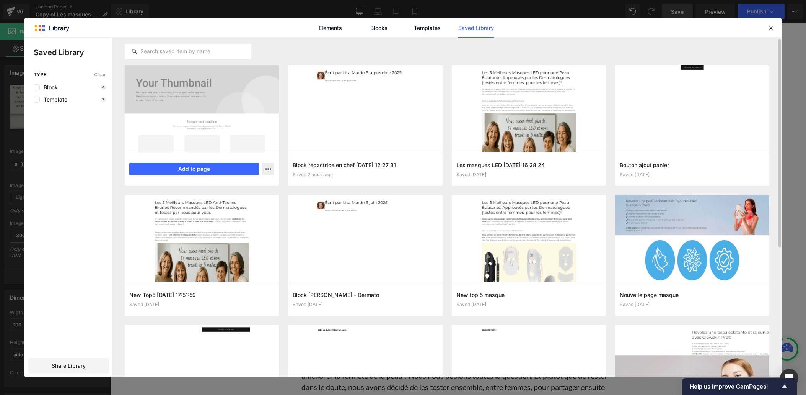
scroll to position [2, 0]
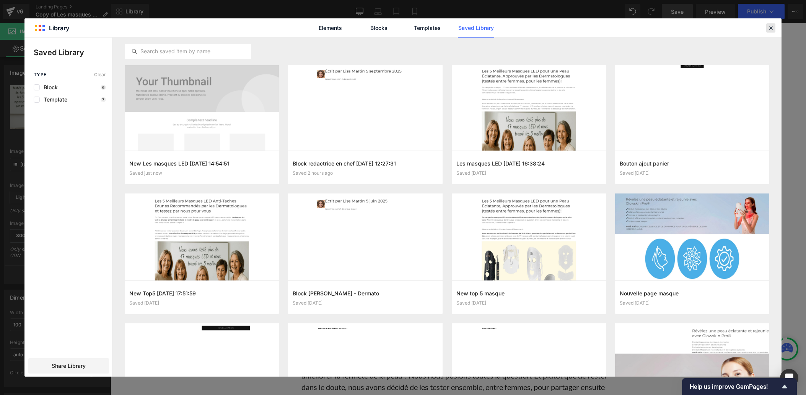
click at [483, 25] on icon at bounding box center [771, 27] width 7 height 7
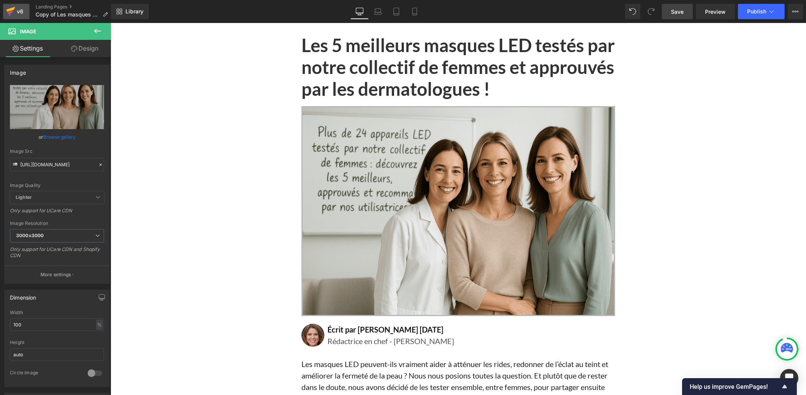
click at [16, 12] on div "v6" at bounding box center [20, 12] width 10 height 10
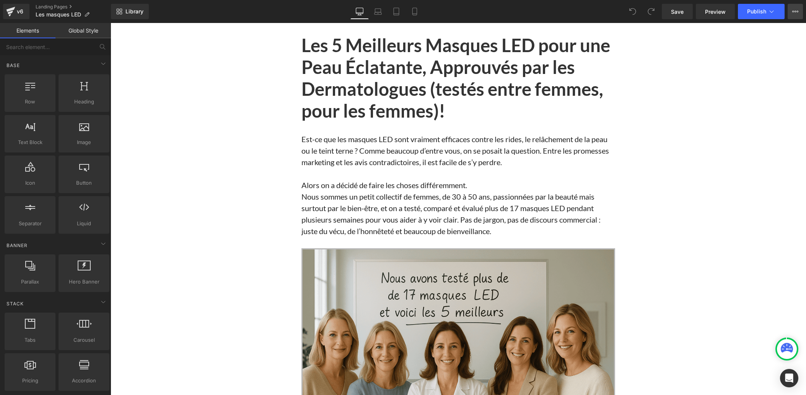
click at [797, 11] on icon at bounding box center [798, 12] width 2 height 2
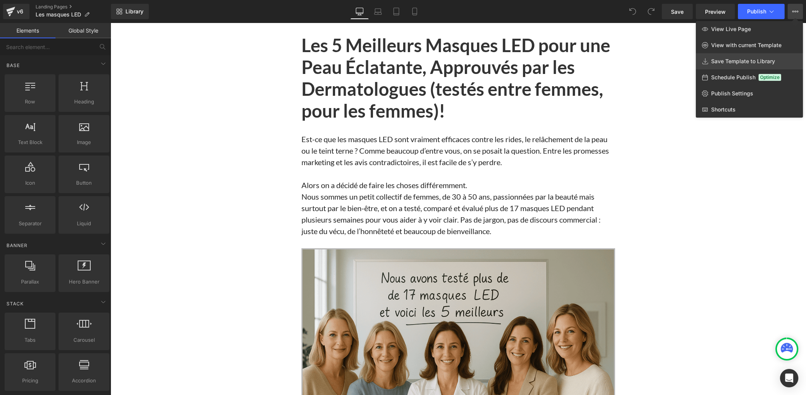
click at [726, 59] on span "Save Template to Library" at bounding box center [743, 61] width 64 height 7
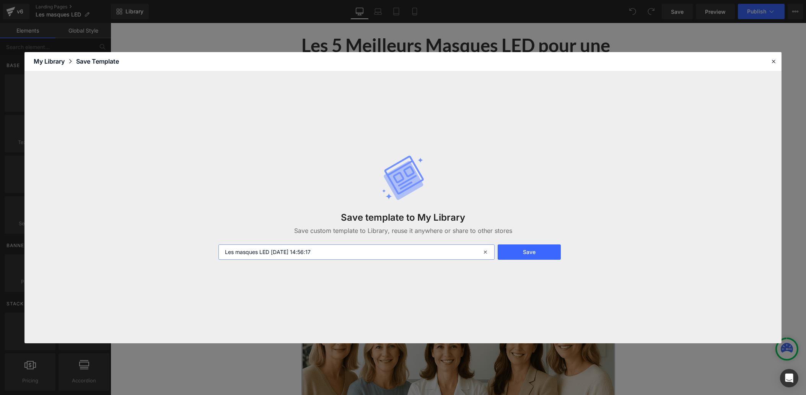
drag, startPoint x: 223, startPoint y: 253, endPoint x: 221, endPoint y: 266, distance: 14.0
click at [223, 253] on input "Les masques LED [DATE] 14:56:17" at bounding box center [357, 251] width 276 height 15
type input "OLD Les masques LED [DATE] 14:56:17"
click at [519, 251] on button "Save" at bounding box center [529, 251] width 63 height 15
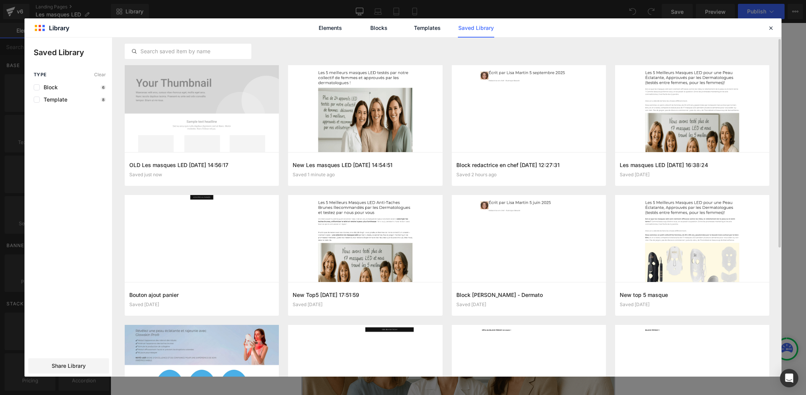
scroll to position [3, 0]
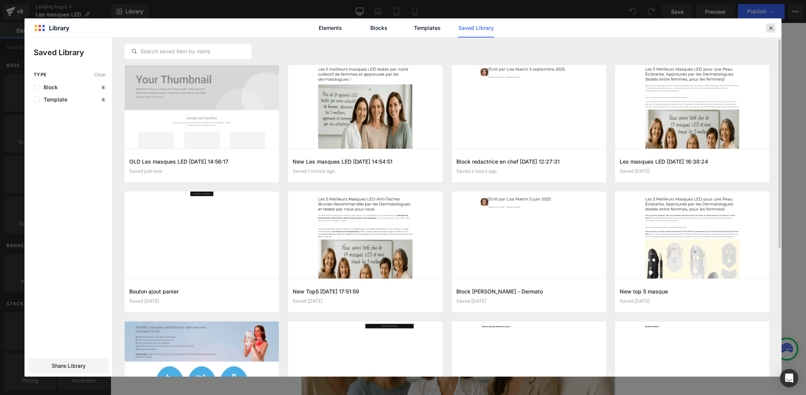
click at [771, 28] on icon at bounding box center [771, 27] width 7 height 7
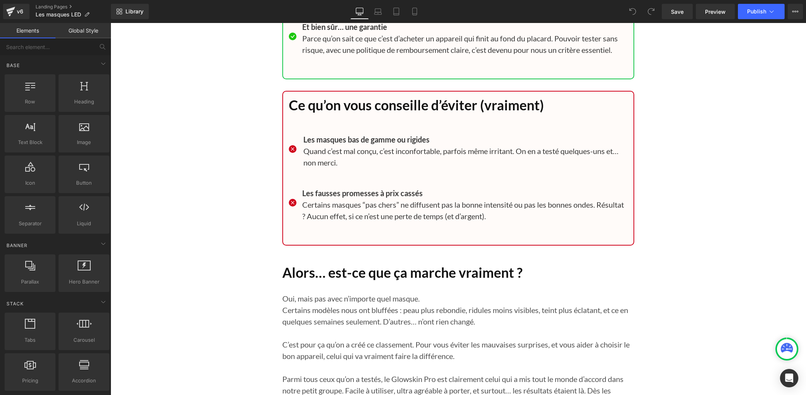
scroll to position [7669, 0]
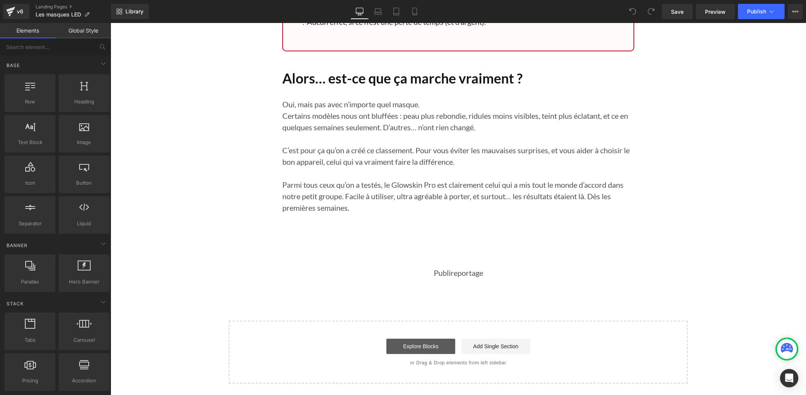
click at [416, 344] on link "Explore Blocks" at bounding box center [421, 345] width 69 height 15
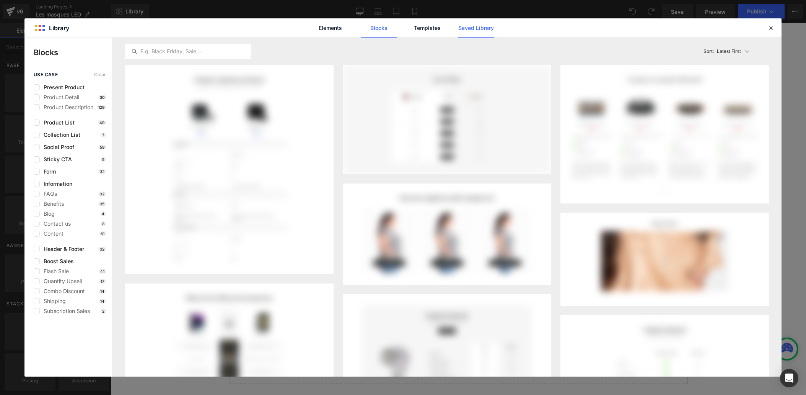
click at [473, 27] on link "Saved Library" at bounding box center [476, 27] width 36 height 19
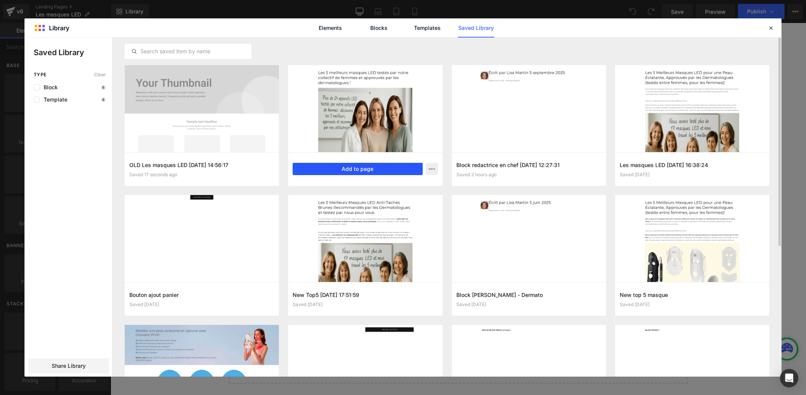
click at [344, 166] on button "Add to page" at bounding box center [358, 169] width 130 height 12
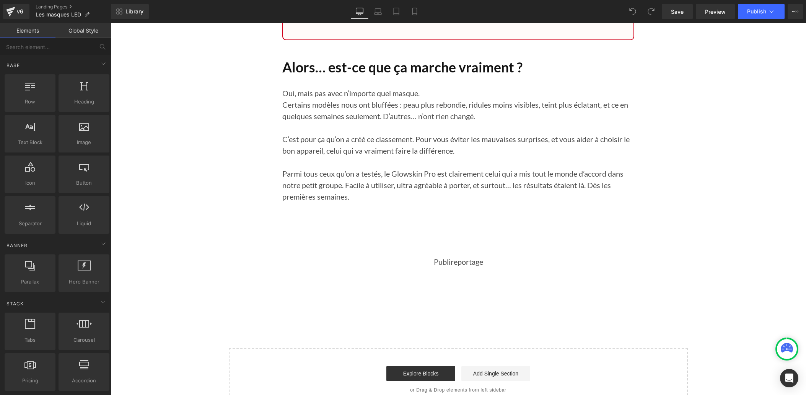
scroll to position [7707, 0]
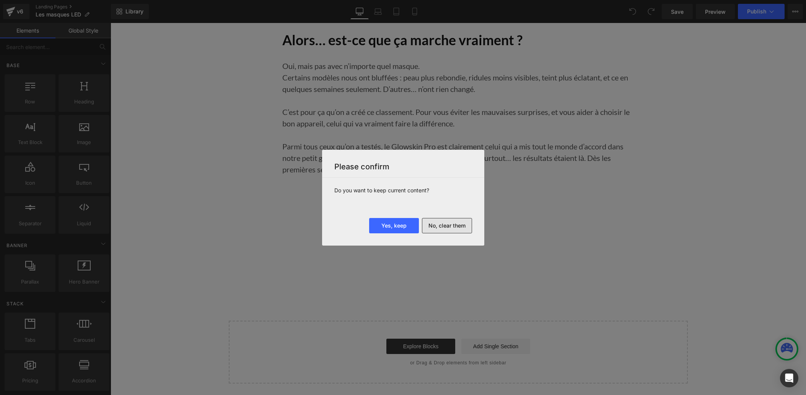
click at [445, 223] on button "No, clear them" at bounding box center [447, 225] width 50 height 15
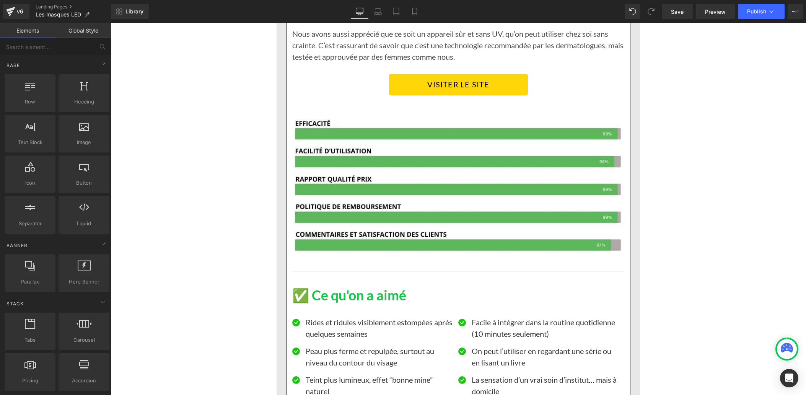
scroll to position [1270, 0]
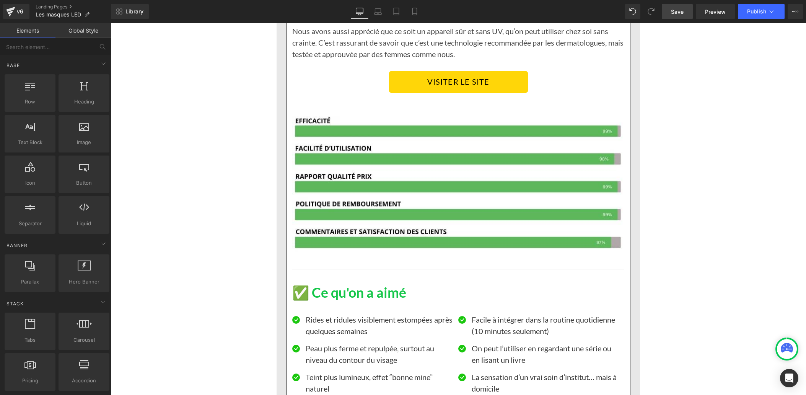
click at [677, 12] on span "Save" at bounding box center [677, 12] width 13 height 8
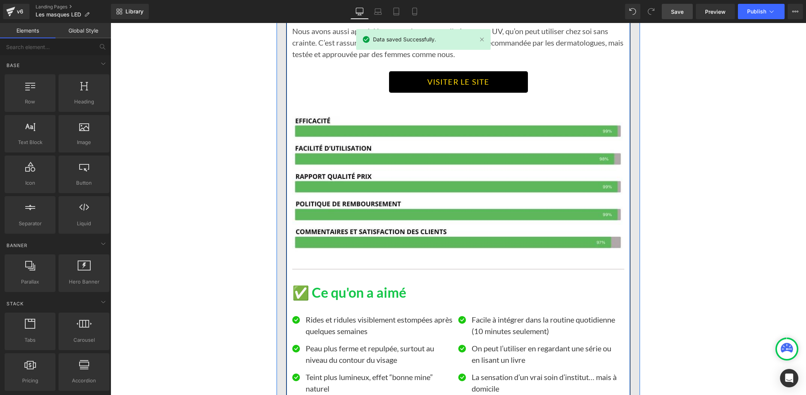
click at [406, 80] on link "VISITER LE SITE" at bounding box center [458, 81] width 139 height 21
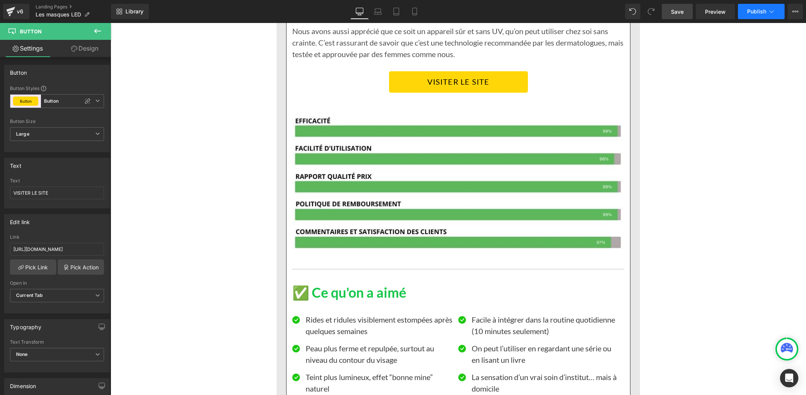
click at [756, 12] on span "Publish" at bounding box center [756, 11] width 19 height 6
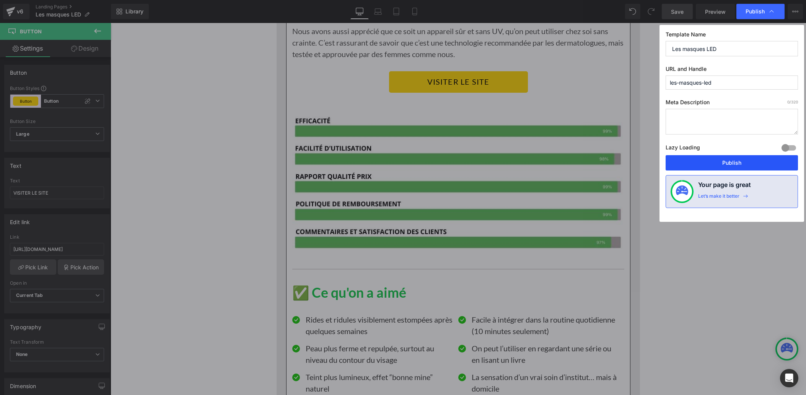
click at [707, 162] on button "Publish" at bounding box center [732, 162] width 132 height 15
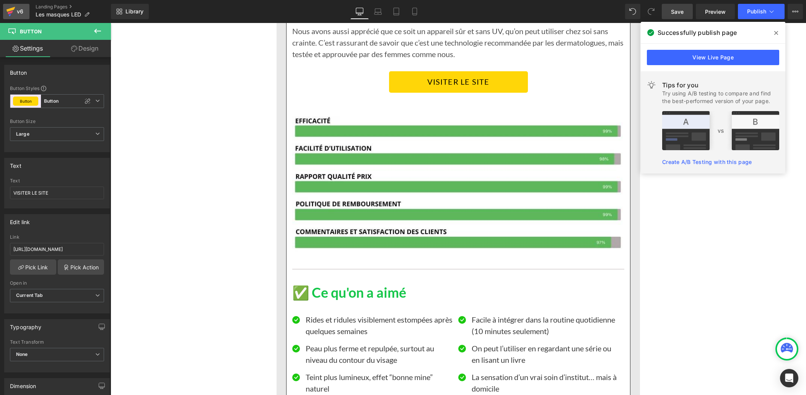
click at [13, 5] on icon at bounding box center [10, 11] width 9 height 19
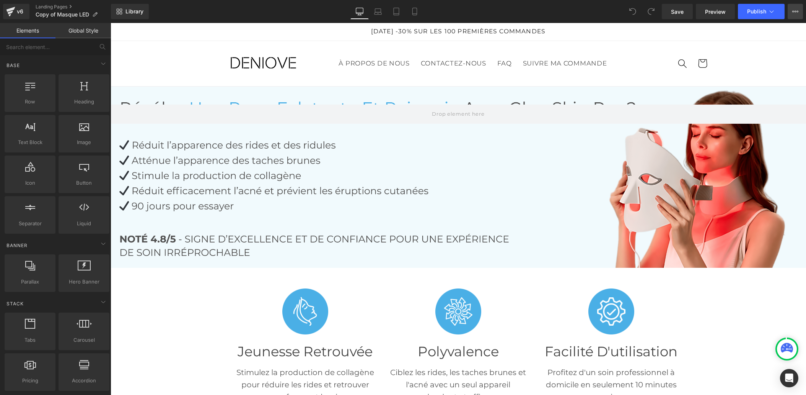
click at [794, 10] on icon at bounding box center [796, 11] width 6 height 6
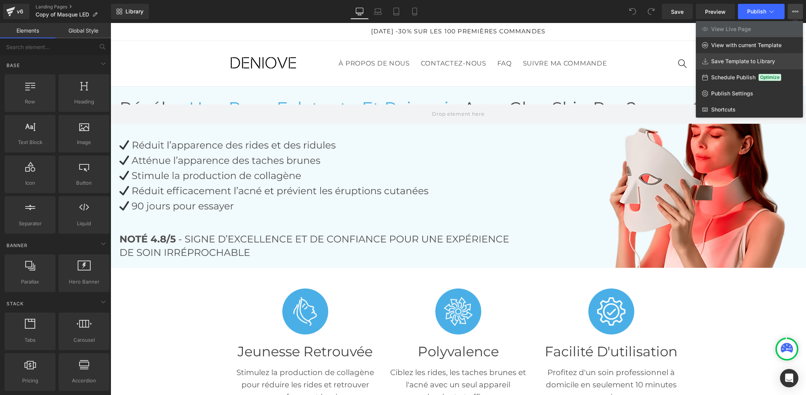
click at [722, 64] on span "Save Template to Library" at bounding box center [743, 61] width 64 height 7
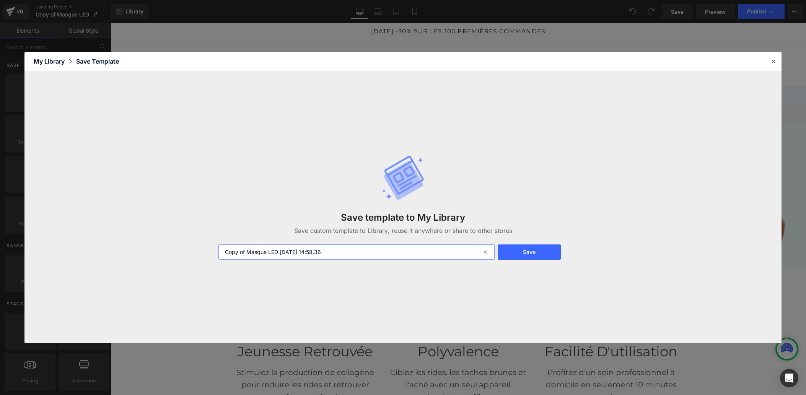
drag, startPoint x: 224, startPoint y: 253, endPoint x: 222, endPoint y: 260, distance: 7.9
click at [224, 253] on input "Copy of Masque LED 2025-10-02 14:58:36" at bounding box center [357, 251] width 276 height 15
type input "OLDCopy of Masque LED 2025-10-02 14:58:36"
click at [515, 255] on button "Save" at bounding box center [529, 251] width 63 height 15
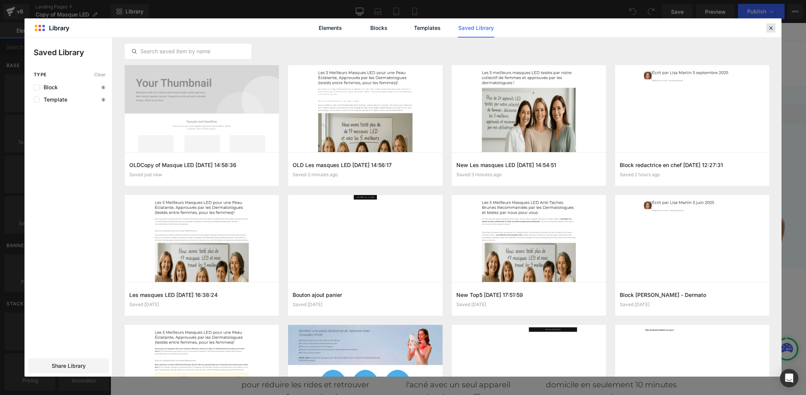
click at [773, 28] on icon at bounding box center [771, 27] width 7 height 7
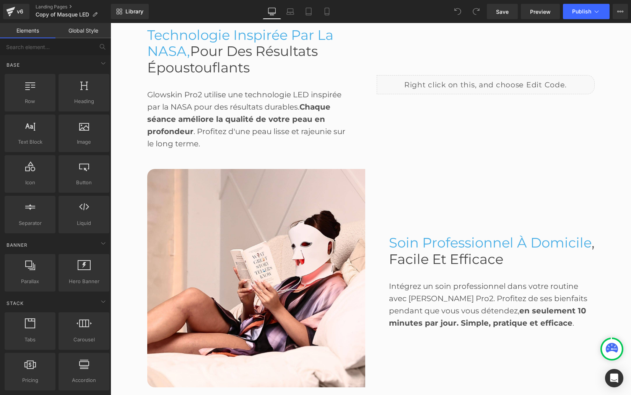
scroll to position [876, 0]
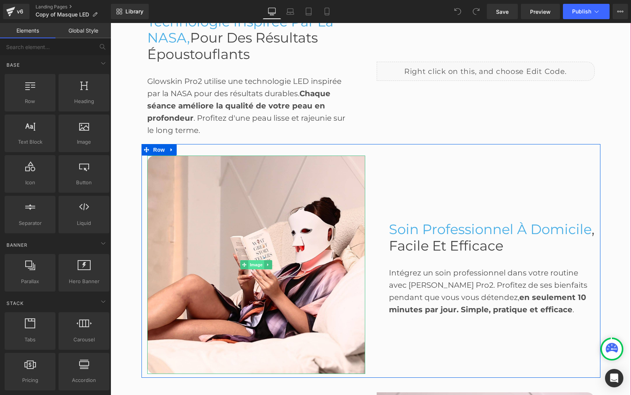
click at [253, 261] on span "Image" at bounding box center [256, 264] width 16 height 9
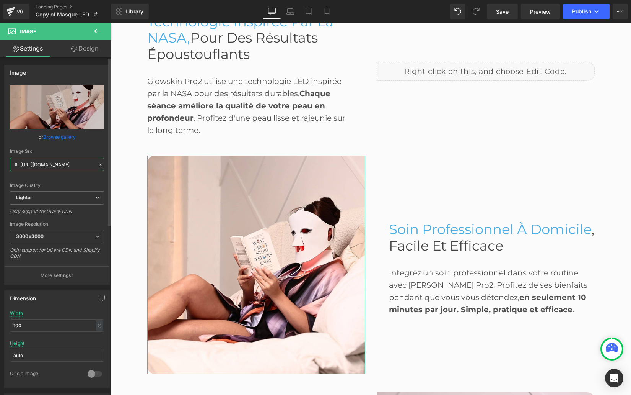
click at [43, 164] on input "https://ucarecdn.com/105f3456-d46b-45c1-80c7-de5f1168837f/-/format/auto/-/previ…" at bounding box center [57, 164] width 94 height 13
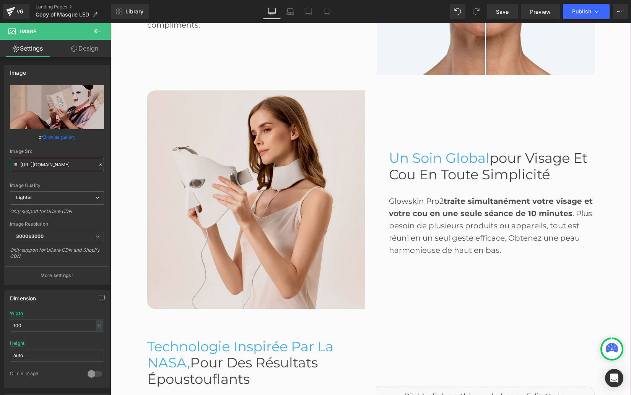
scroll to position [537, 0]
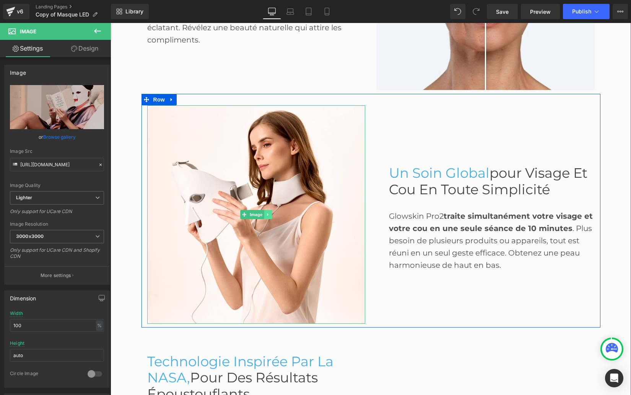
click at [269, 213] on icon at bounding box center [268, 214] width 4 height 5
click at [264, 214] on icon at bounding box center [264, 214] width 4 height 4
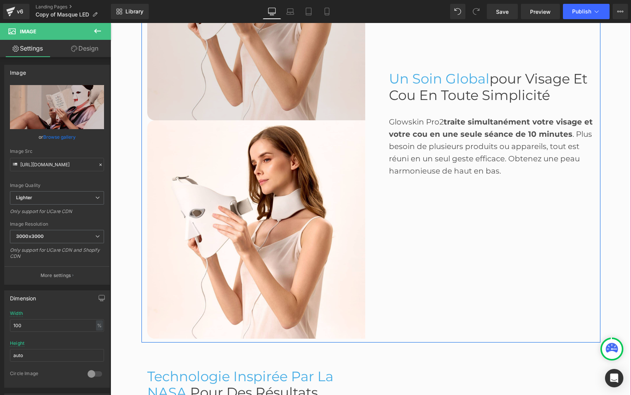
scroll to position [644, 0]
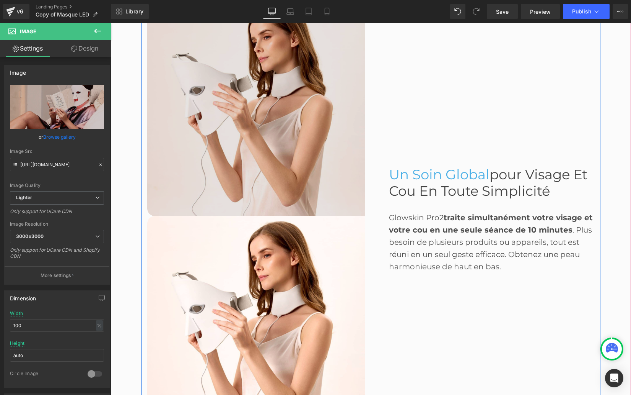
click at [230, 170] on img at bounding box center [256, 107] width 218 height 218
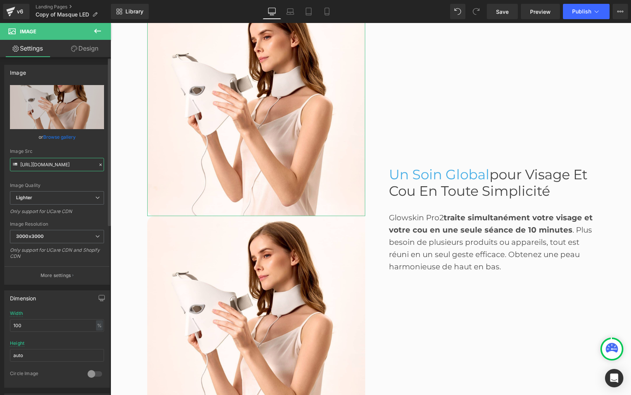
click at [40, 165] on input "https://ucarecdn.com/bf4fb11d-f2d2-41ff-9fd4-9b37f20bc611/-/format/auto/-/previ…" at bounding box center [57, 164] width 94 height 13
type input "https://ucarecdn.com/105f3456-d46b-45c1-80c7-de5f1168837f/-/format/auto/-/previ…"
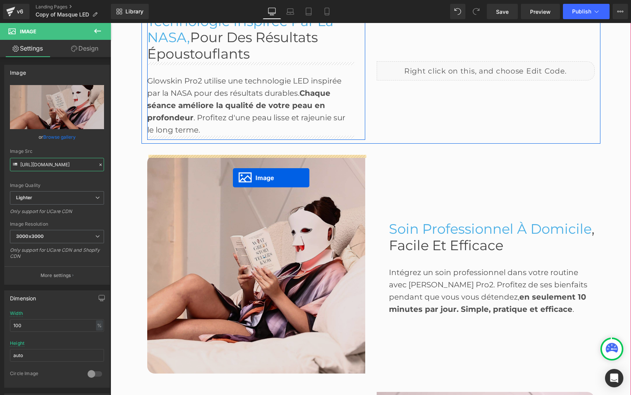
scroll to position [938, 0]
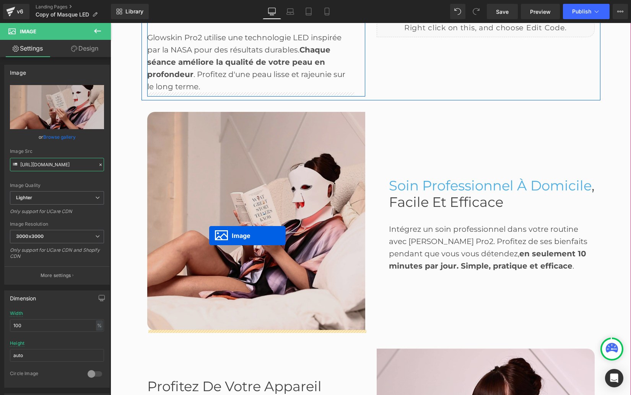
drag, startPoint x: 244, startPoint y: 74, endPoint x: 209, endPoint y: 235, distance: 165.2
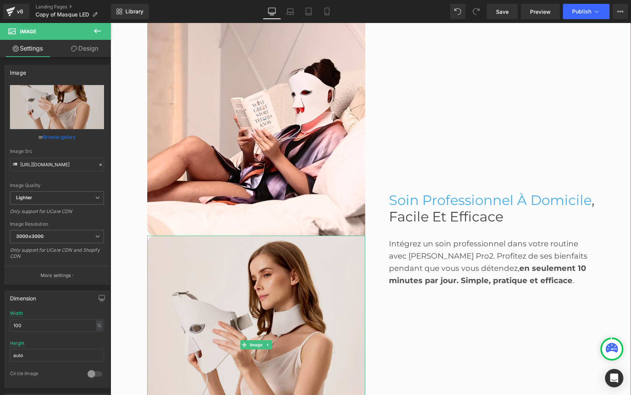
scroll to position [1019, 0]
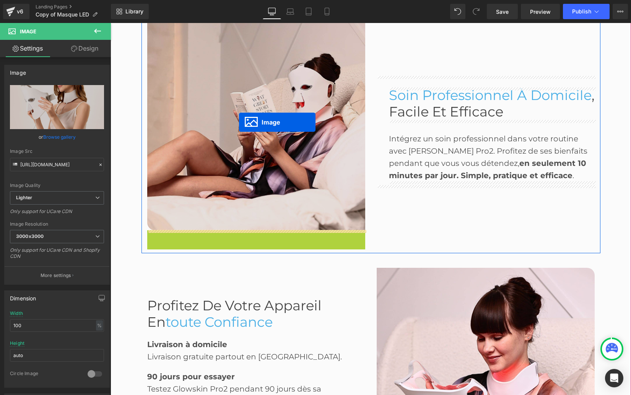
drag, startPoint x: 243, startPoint y: 339, endPoint x: 239, endPoint y: 122, distance: 217.4
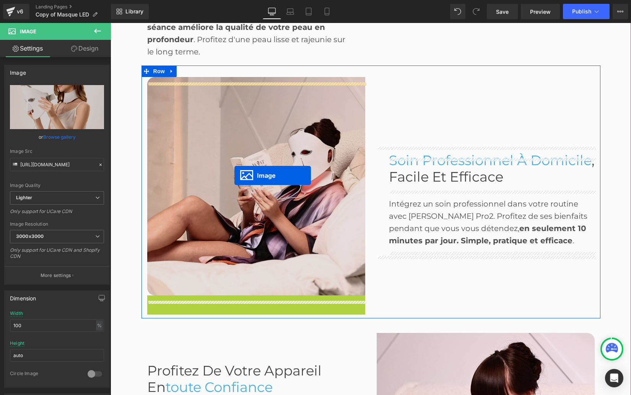
scroll to position [941, 0]
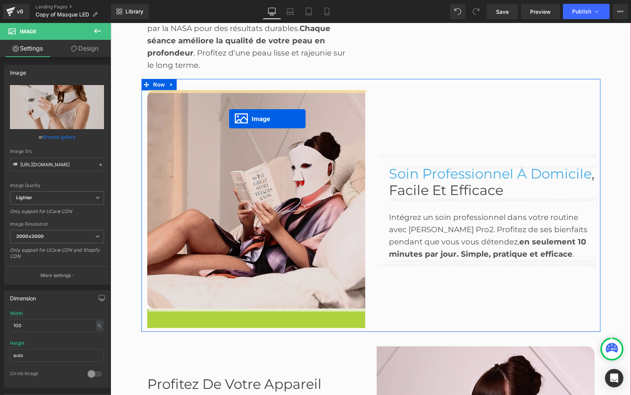
drag, startPoint x: 244, startPoint y: 341, endPoint x: 229, endPoint y: 119, distance: 222.8
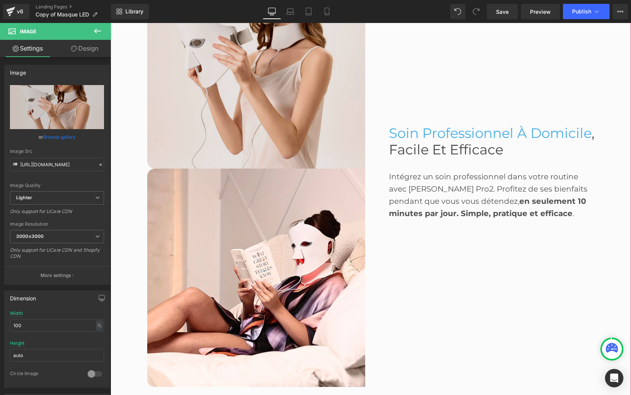
scroll to position [1097, 0]
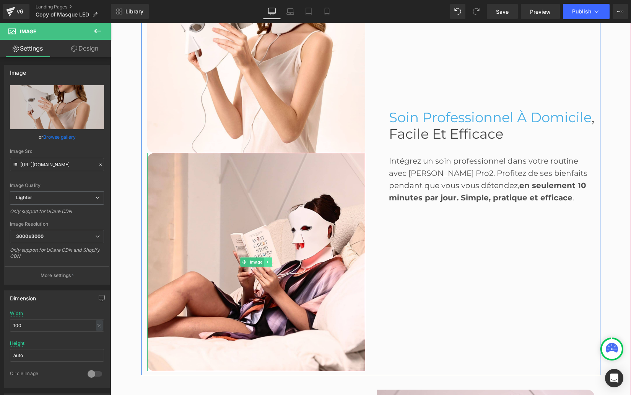
click at [267, 260] on icon at bounding box center [267, 261] width 1 height 3
click at [273, 263] on icon at bounding box center [272, 261] width 4 height 4
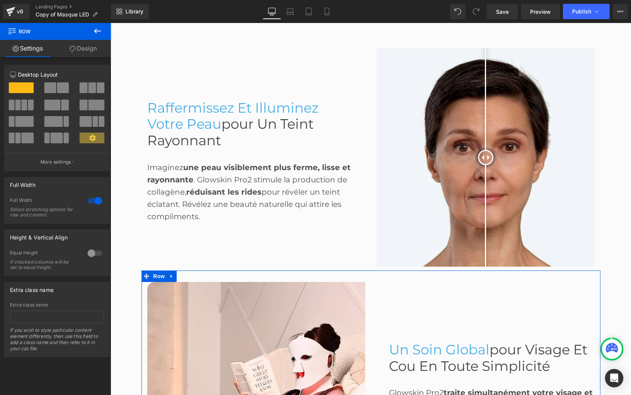
scroll to position [360, 0]
